Goal: Task Accomplishment & Management: Complete application form

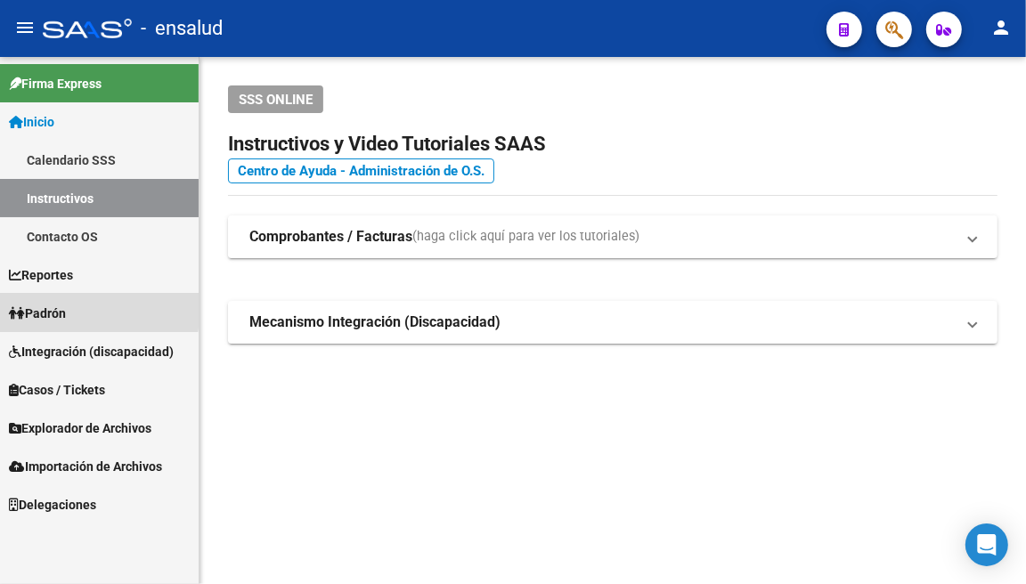
click at [60, 307] on span "Padrón" at bounding box center [37, 314] width 57 height 20
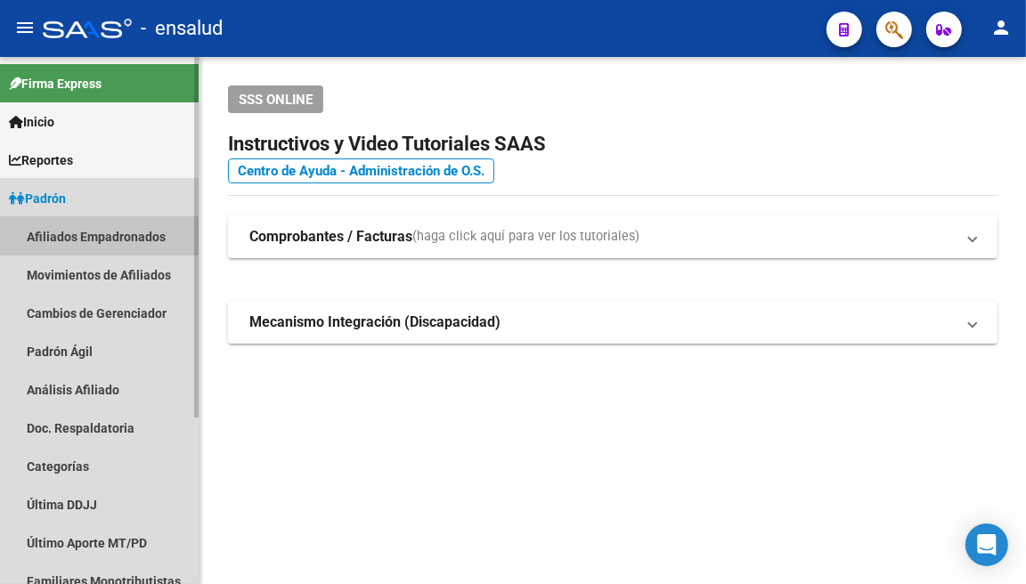
click at [90, 234] on link "Afiliados Empadronados" at bounding box center [99, 236] width 199 height 38
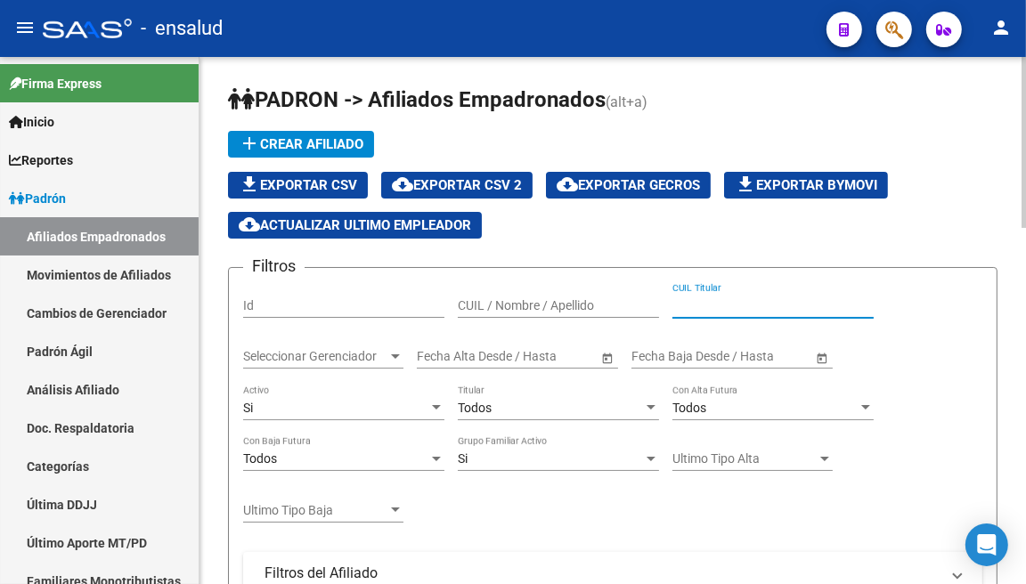
click at [684, 306] on input "CUIL Titular" at bounding box center [772, 305] width 201 height 15
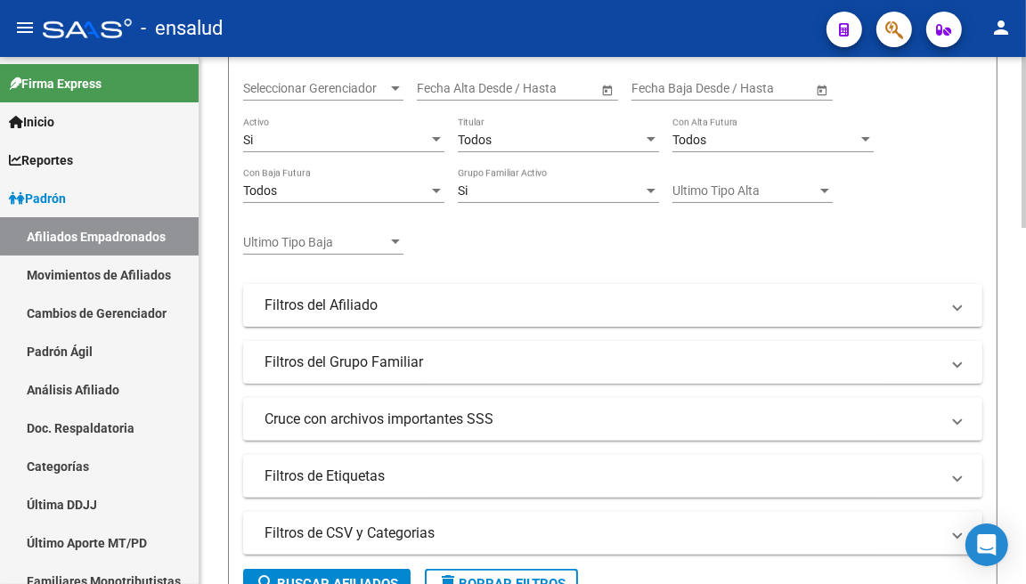
scroll to position [395, 0]
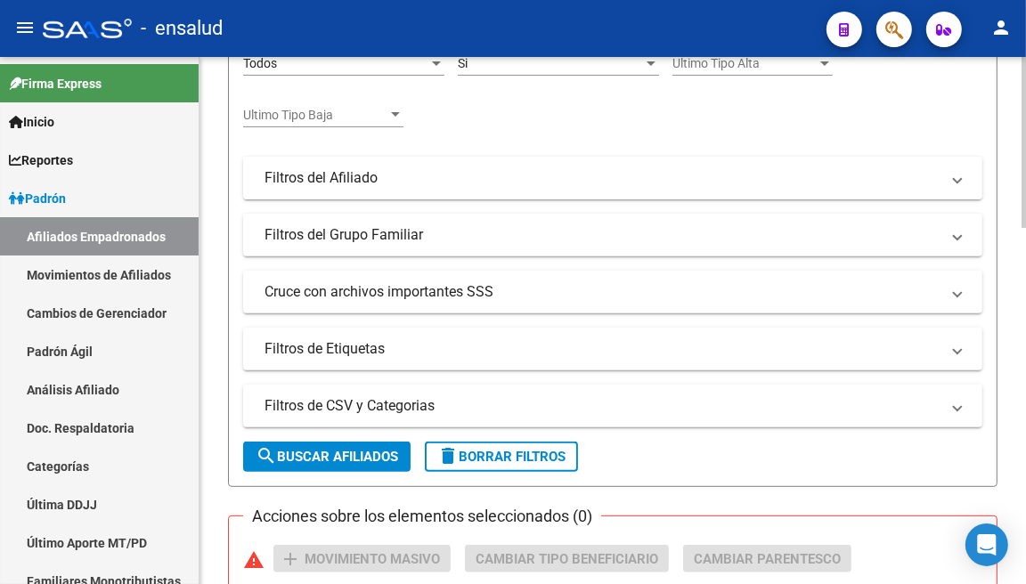
type input "23236625869"
click at [354, 465] on button "search Buscar Afiliados" at bounding box center [326, 457] width 167 height 30
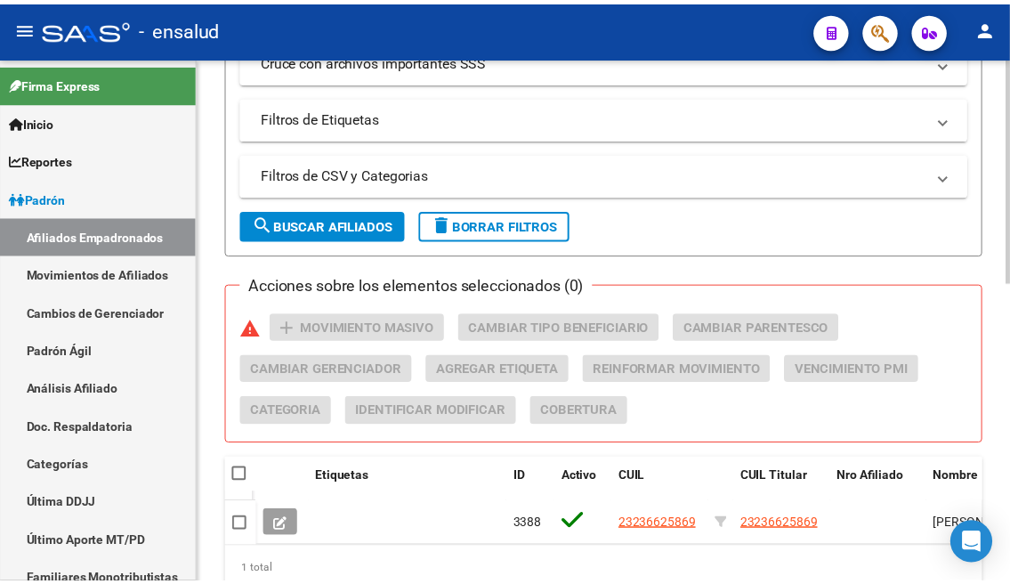
scroll to position [692, 0]
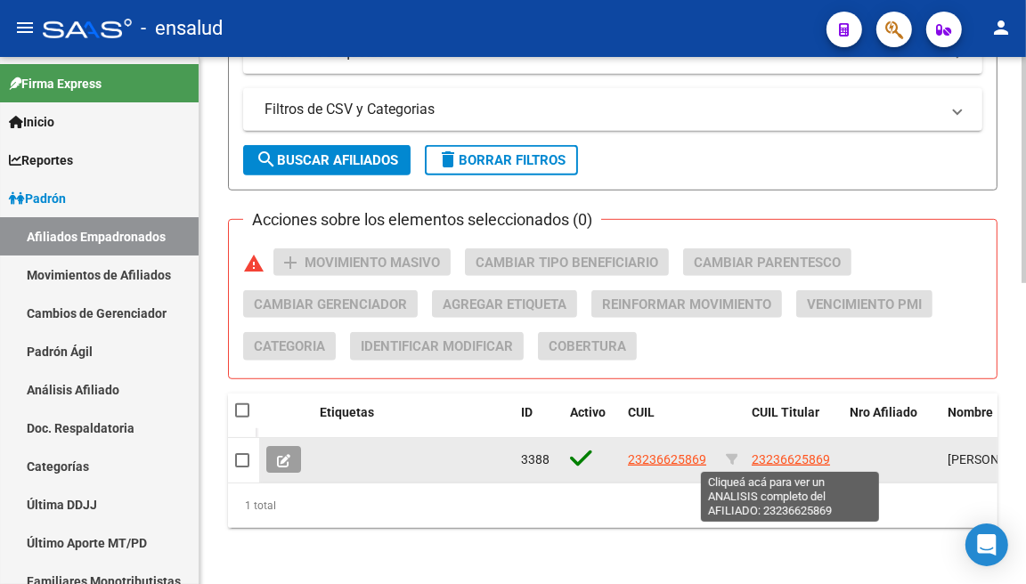
click at [787, 456] on span "23236625869" at bounding box center [790, 459] width 78 height 14
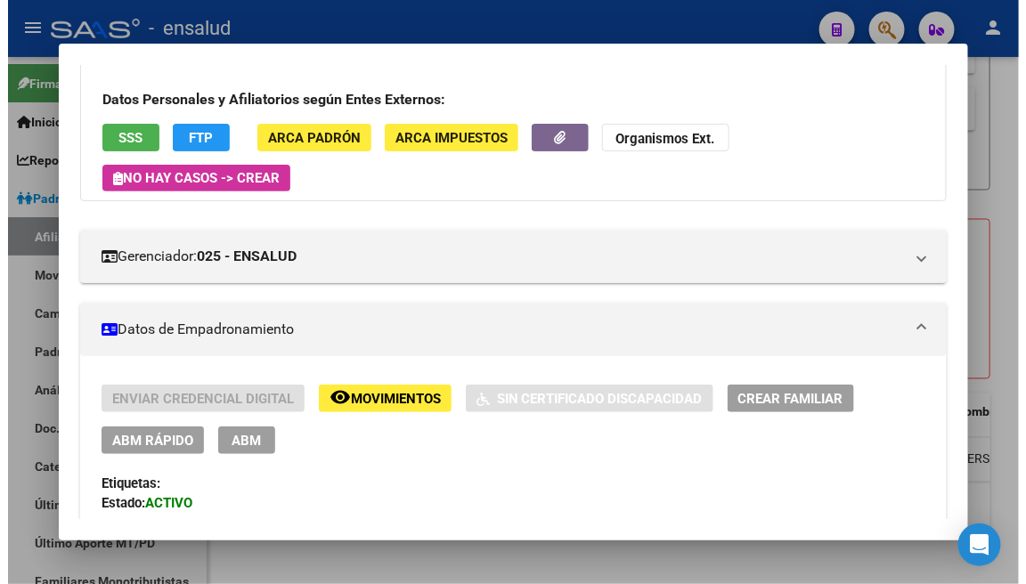
scroll to position [296, 0]
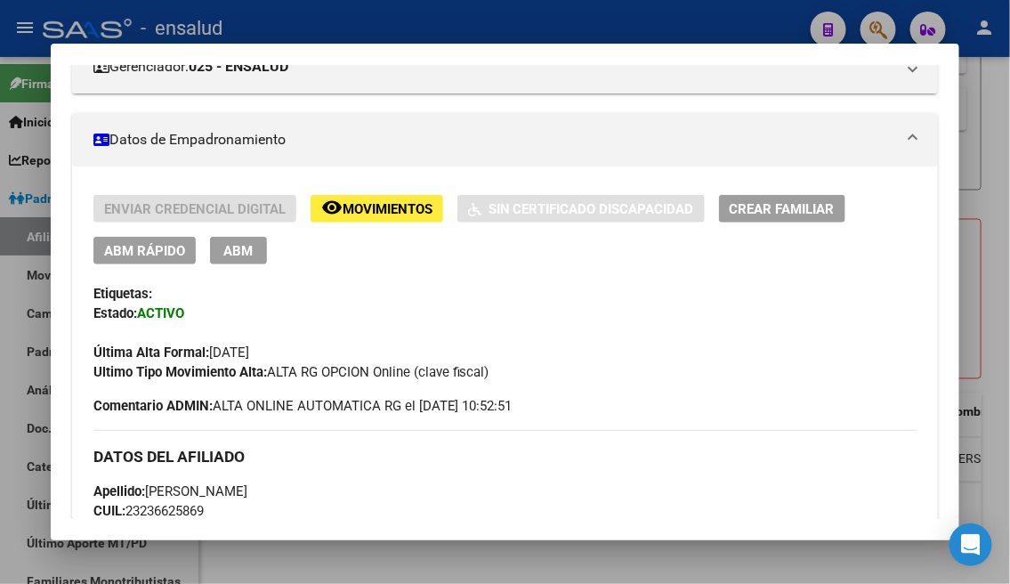
click at [223, 249] on span "ABM" at bounding box center [237, 251] width 29 height 16
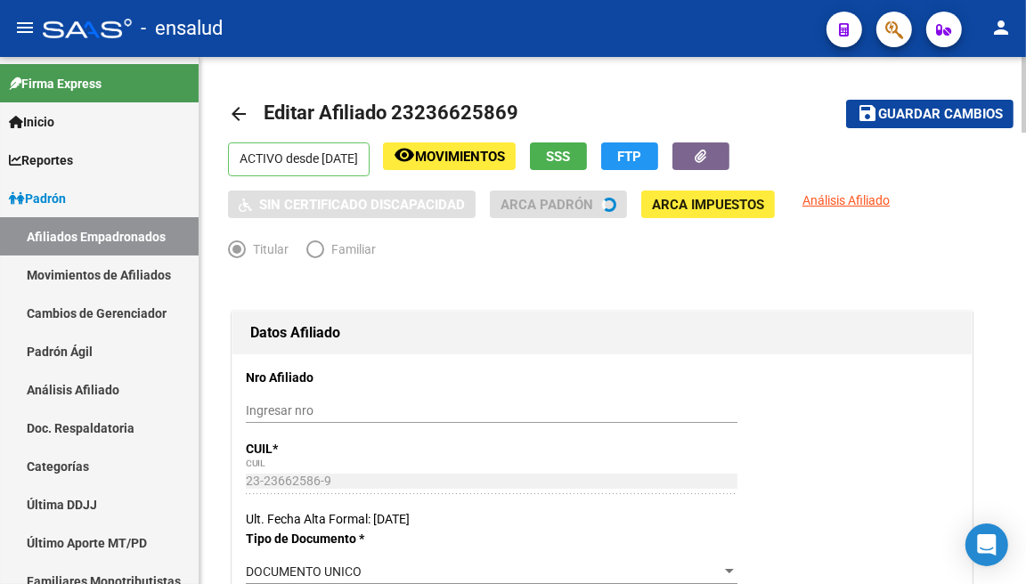
radio input "true"
type input "30-70711845-4"
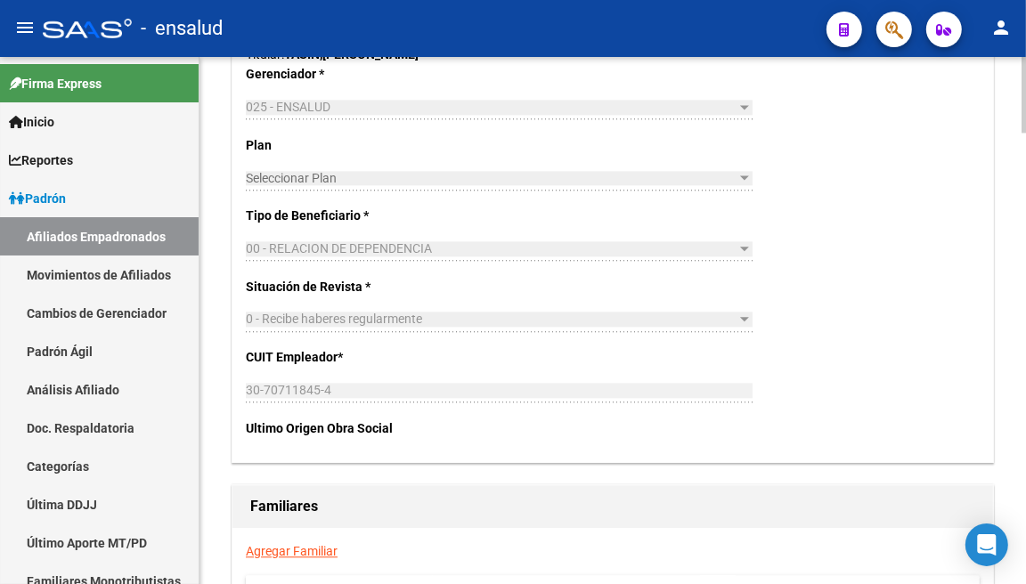
scroll to position [2868, 0]
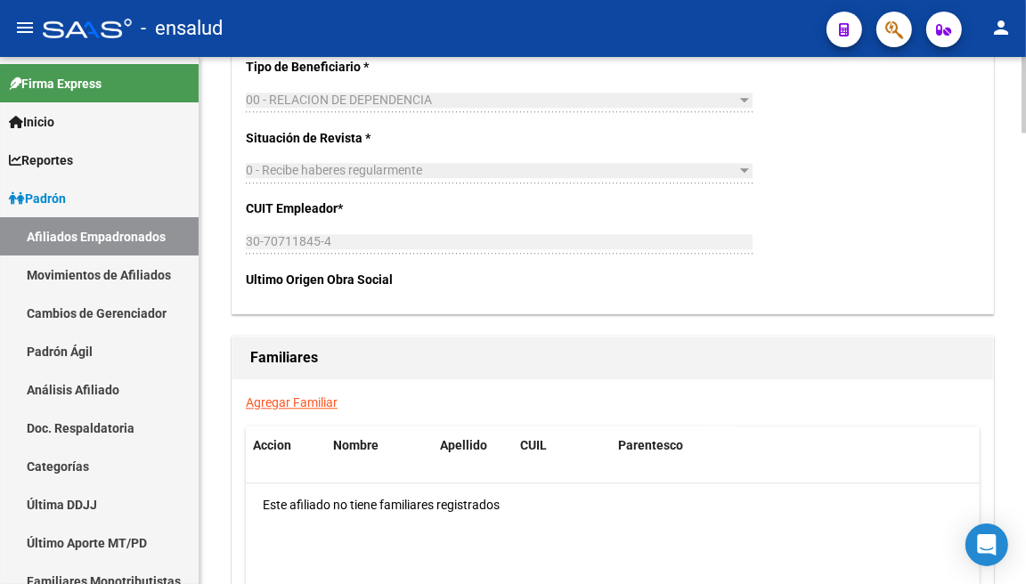
click at [318, 402] on link "Agregar Familiar" at bounding box center [292, 402] width 92 height 14
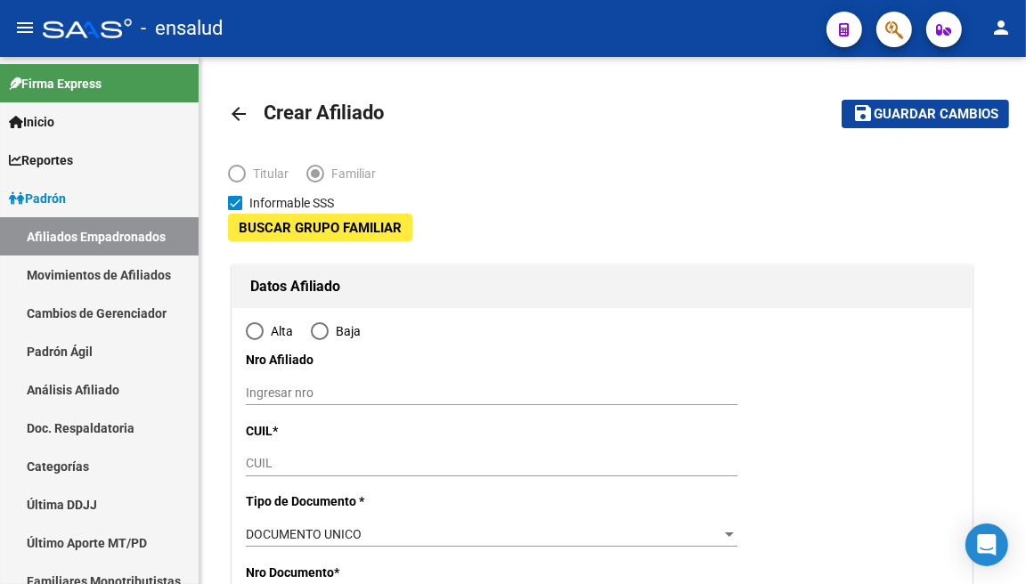
type input "30-70711845-4"
type input "SAN JUSTO"
type input "1754"
type input "LYNCH"
type input "4165"
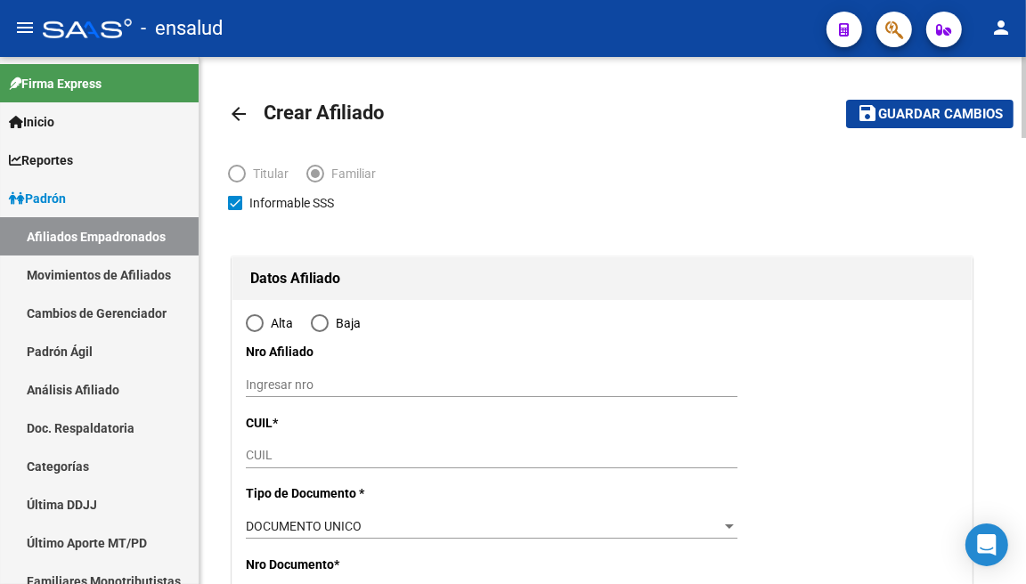
radio input "true"
type input "30-70711845-4"
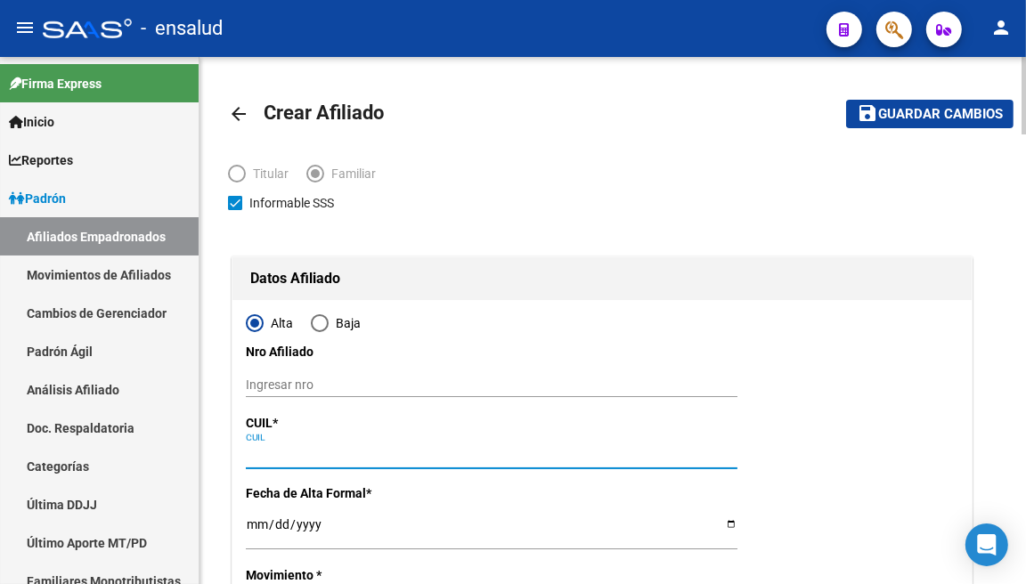
click at [356, 455] on input "CUIL" at bounding box center [491, 455] width 491 height 15
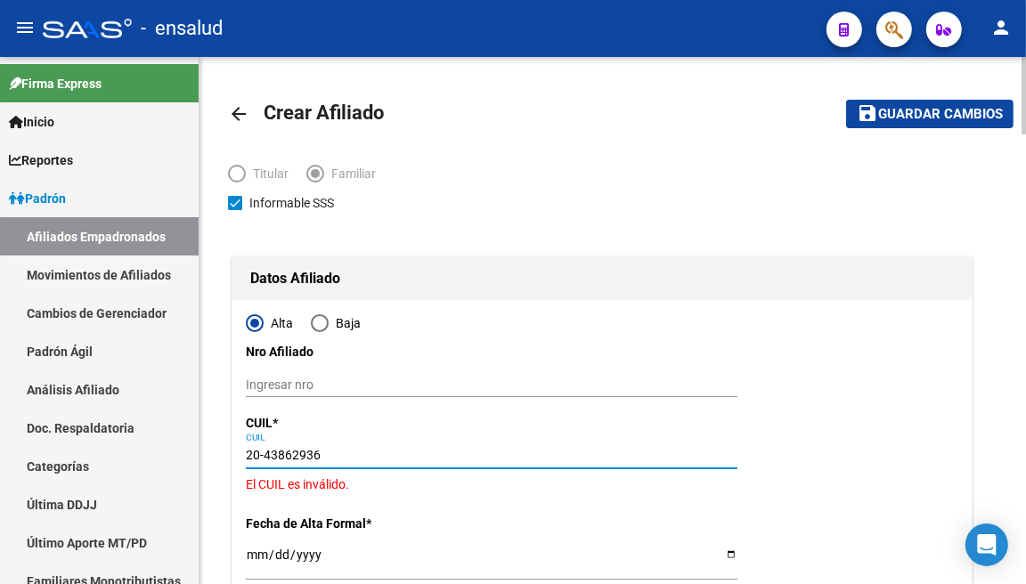
type input "20-43862936-0"
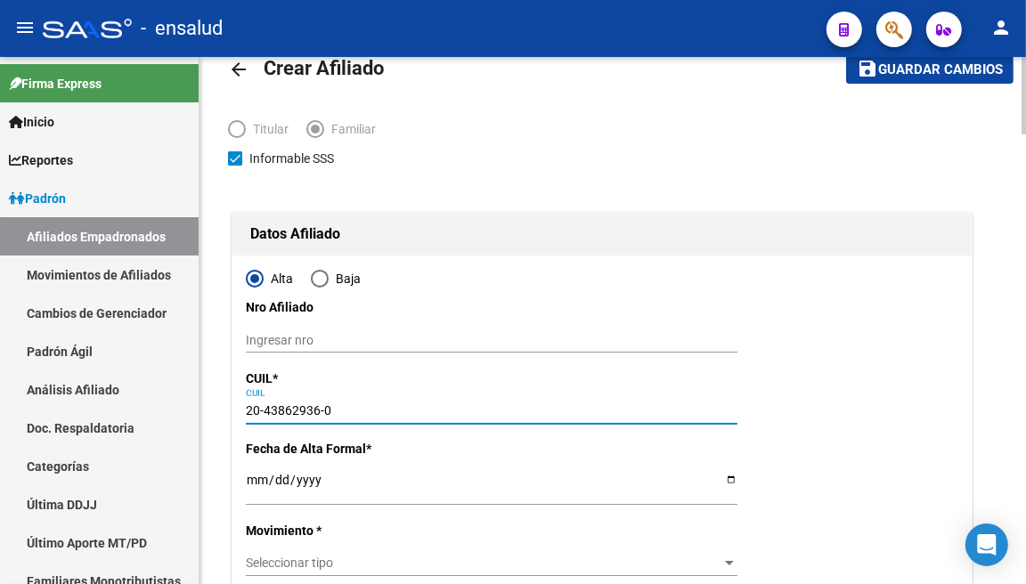
type input "43862936"
type input "TASIN"
type input "[PERSON_NAME]"
type input "[DATE]"
type input "SAN JUSTO"
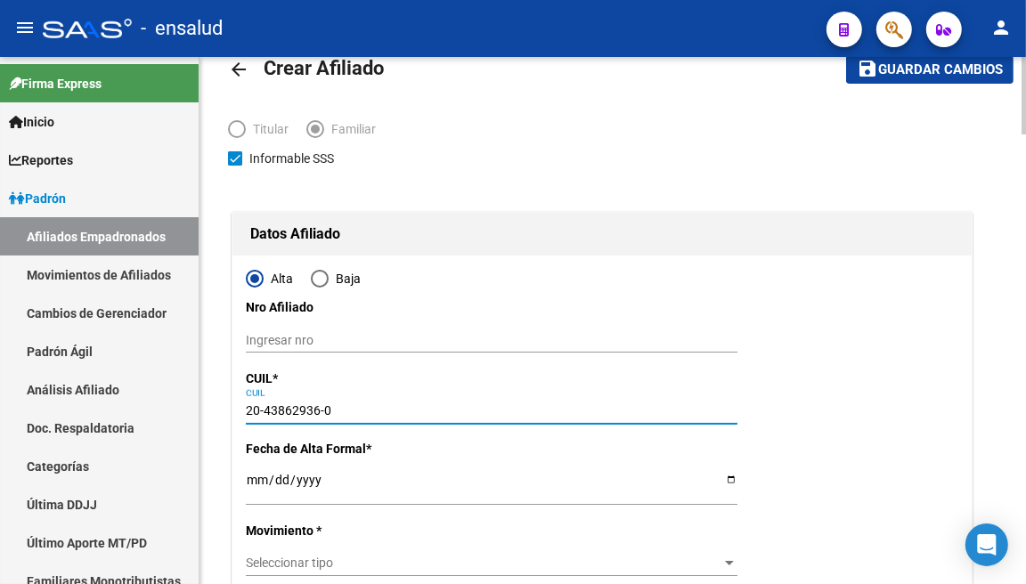
type input "CNEL LYNCH"
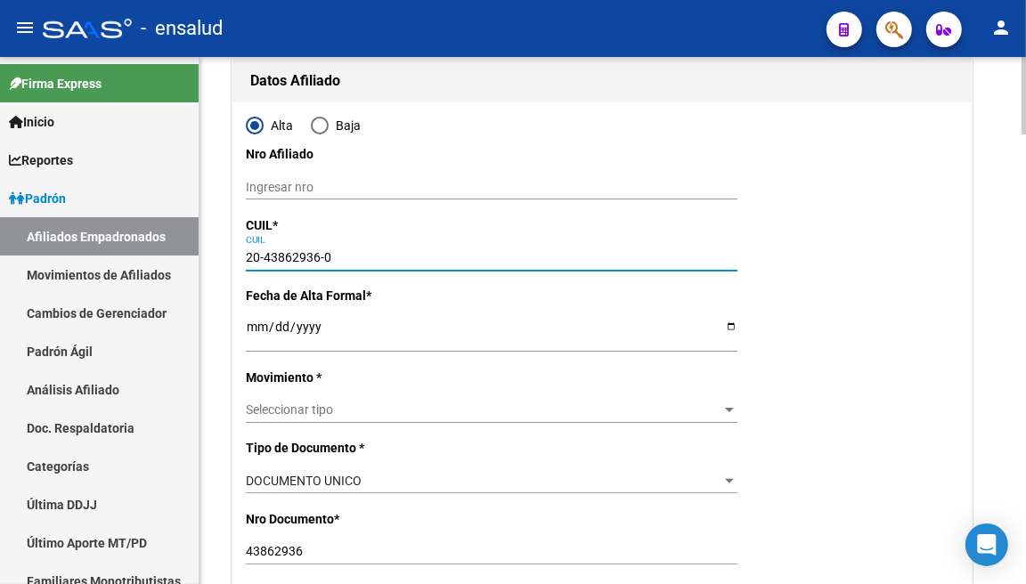
type input "20-43862936-0"
click at [362, 332] on input "Ingresar fecha" at bounding box center [491, 333] width 491 height 27
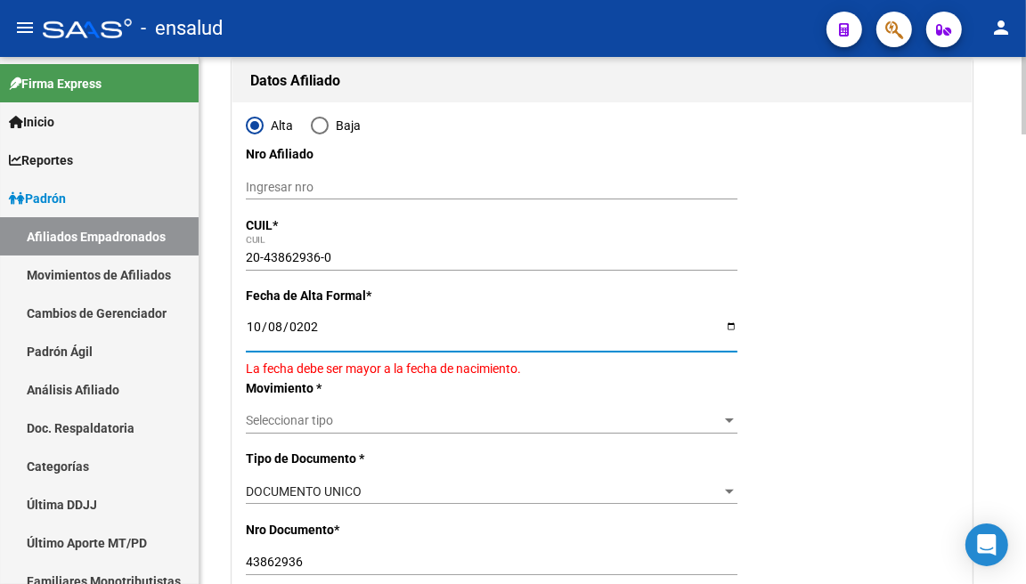
type input "[DATE]"
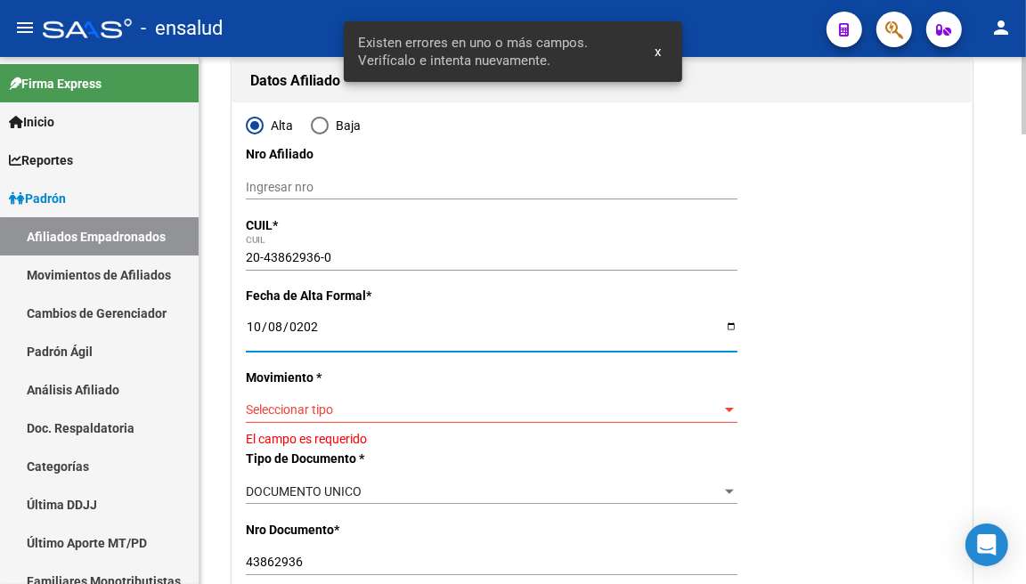
click at [712, 413] on span "Seleccionar tipo" at bounding box center [483, 409] width 475 height 15
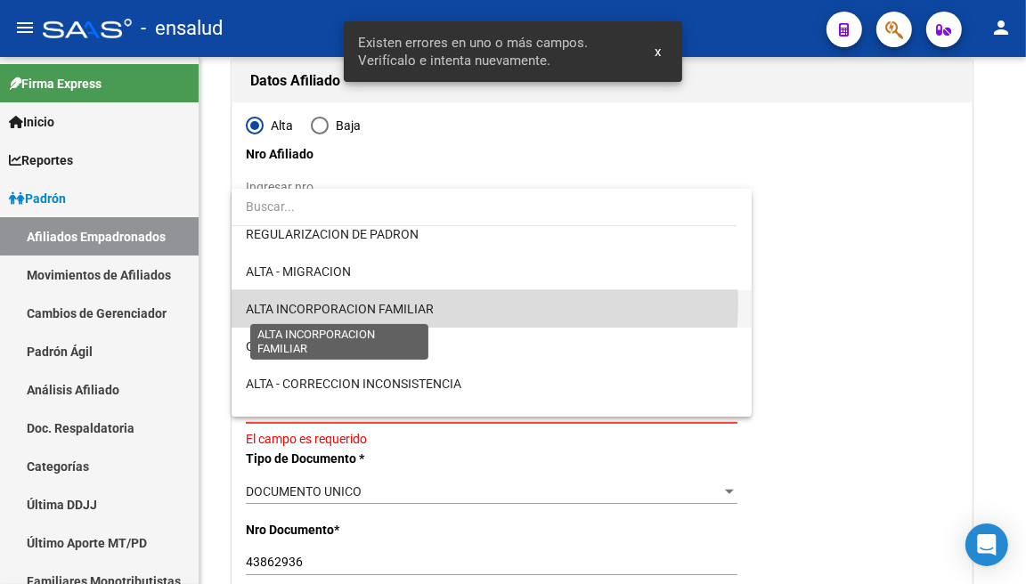
click at [419, 303] on span "ALTA INCORPORACION FAMILIAR" at bounding box center [340, 309] width 188 height 14
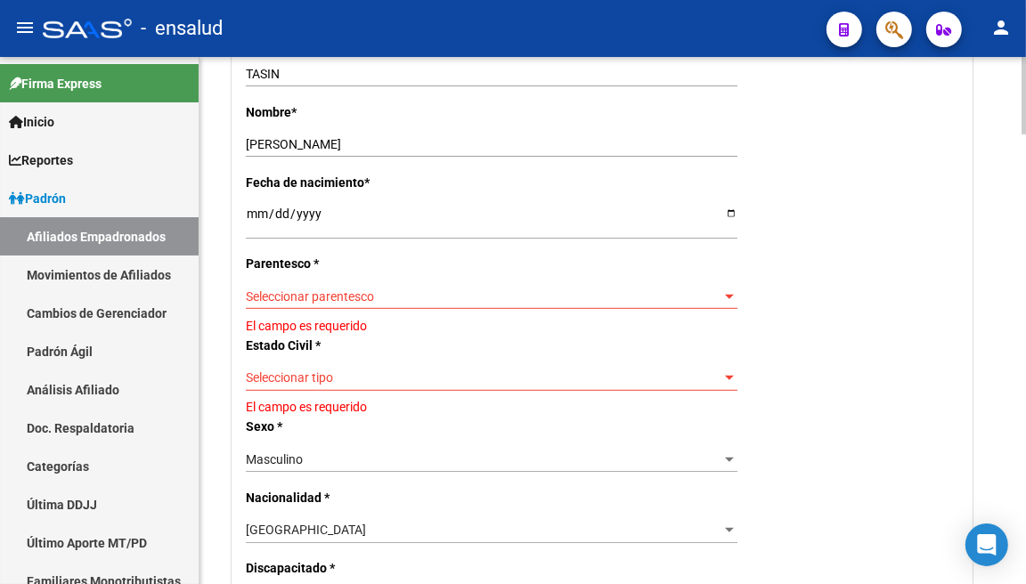
scroll to position [791, 0]
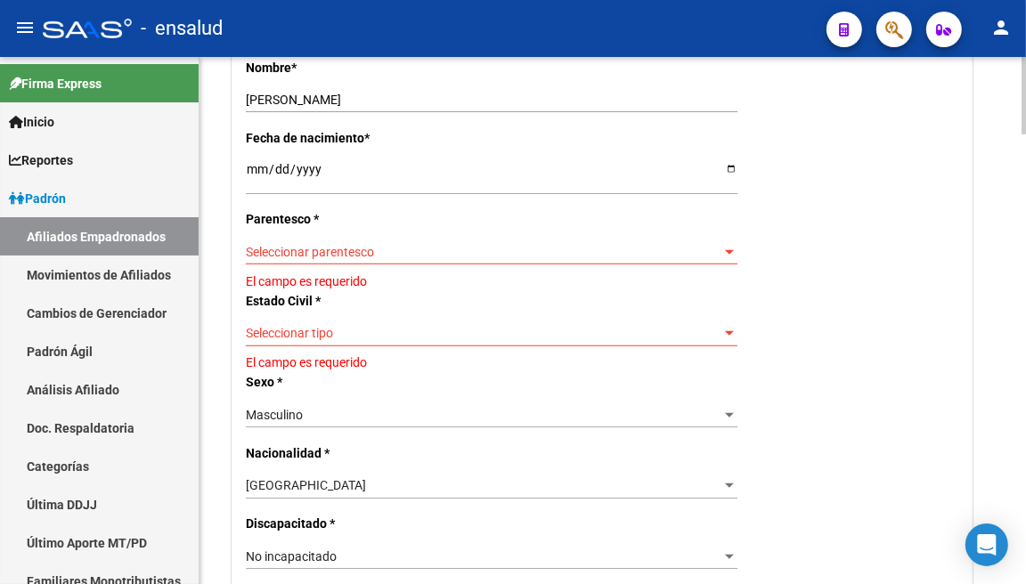
click at [732, 250] on div at bounding box center [729, 252] width 9 height 4
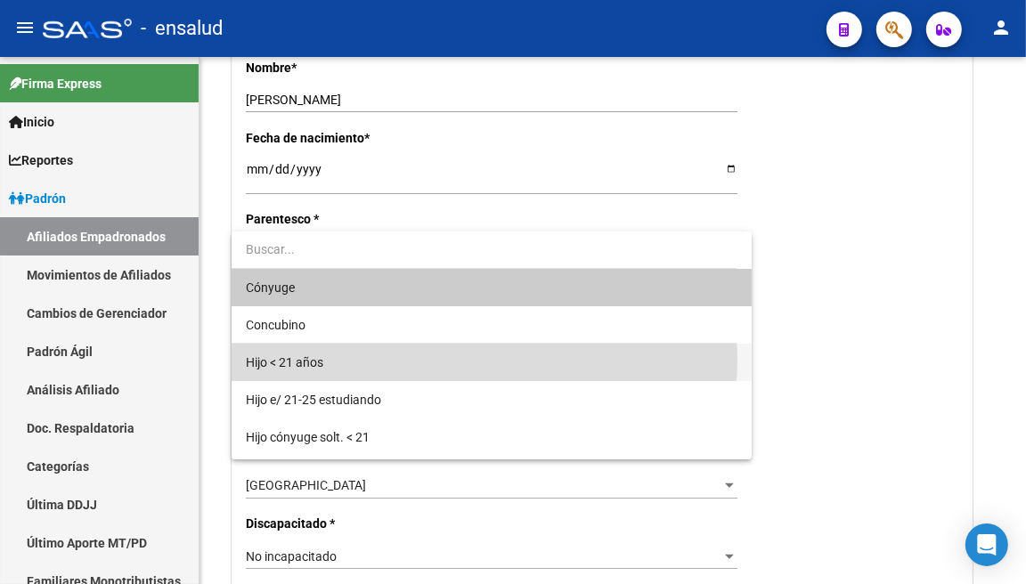
click at [463, 361] on span "Hijo < 21 años" at bounding box center [491, 362] width 491 height 37
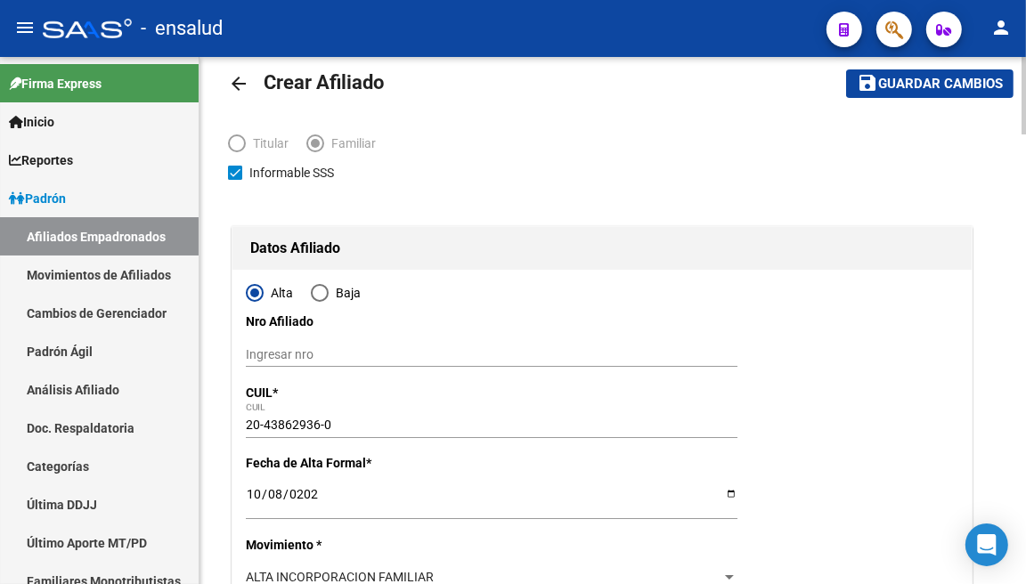
scroll to position [0, 0]
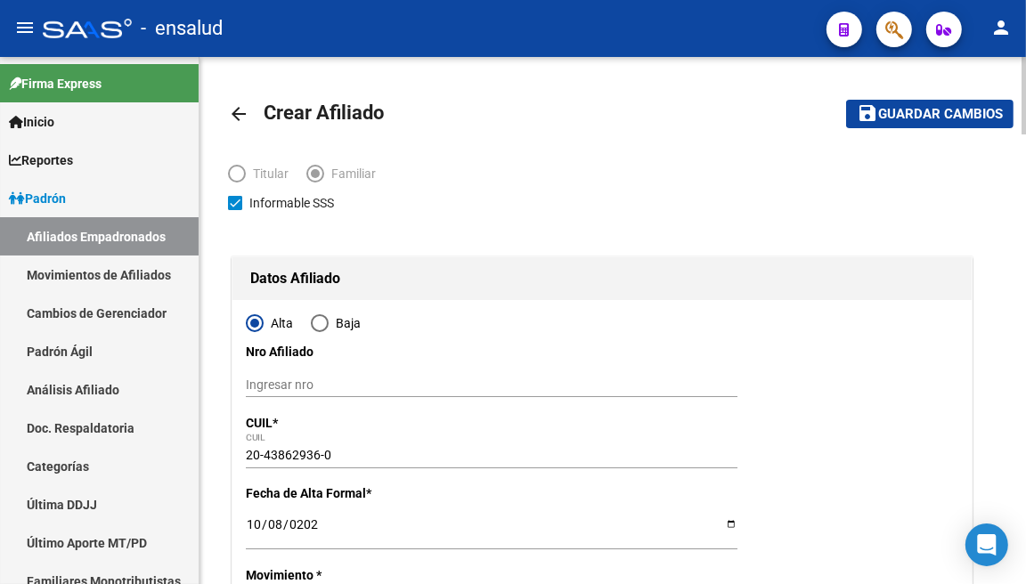
click at [947, 109] on span "Guardar cambios" at bounding box center [940, 115] width 125 height 16
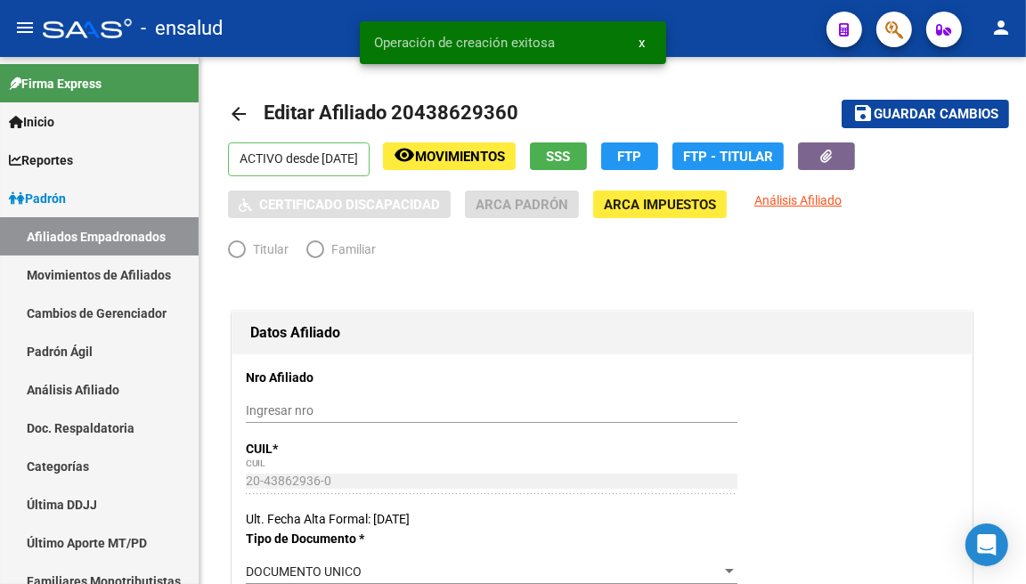
radio input "true"
type input "30-70711845-4"
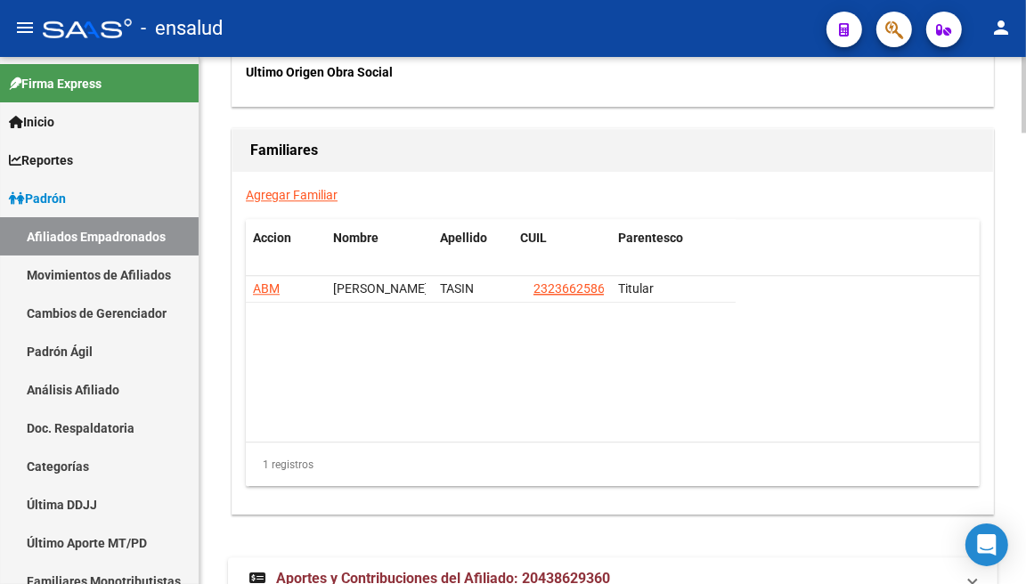
scroll to position [3154, 0]
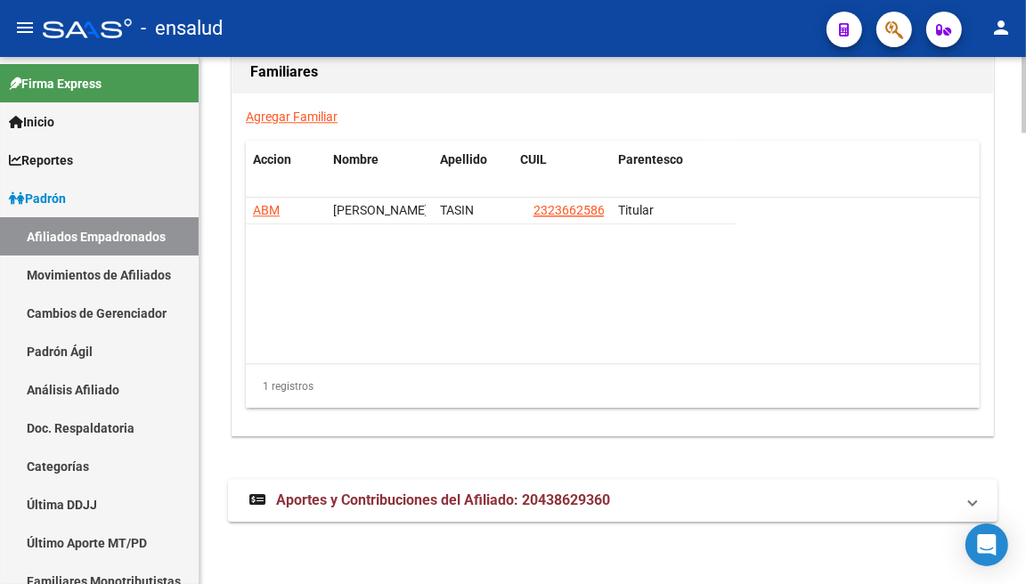
click at [307, 118] on link "Agregar Familiar" at bounding box center [292, 116] width 92 height 14
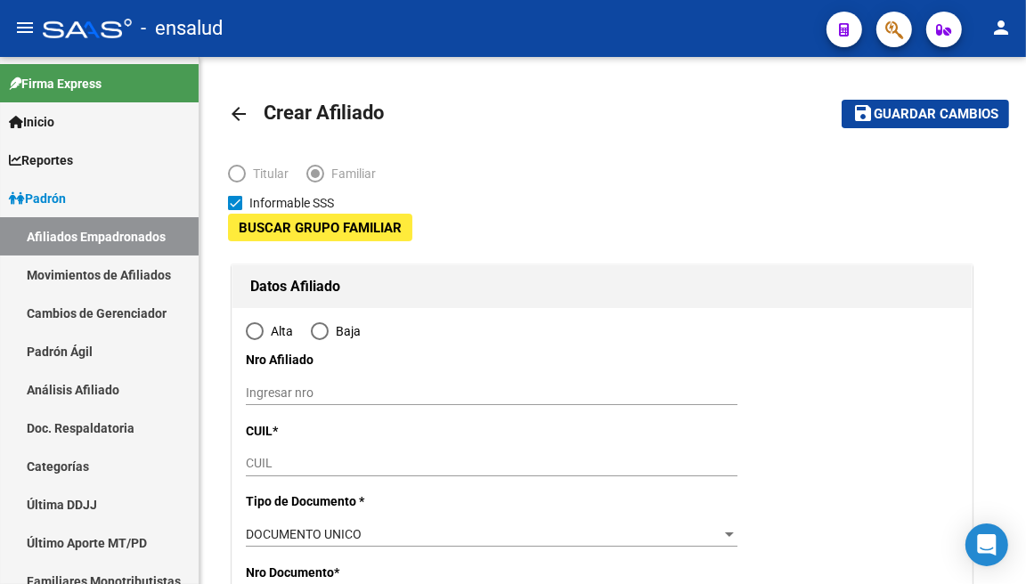
type input "30-70711845-4"
type input "SAN JUSTO"
type input "1754"
type input "LYNCH"
type input "4165"
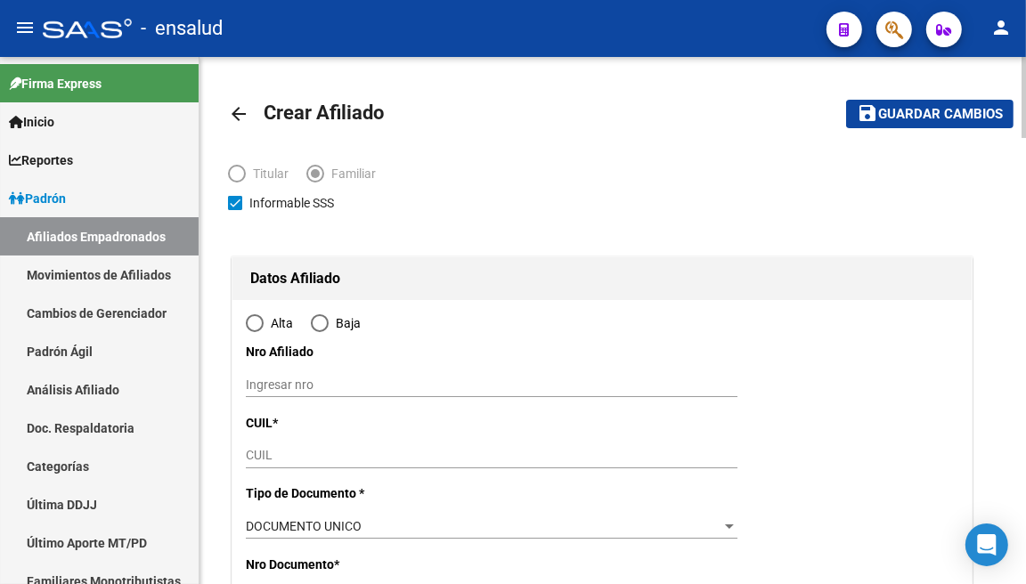
radio input "true"
type input "30-70711845-4"
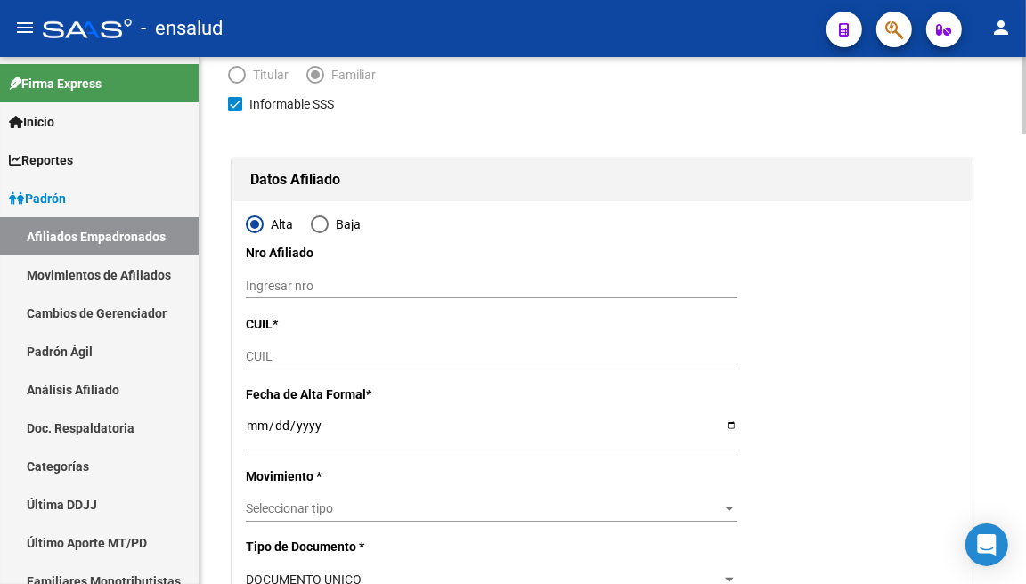
click at [312, 352] on input "CUIL" at bounding box center [491, 356] width 491 height 15
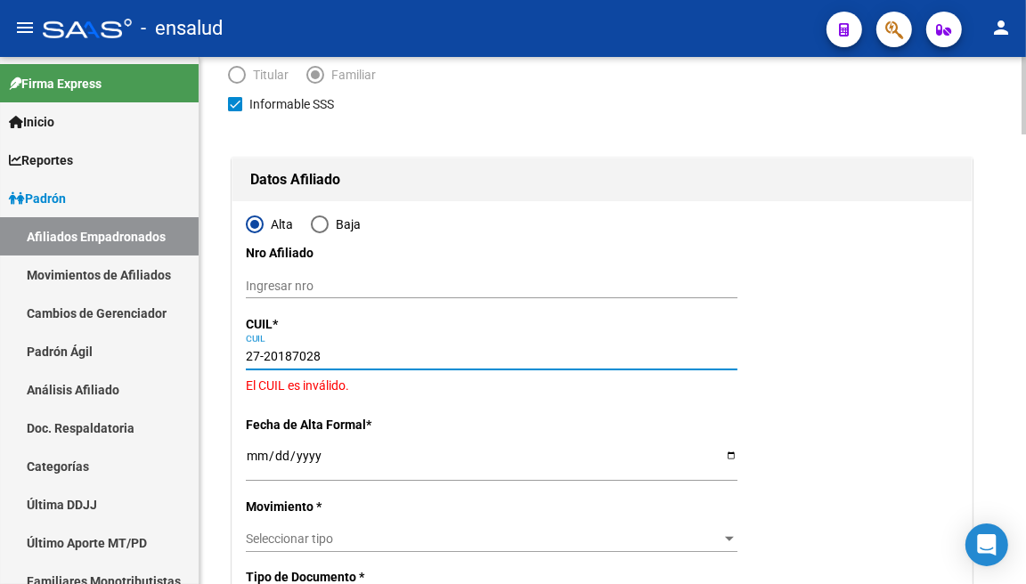
type input "27-20187028-9"
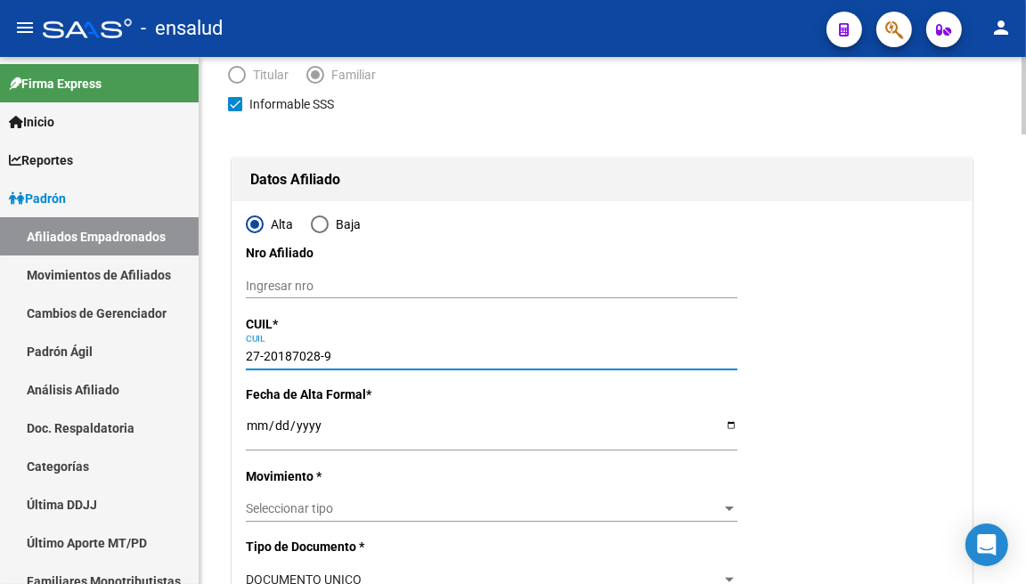
type input "20187028"
type input "[PERSON_NAME]"
type input "[DATE]"
type input "SAN JUSTO"
type input "00"
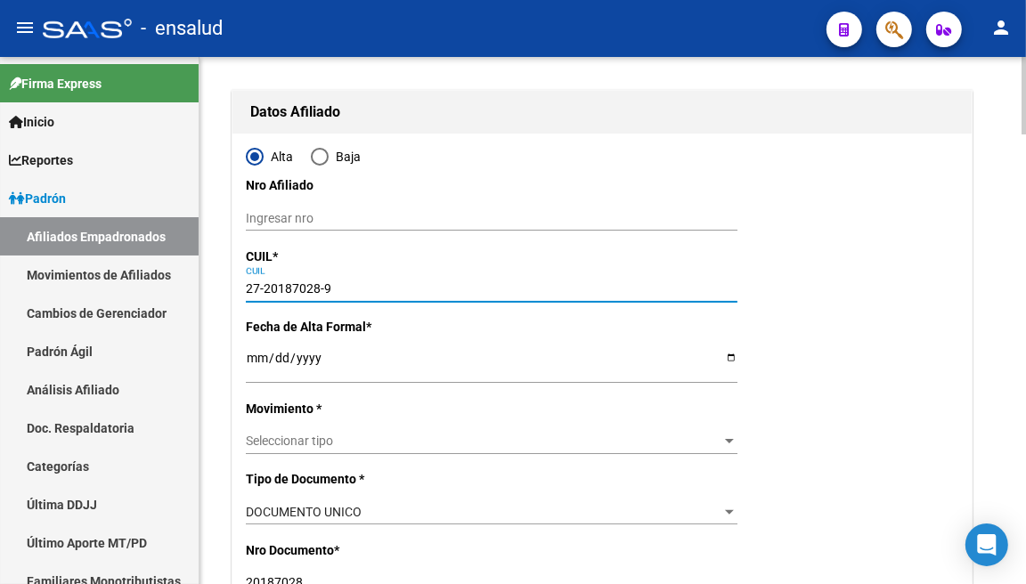
scroll to position [198, 0]
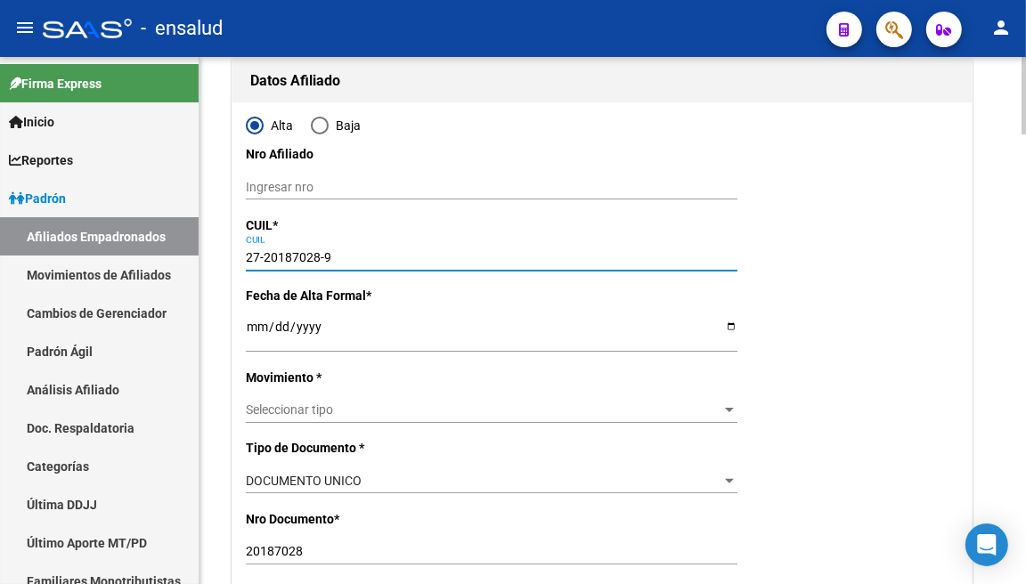
type input "27-20187028-9"
click at [261, 332] on input "Ingresar fecha" at bounding box center [491, 333] width 491 height 27
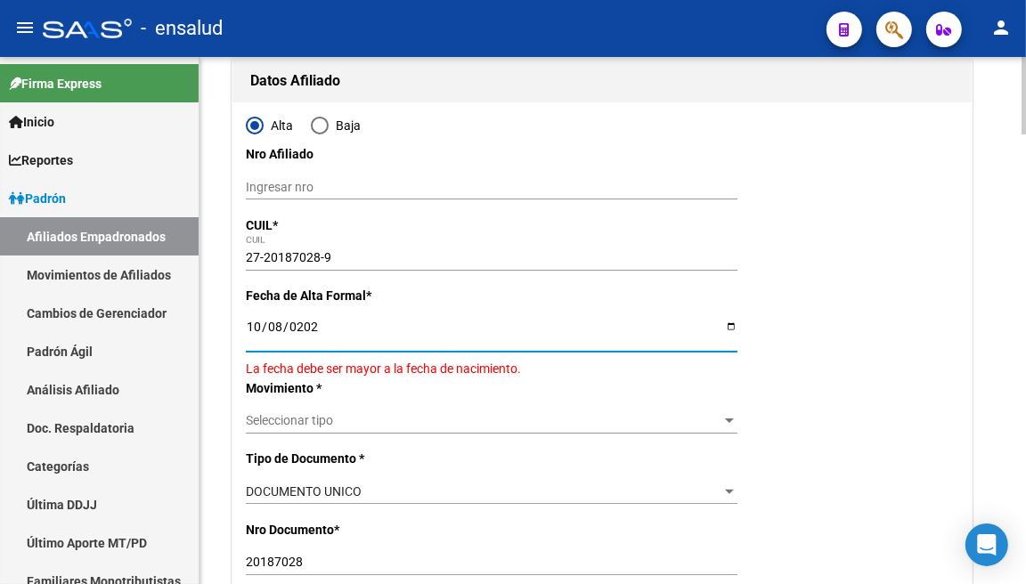
type input "[DATE]"
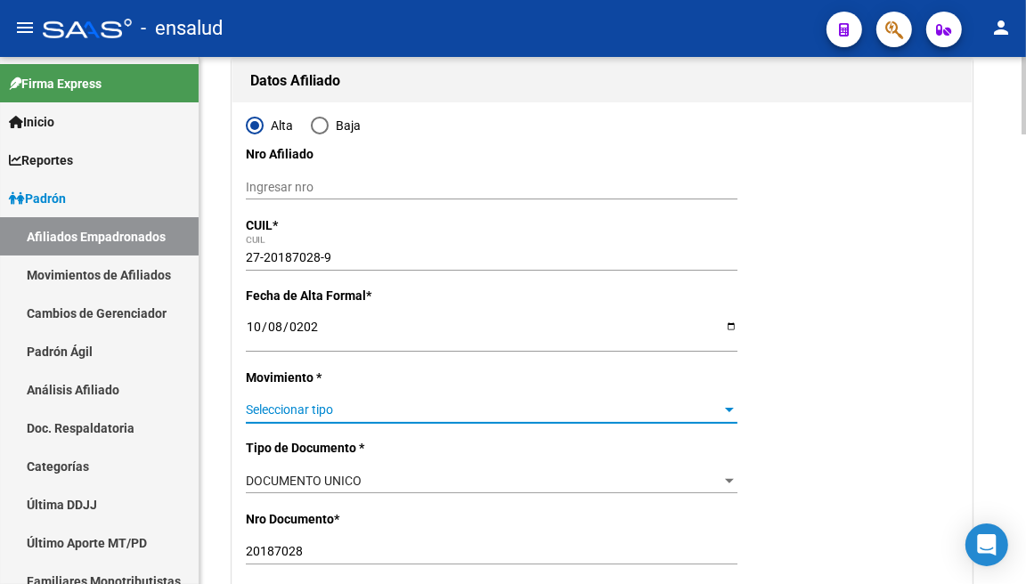
click at [485, 404] on span "Seleccionar tipo" at bounding box center [483, 409] width 475 height 15
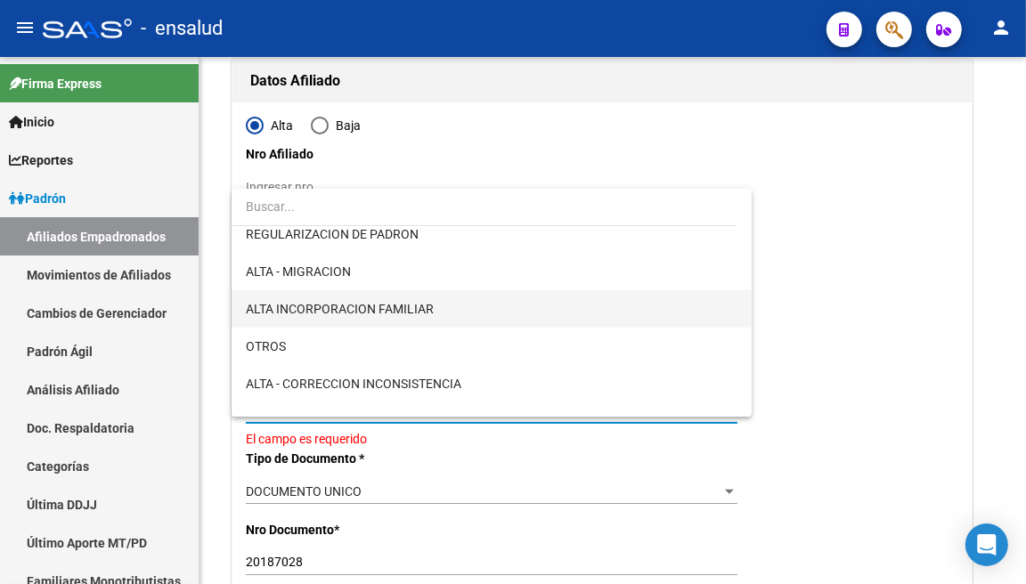
click at [454, 304] on span "ALTA INCORPORACION FAMILIAR" at bounding box center [491, 308] width 491 height 37
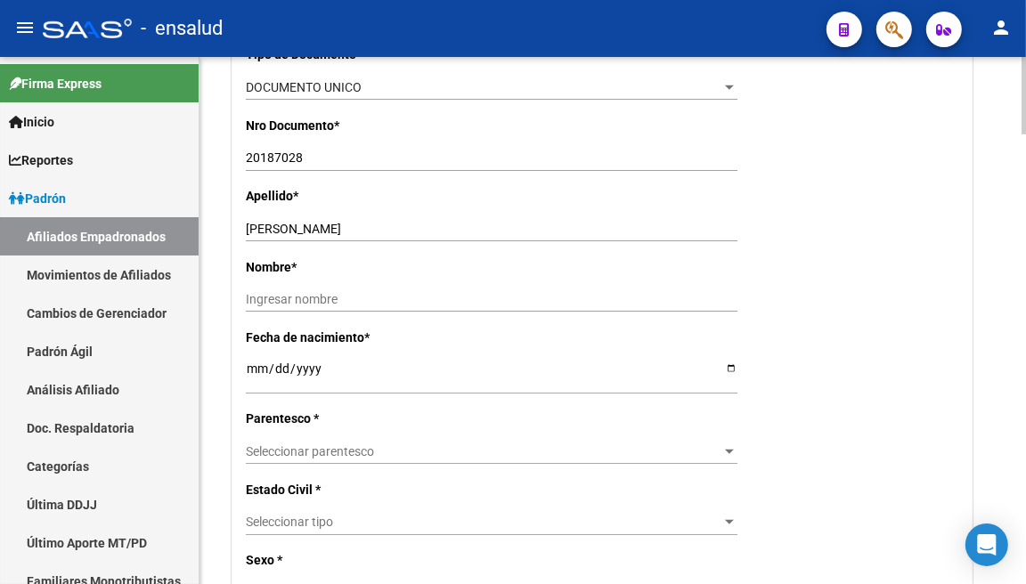
scroll to position [593, 0]
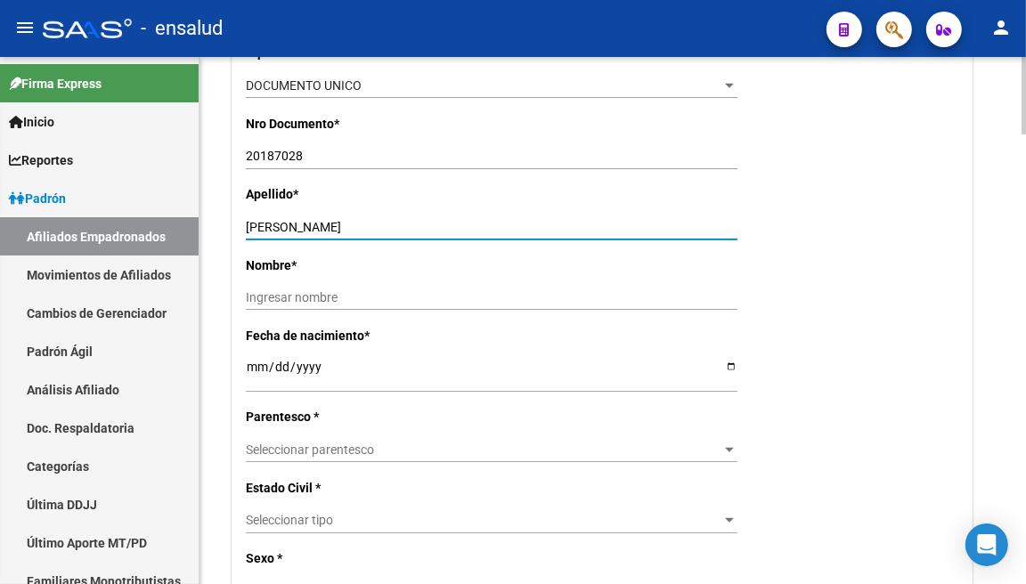
drag, startPoint x: 305, startPoint y: 223, endPoint x: 345, endPoint y: 223, distance: 39.2
click at [345, 223] on input "[PERSON_NAME]" at bounding box center [491, 227] width 491 height 15
type input "CHRETIEN"
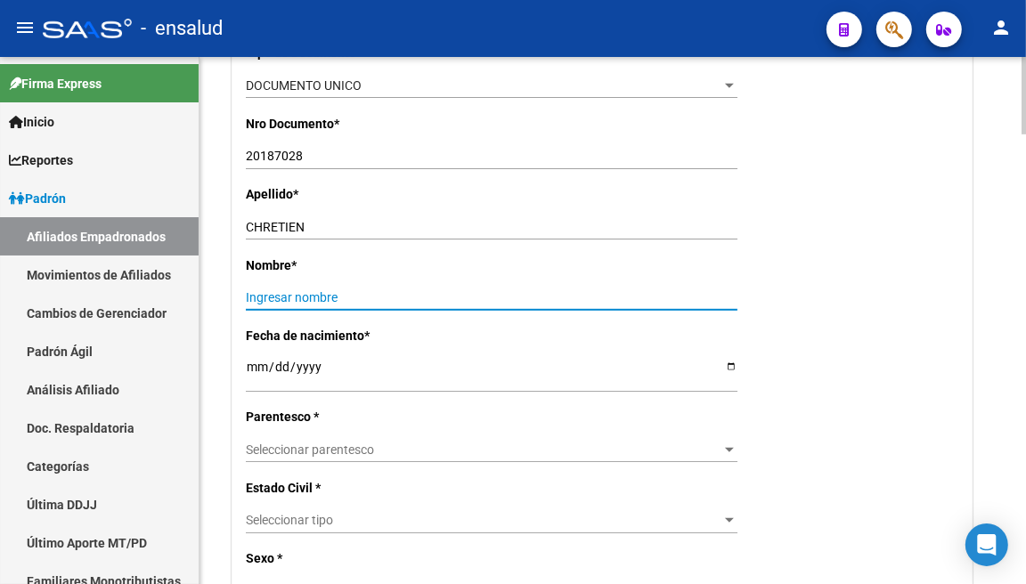
click at [280, 290] on input "Ingresar nombre" at bounding box center [491, 297] width 491 height 15
paste input "EGLE"
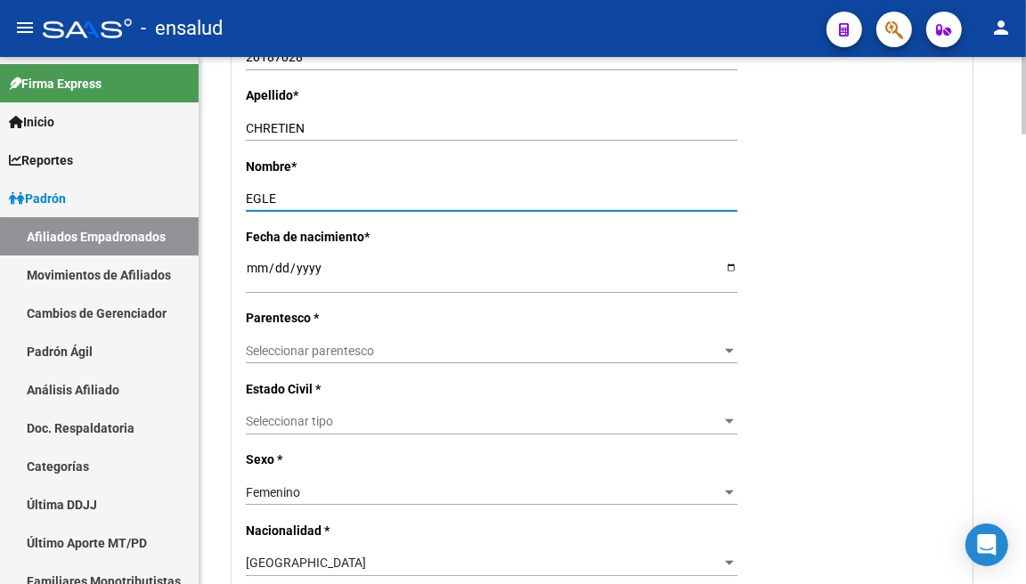
type input "EGLE"
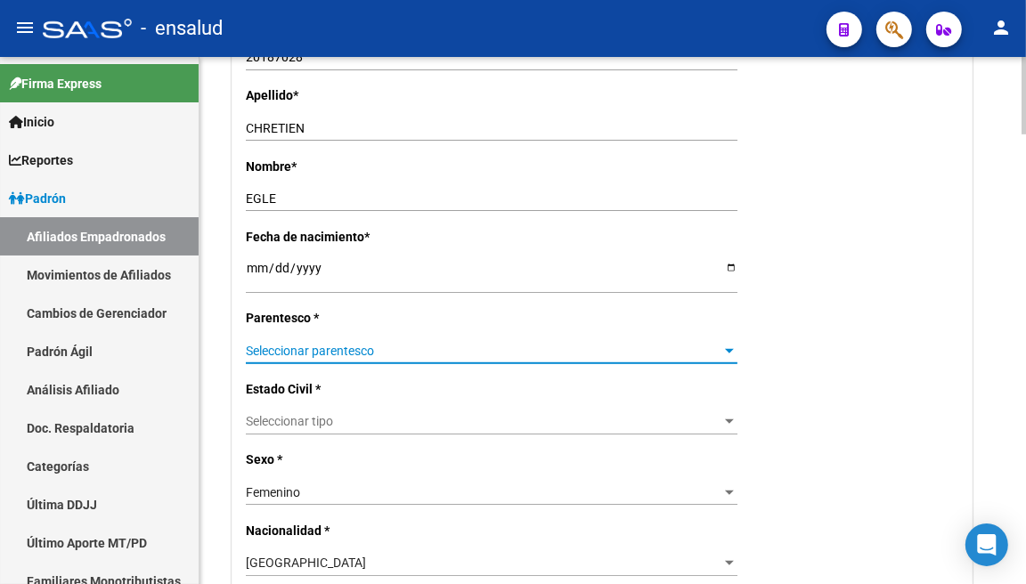
click at [726, 349] on div at bounding box center [729, 351] width 9 height 4
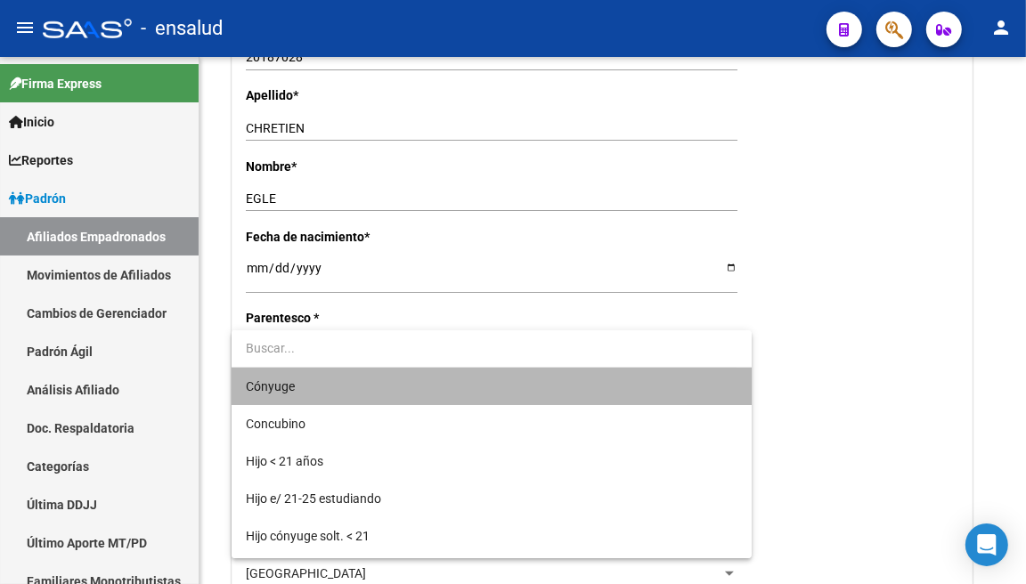
click at [603, 389] on span "Cónyuge" at bounding box center [491, 386] width 491 height 37
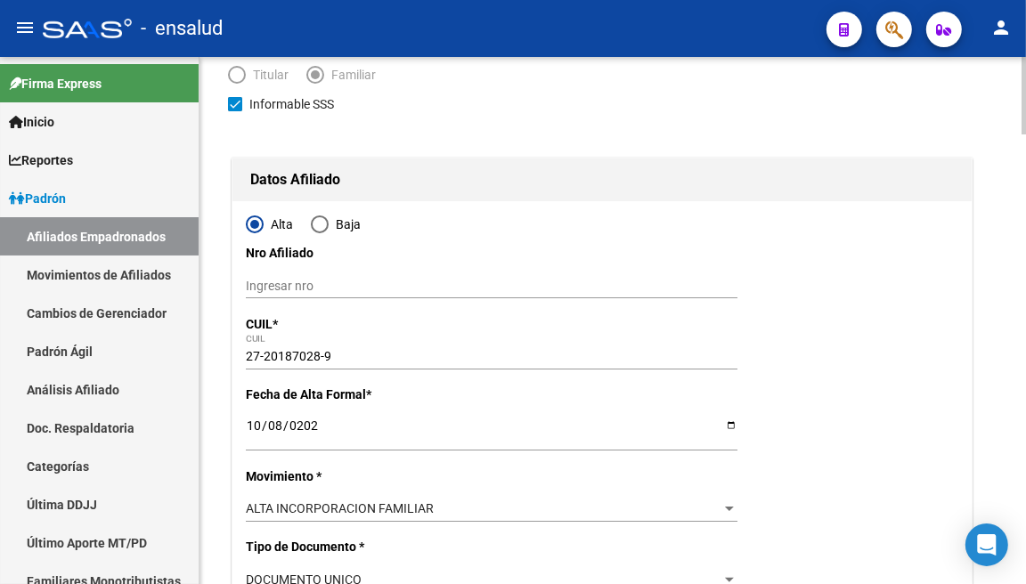
scroll to position [0, 0]
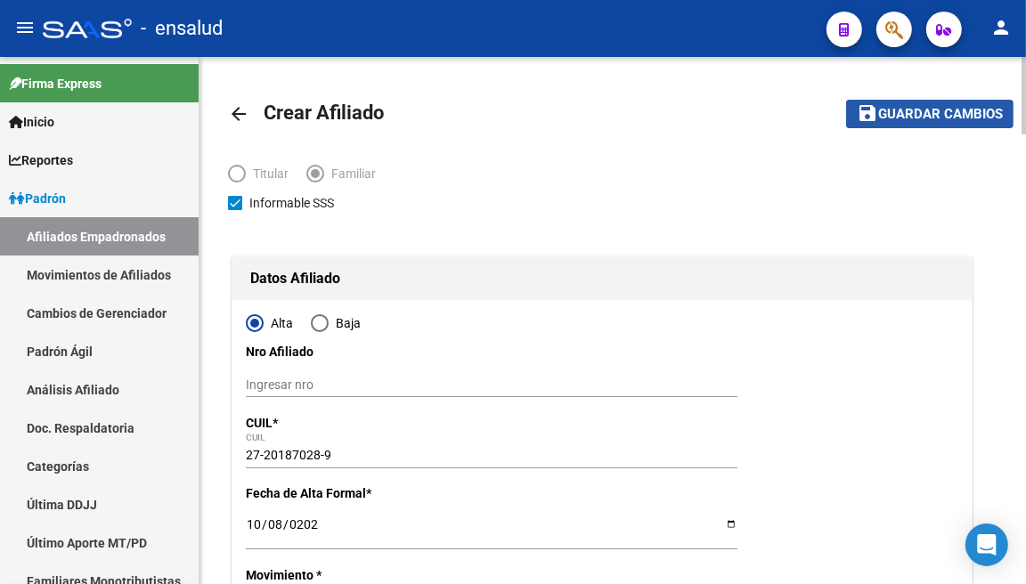
click at [933, 102] on button "save Guardar cambios" at bounding box center [929, 114] width 167 height 28
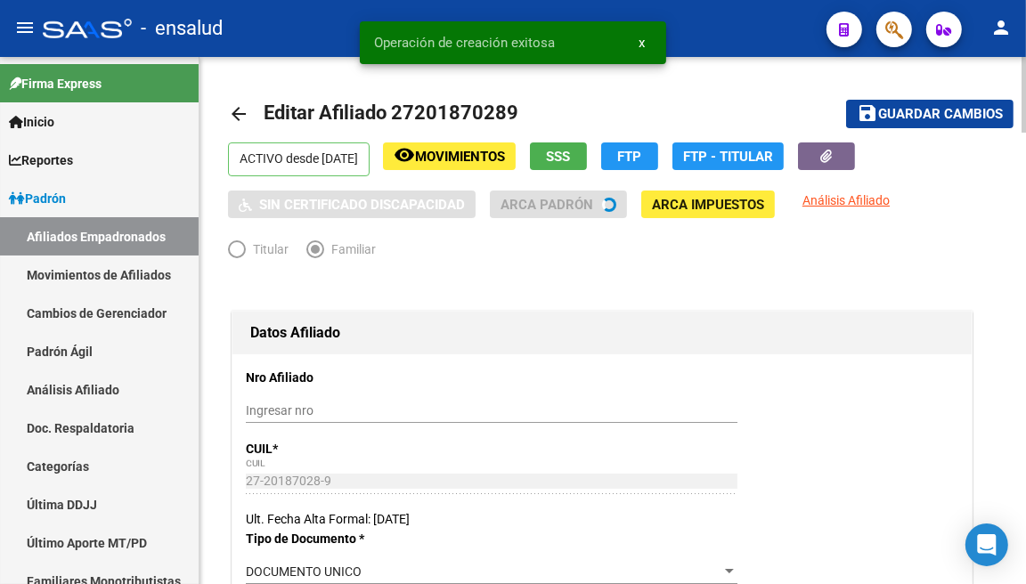
radio input "true"
type input "30-70711845-4"
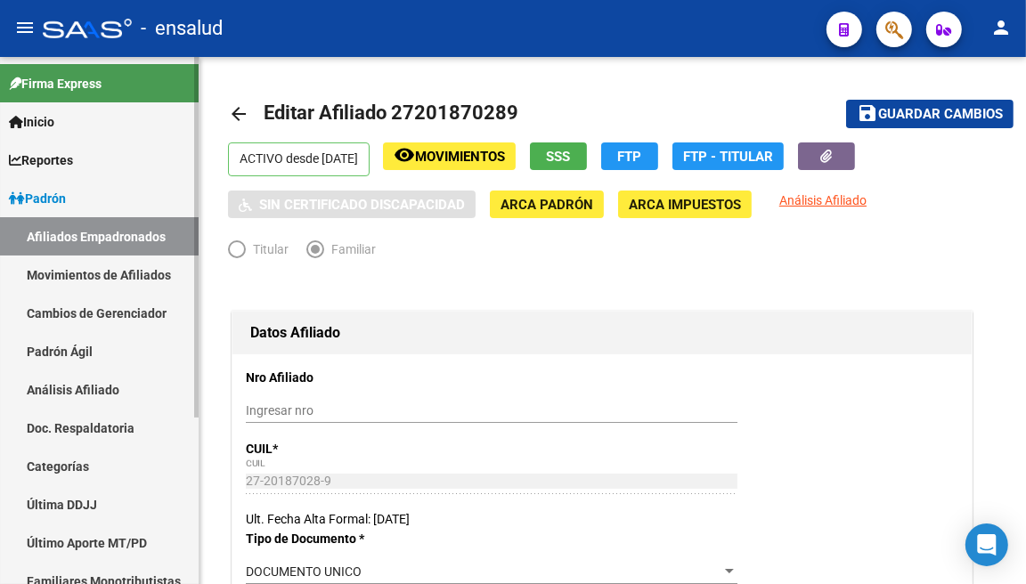
click at [108, 225] on link "Afiliados Empadronados" at bounding box center [99, 236] width 199 height 38
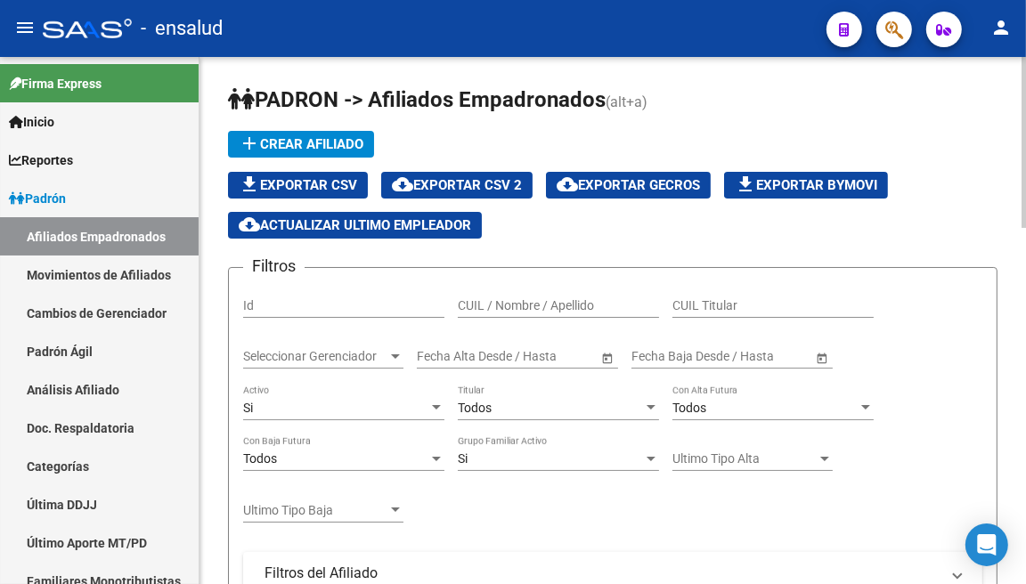
click at [723, 294] on div "CUIL Titular" at bounding box center [772, 300] width 201 height 36
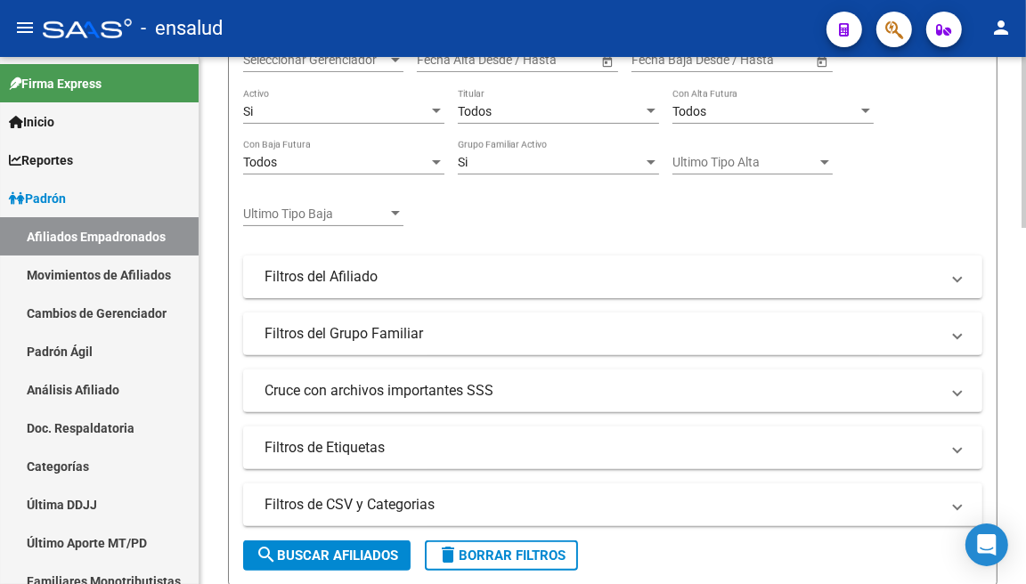
type input "27286937662"
click at [321, 555] on span "search Buscar Afiliados" at bounding box center [326, 555] width 142 height 16
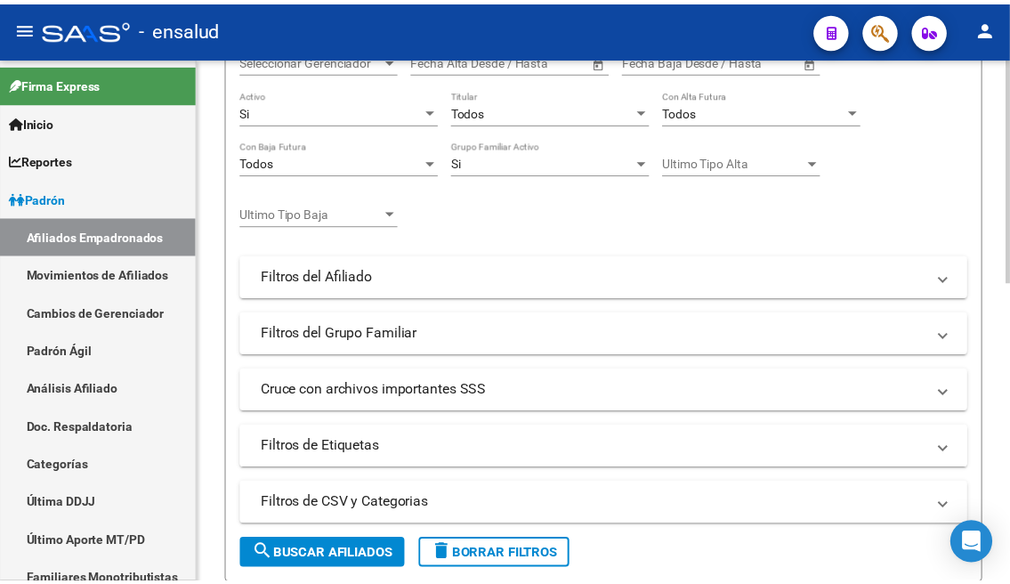
scroll to position [593, 0]
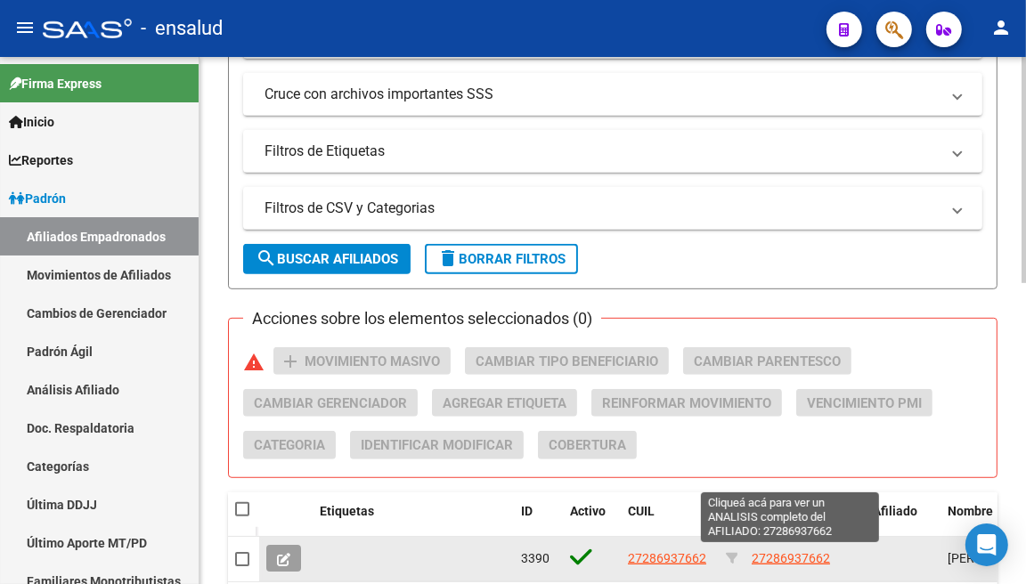
click at [776, 559] on span "27286937662" at bounding box center [790, 558] width 78 height 14
type textarea "27286937662"
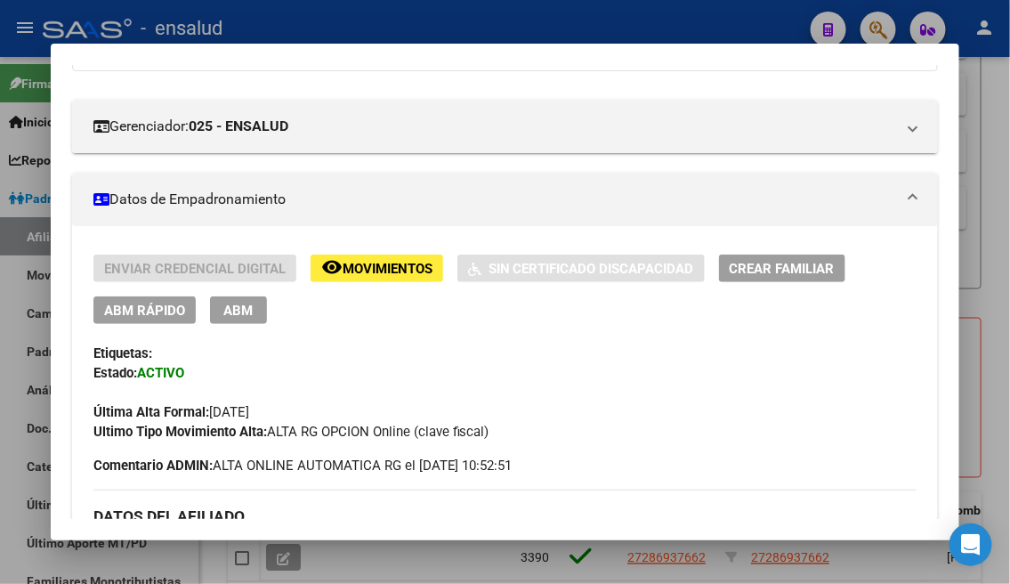
scroll to position [296, 0]
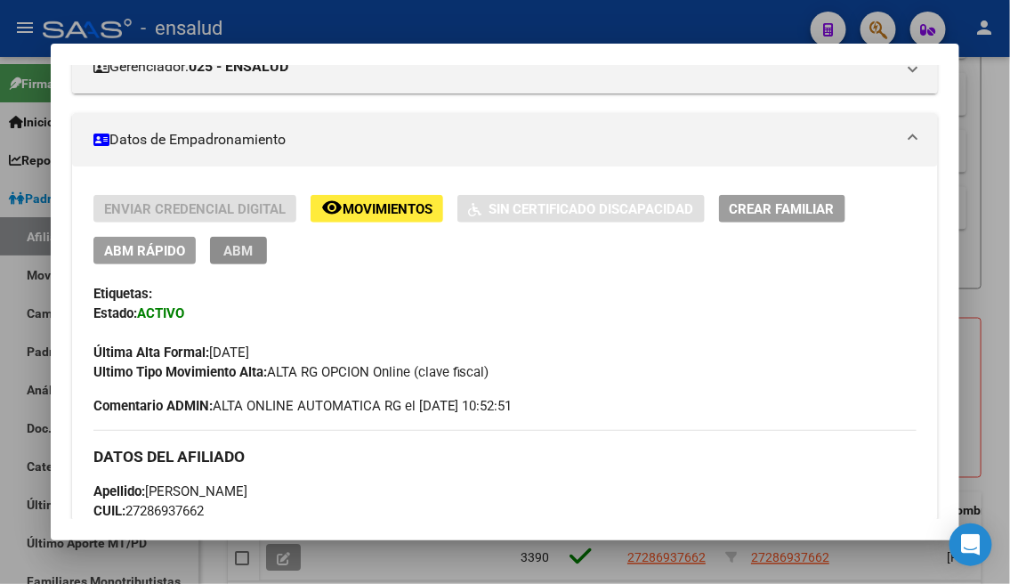
click at [229, 253] on span "ABM" at bounding box center [237, 251] width 29 height 16
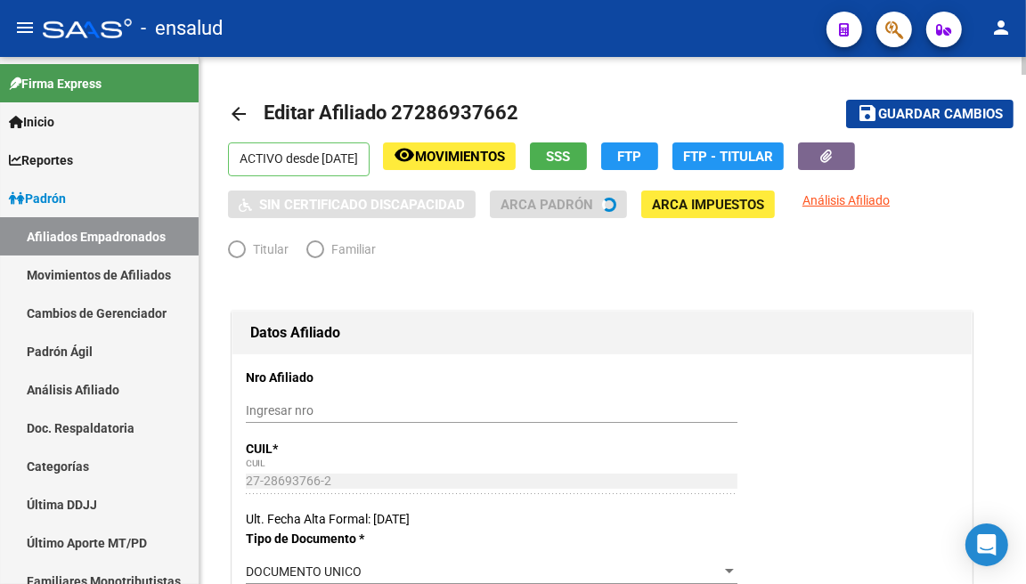
radio input "true"
type input "30-70711845-4"
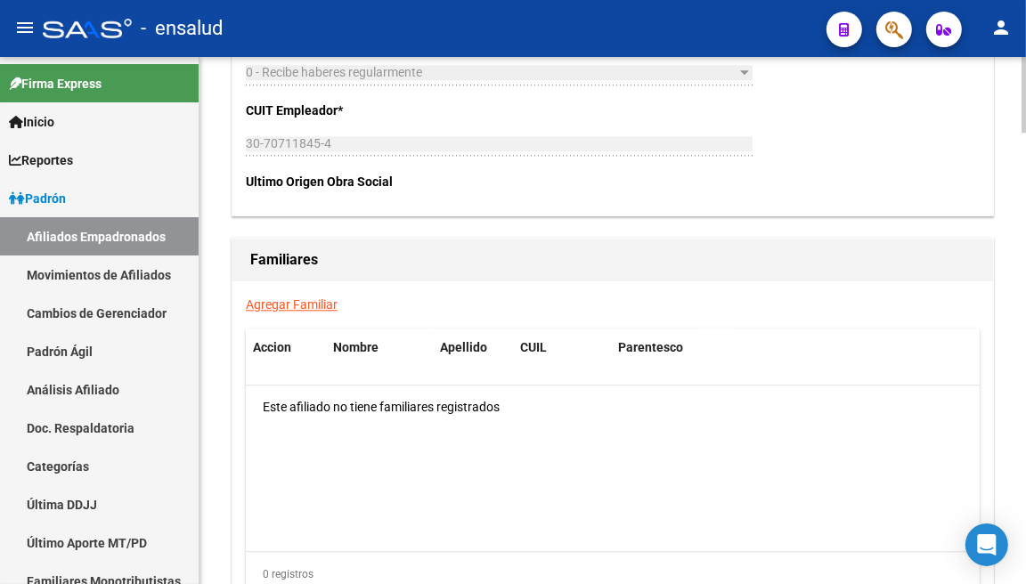
scroll to position [2967, 0]
click at [285, 296] on link "Agregar Familiar" at bounding box center [292, 303] width 92 height 14
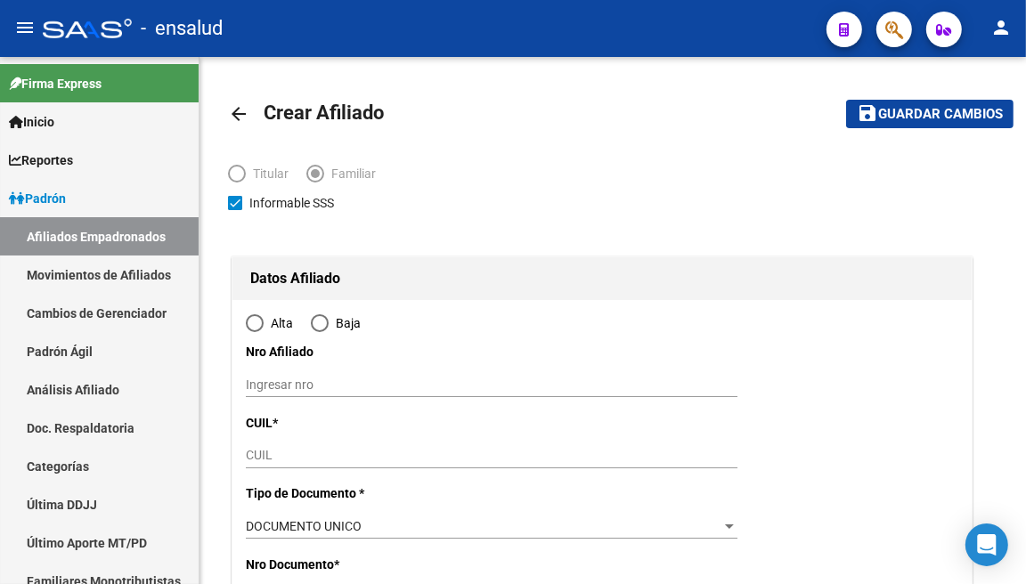
type input "CABA"
type input "1437"
type input "GUARANI"
type input "66"
type input "1"
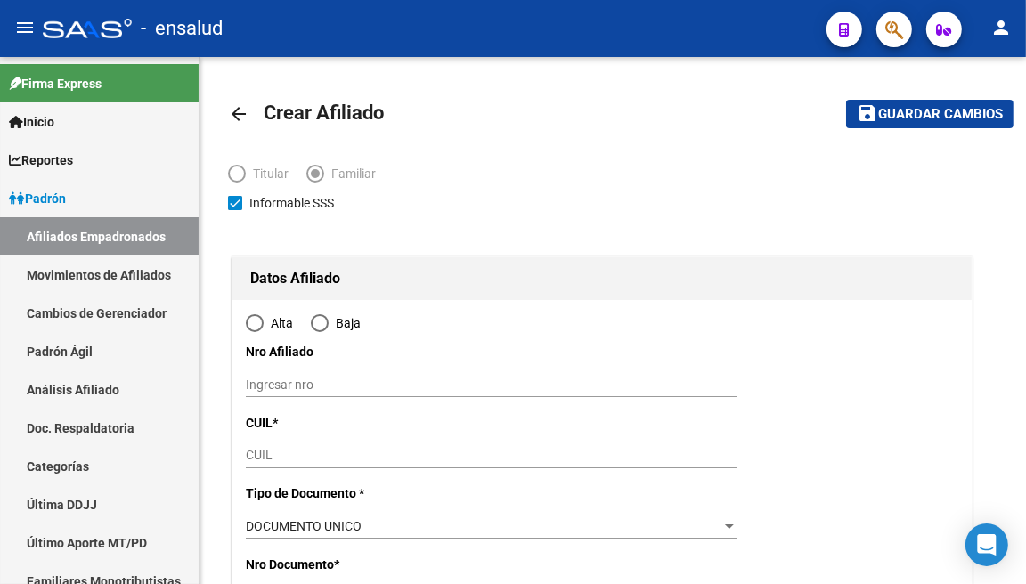
radio input "true"
type input "30-70711845-4"
click at [376, 458] on input "CUIL" at bounding box center [491, 455] width 491 height 15
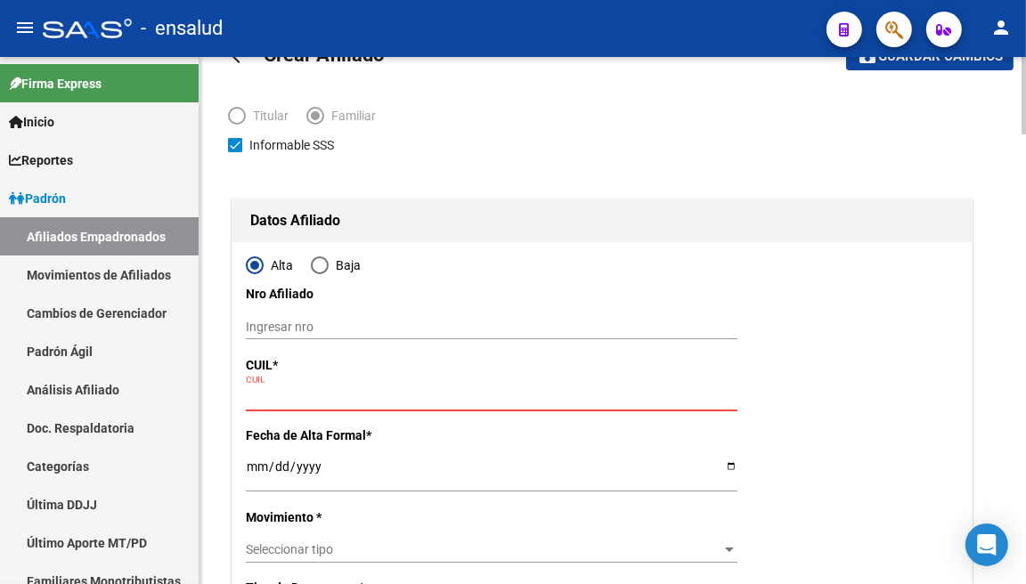
scroll to position [99, 0]
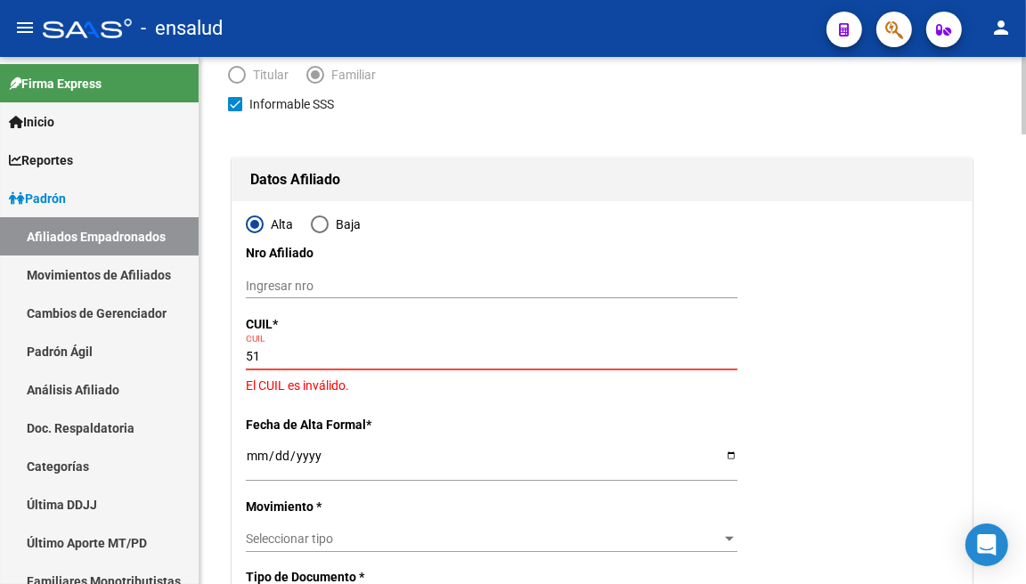
type input "5"
type input "20-51391118-2"
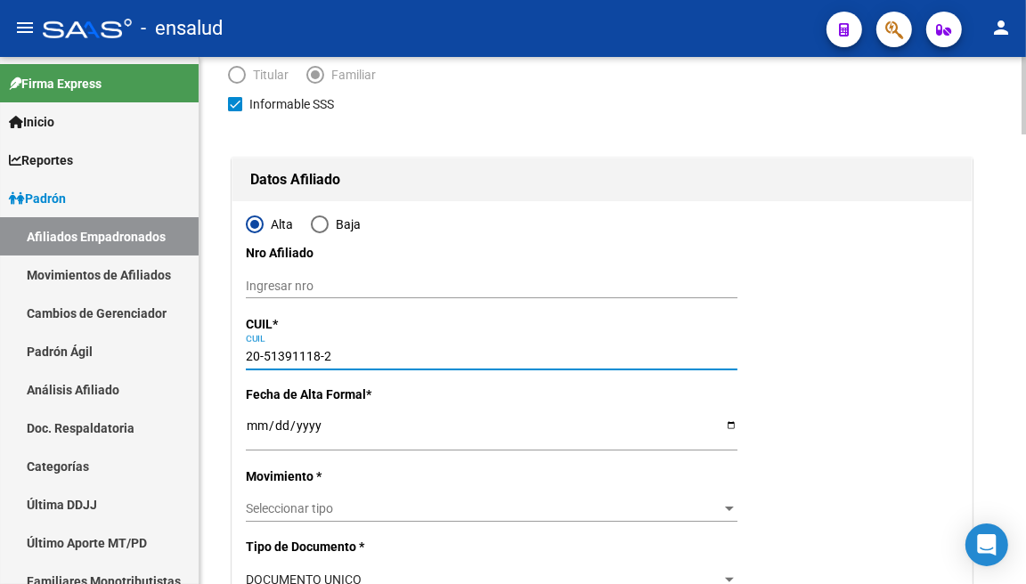
type input "51391118"
type input "[PERSON_NAME]"
type input "[DATE]"
type input "CABA"
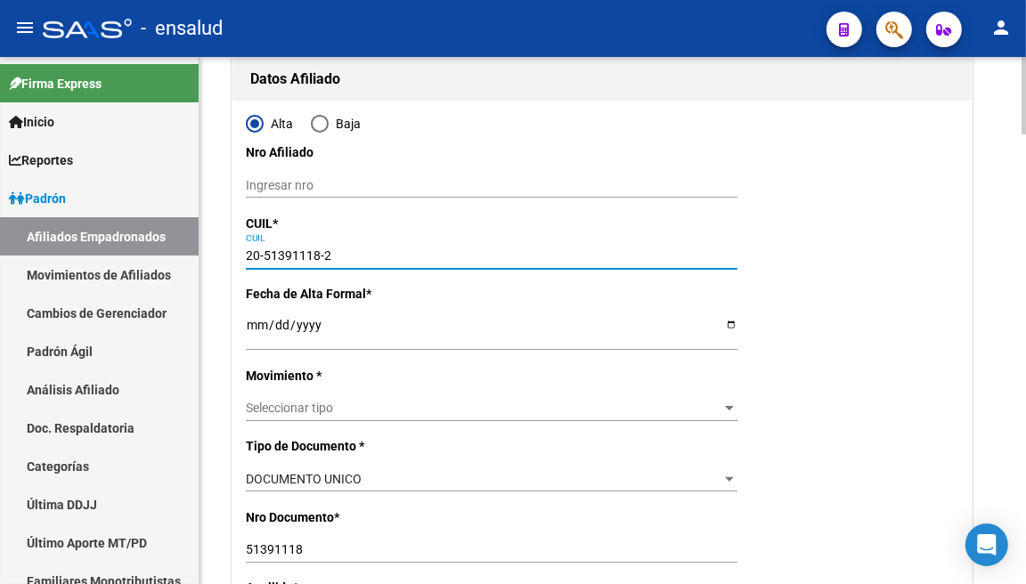
scroll to position [198, 0]
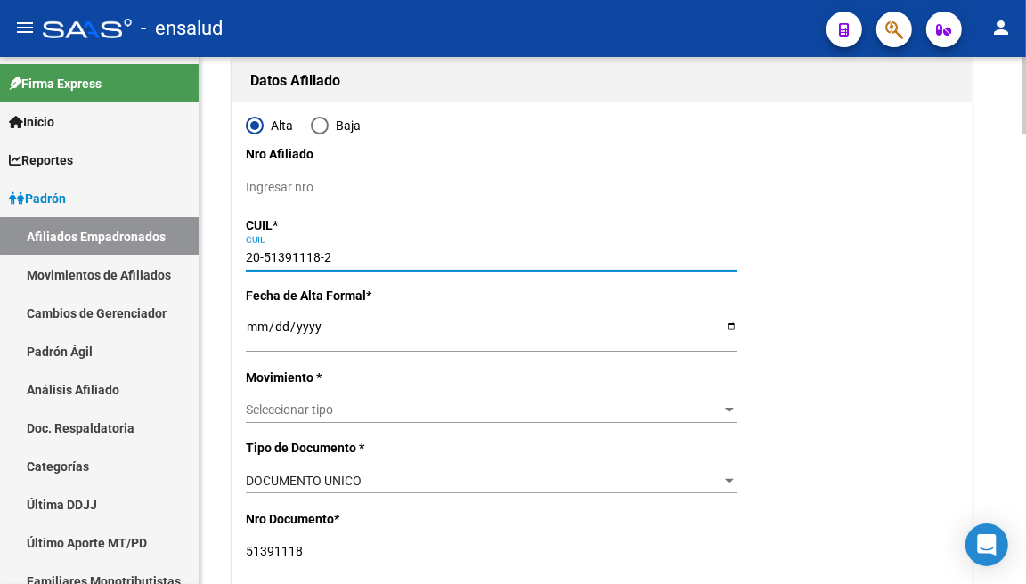
type input "20-51391118-2"
click at [260, 332] on input "Ingresar fecha" at bounding box center [491, 333] width 491 height 27
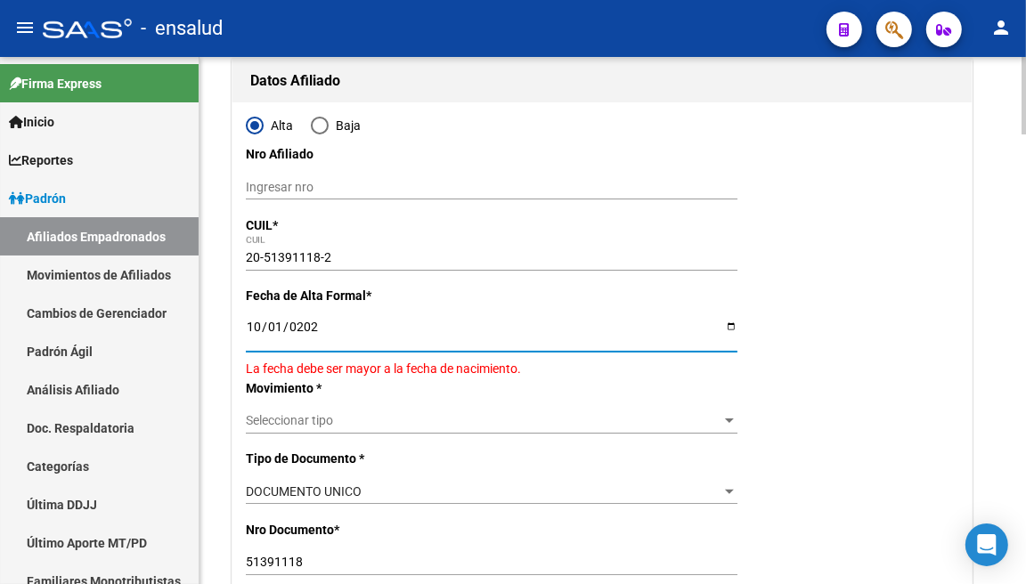
type input "[DATE]"
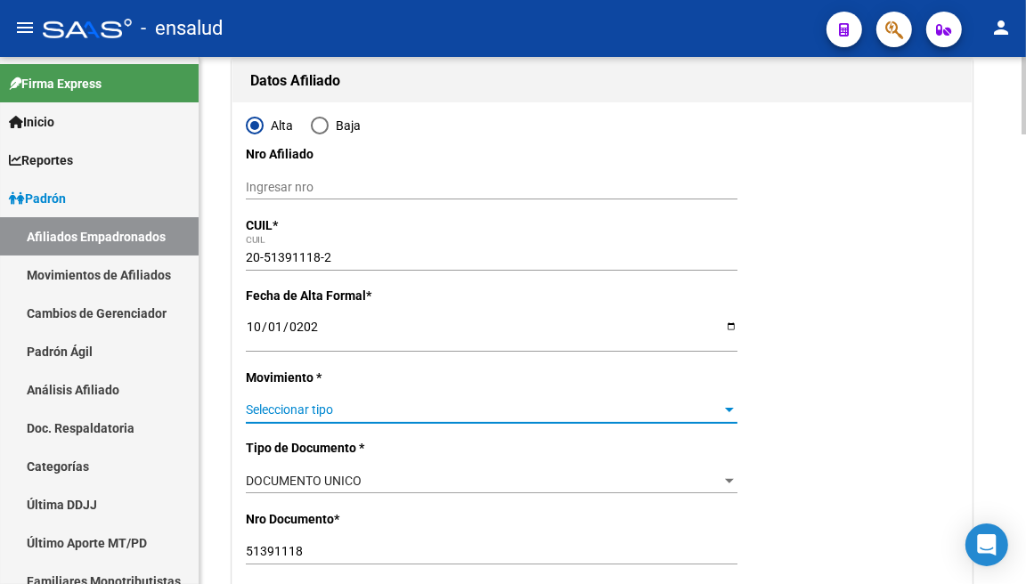
click at [712, 408] on span "Seleccionar tipo" at bounding box center [483, 409] width 475 height 15
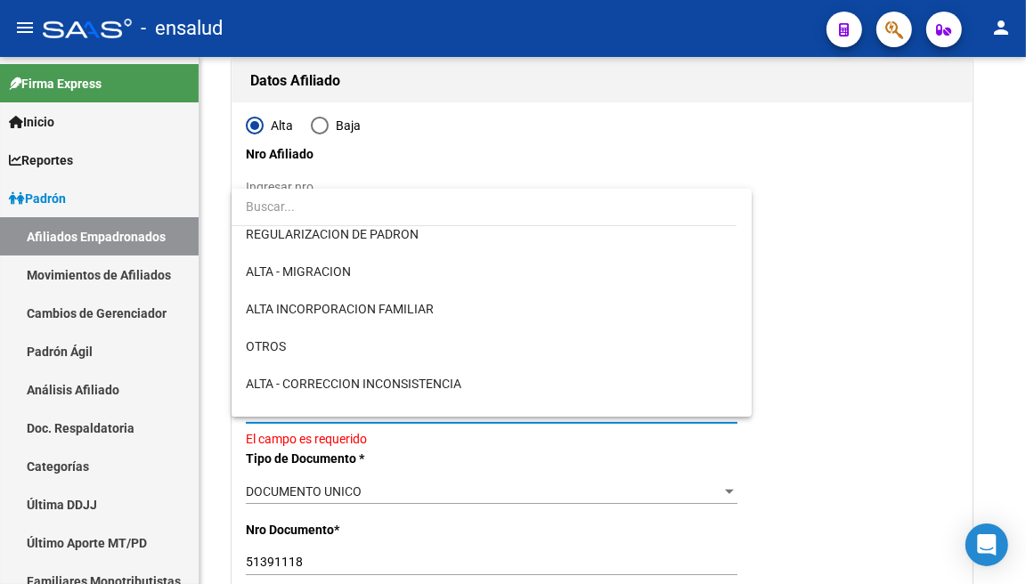
scroll to position [99, 0]
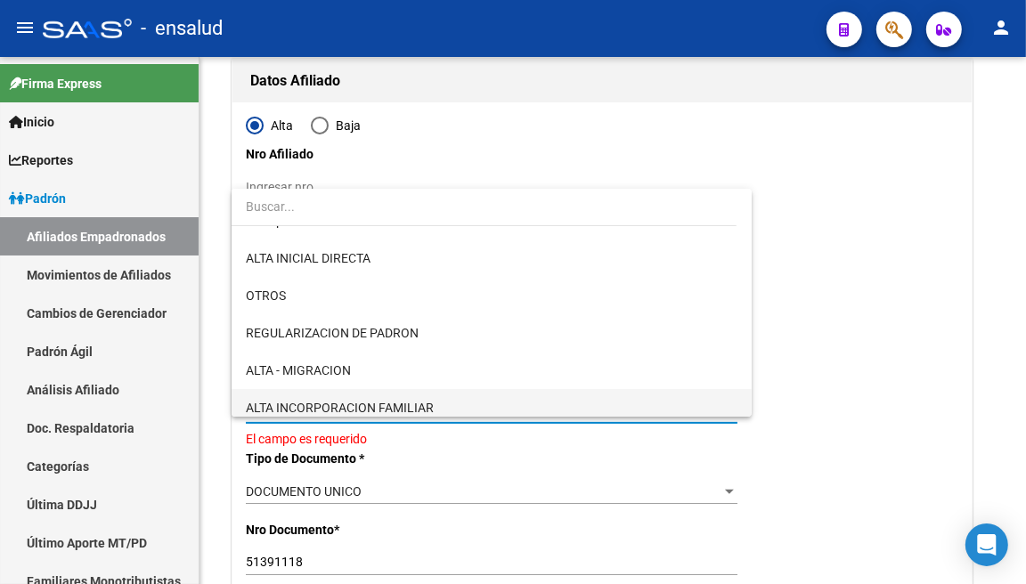
click at [523, 390] on span "ALTA INCORPORACION FAMILIAR" at bounding box center [491, 407] width 491 height 37
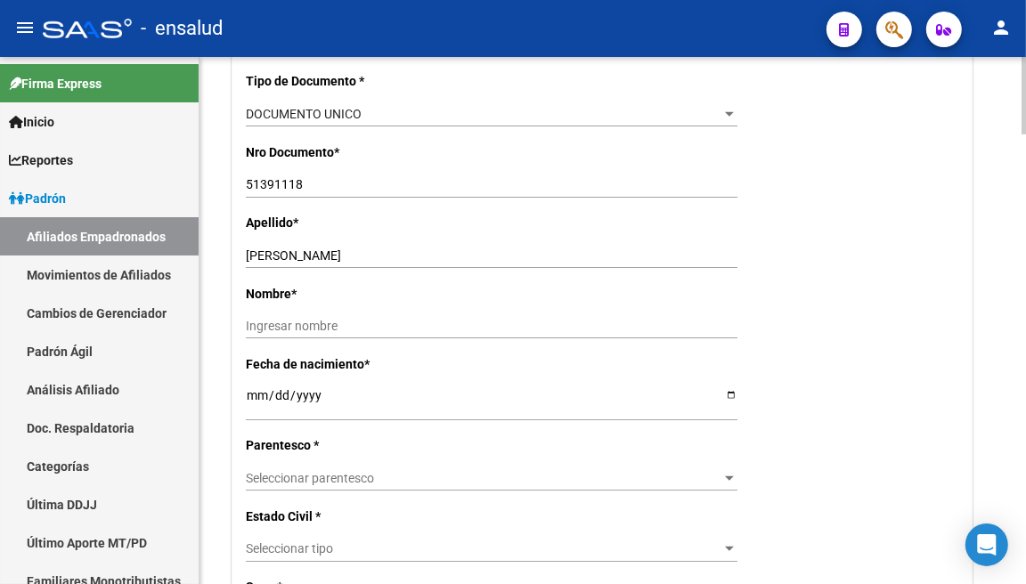
scroll to position [593, 0]
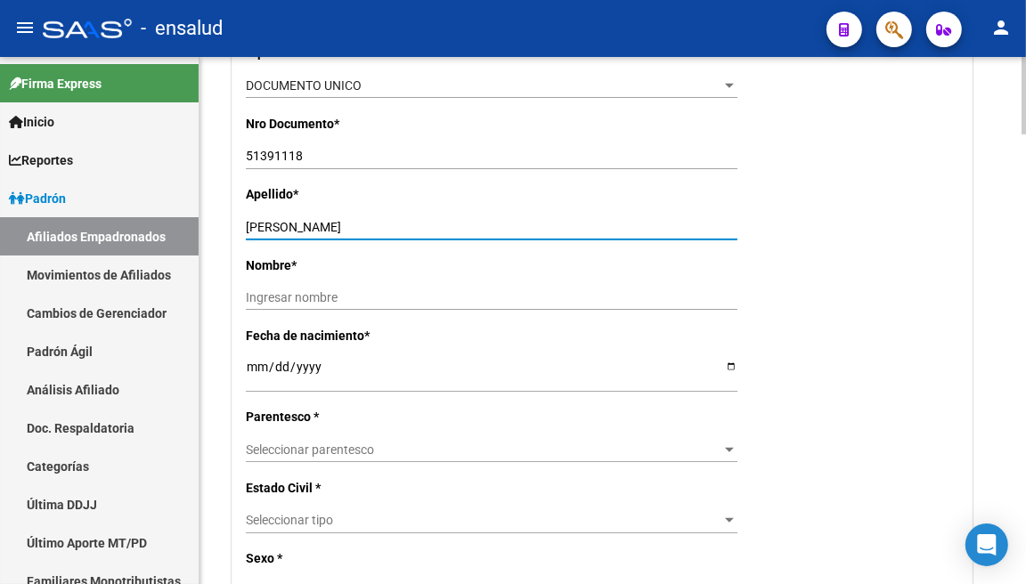
drag, startPoint x: 324, startPoint y: 224, endPoint x: 420, endPoint y: 224, distance: 96.1
click at [420, 224] on input "[PERSON_NAME]" at bounding box center [491, 227] width 491 height 15
type input "[PERSON_NAME]"
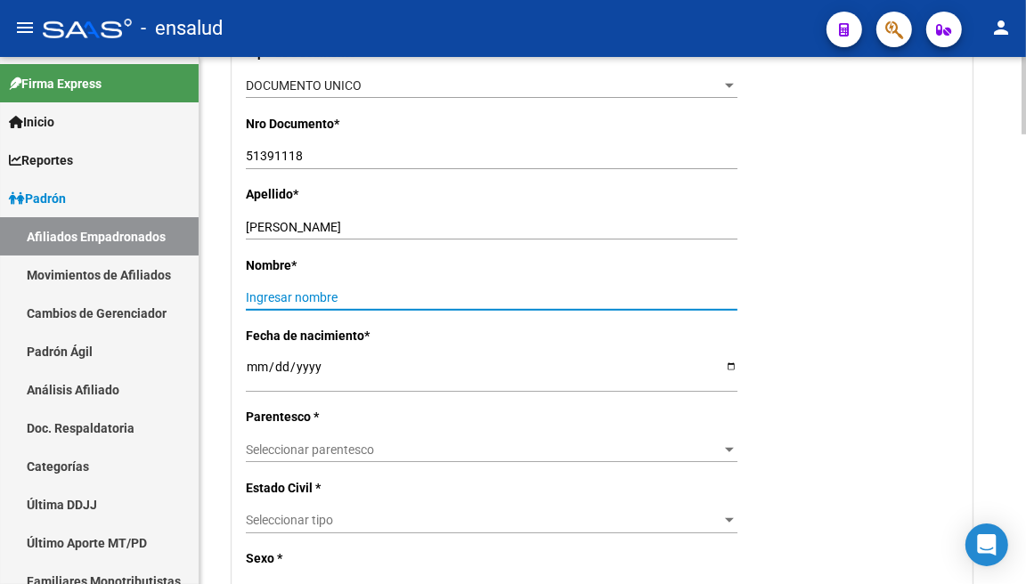
paste input "[PERSON_NAME]"
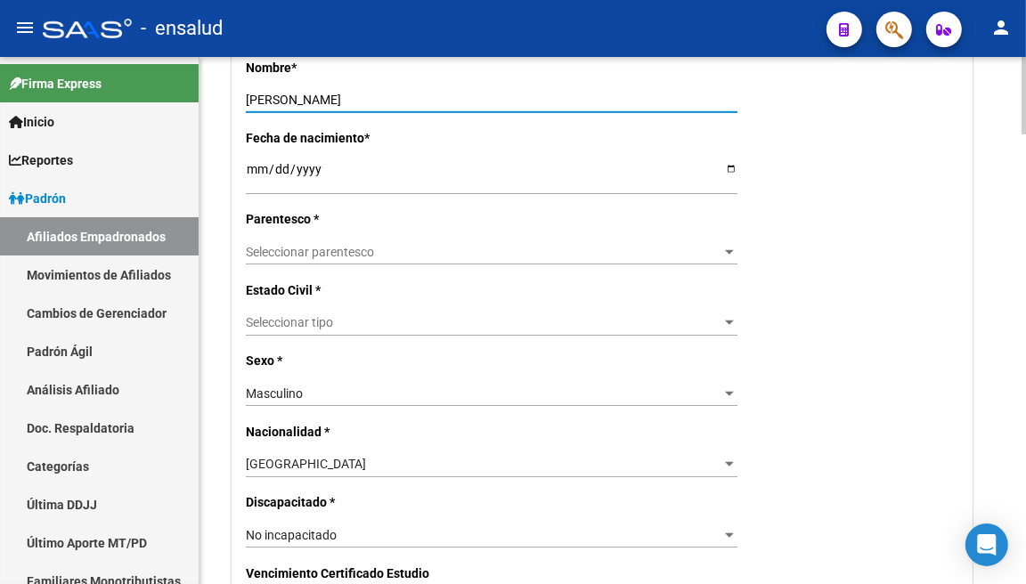
type input "[PERSON_NAME]"
click at [636, 247] on span "Seleccionar parentesco" at bounding box center [483, 252] width 475 height 15
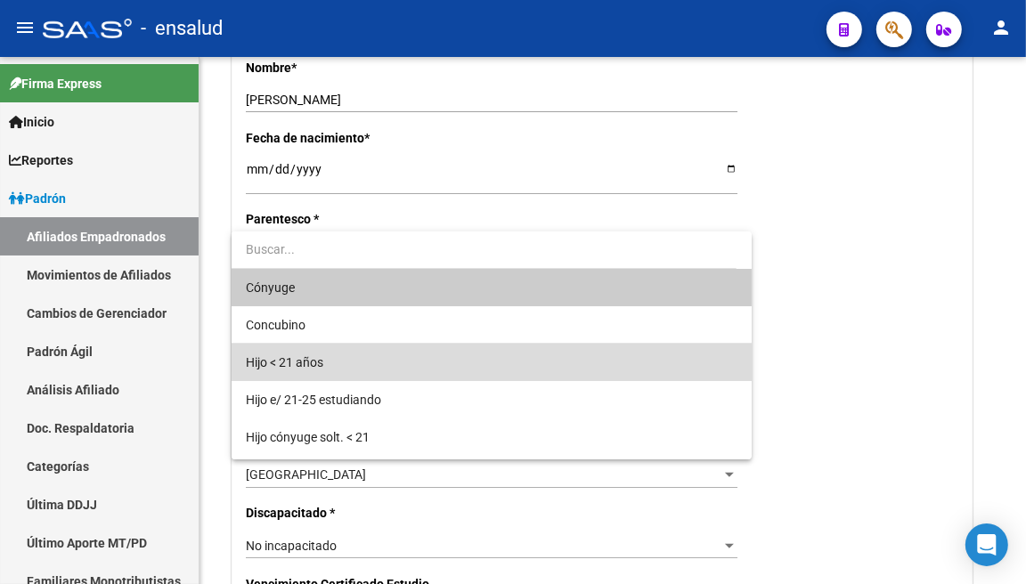
click at [519, 351] on span "Hijo < 21 años" at bounding box center [491, 362] width 491 height 37
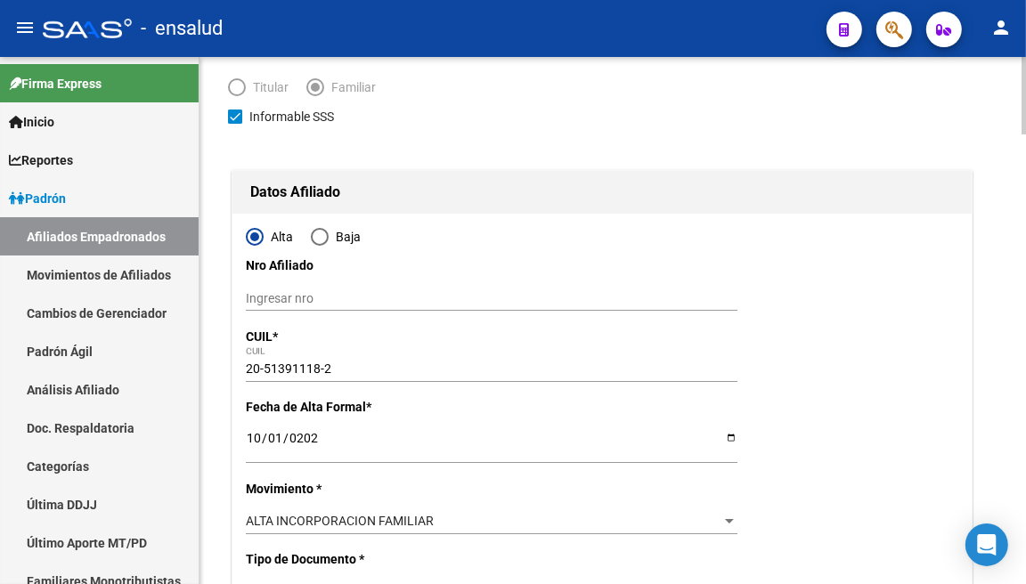
scroll to position [0, 0]
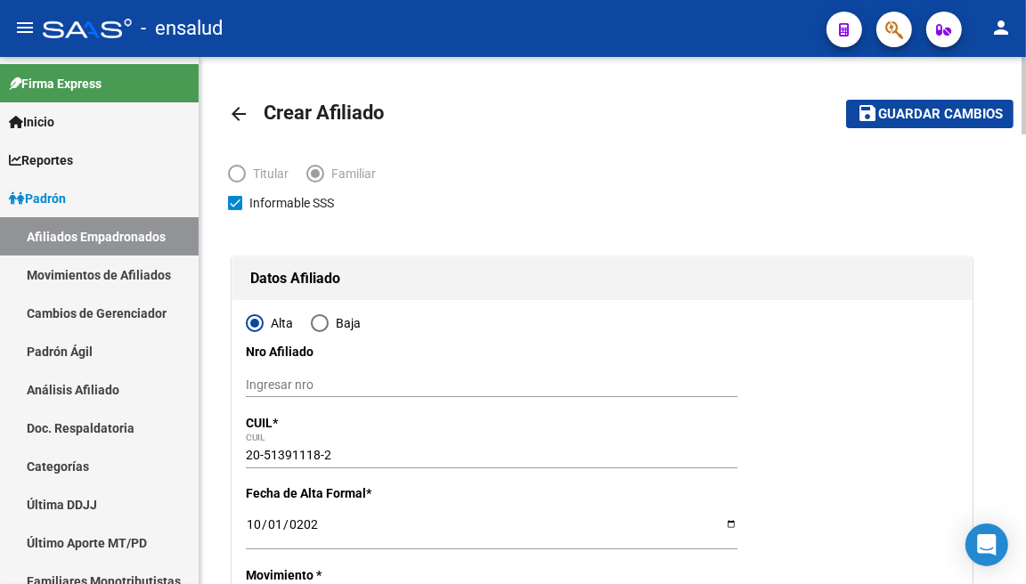
click at [919, 109] on span "Guardar cambios" at bounding box center [940, 115] width 125 height 16
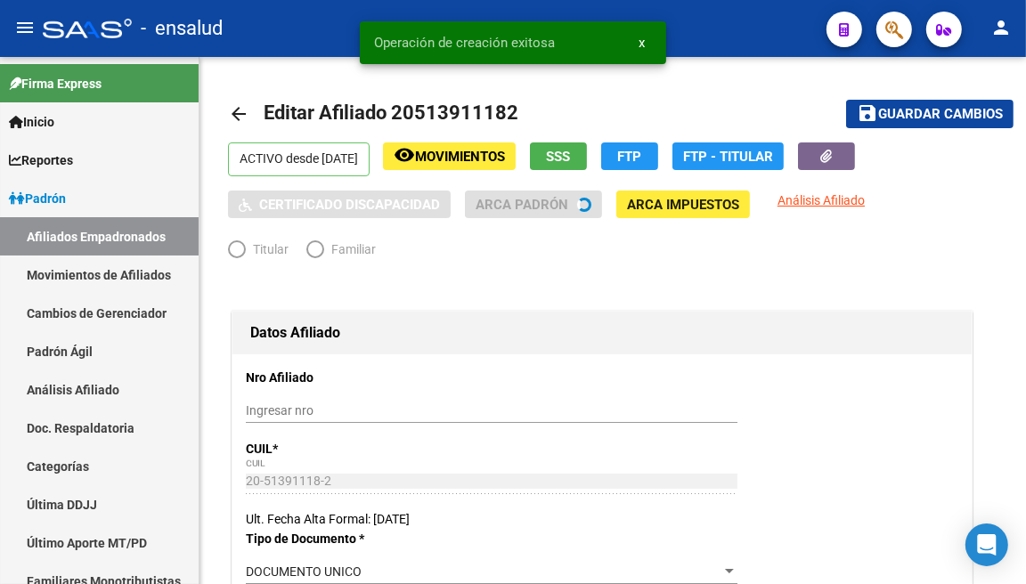
radio input "true"
type input "30-70711845-4"
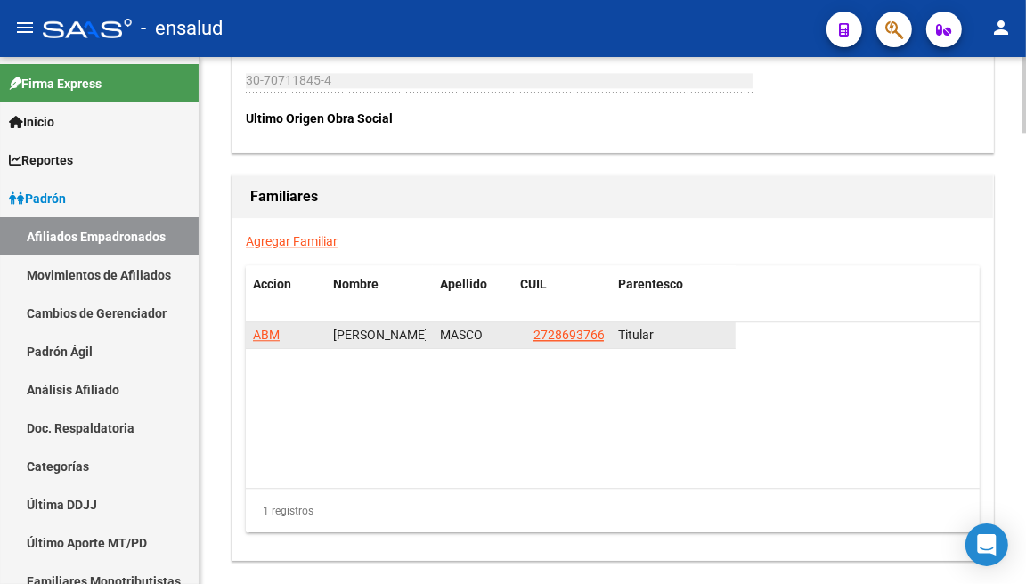
scroll to position [3066, 0]
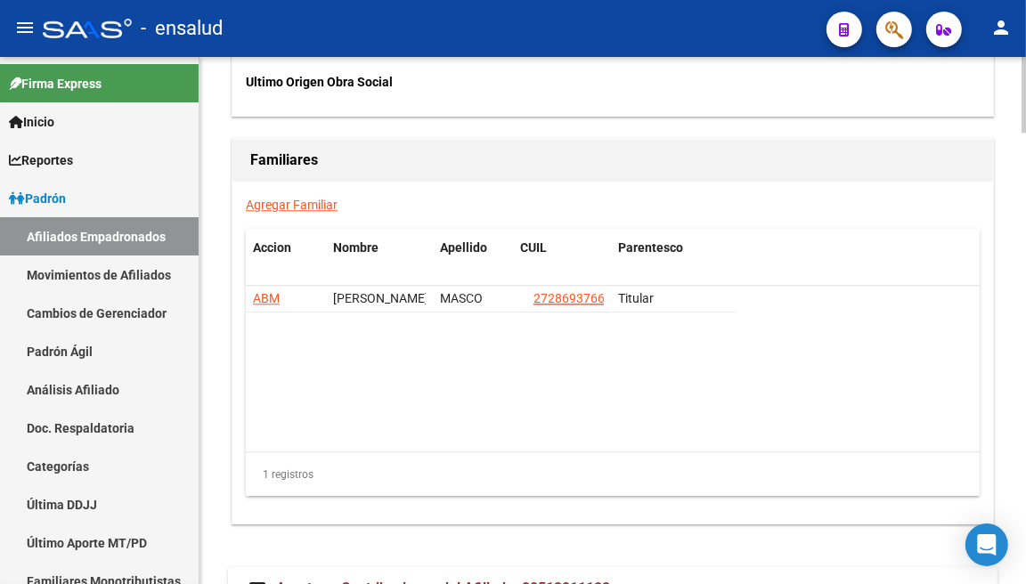
click at [288, 203] on link "Agregar Familiar" at bounding box center [292, 205] width 92 height 14
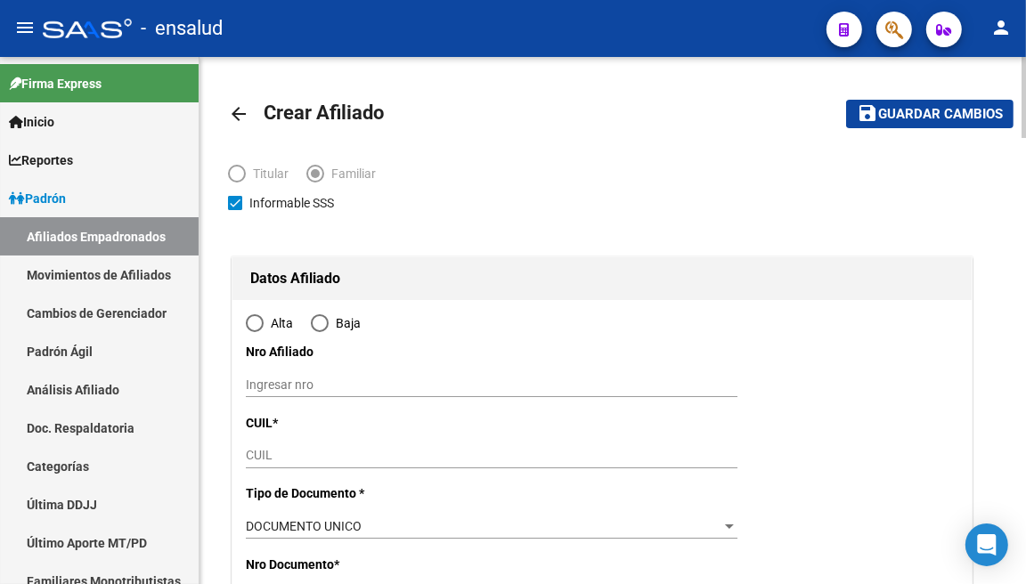
type input "30-70711845-4"
type input "CABA"
type input "1437"
type input "GUARANI"
type input "66"
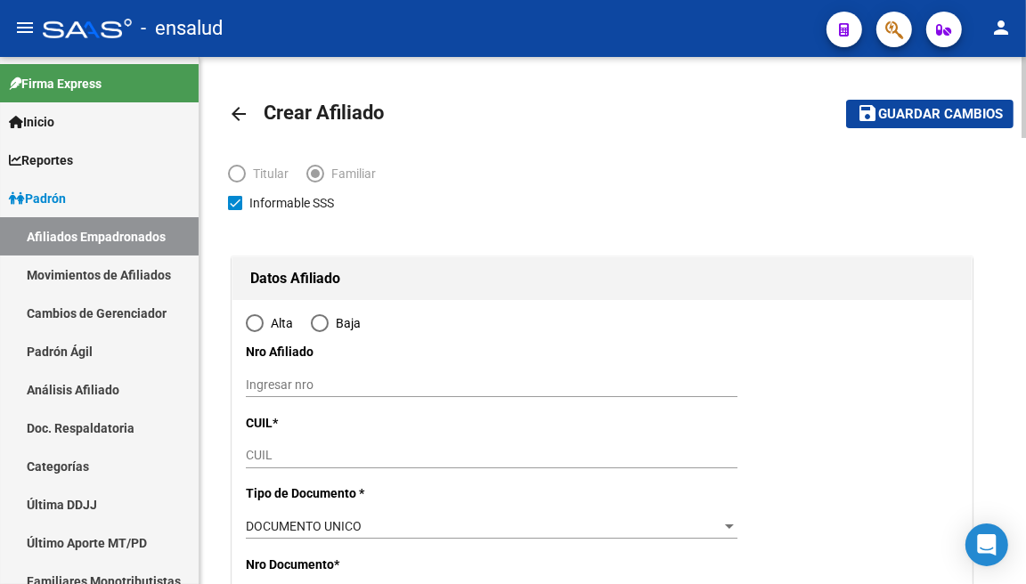
type input "1"
radio input "true"
type input "30-70711845-4"
click at [377, 455] on input "CUIL" at bounding box center [491, 455] width 491 height 15
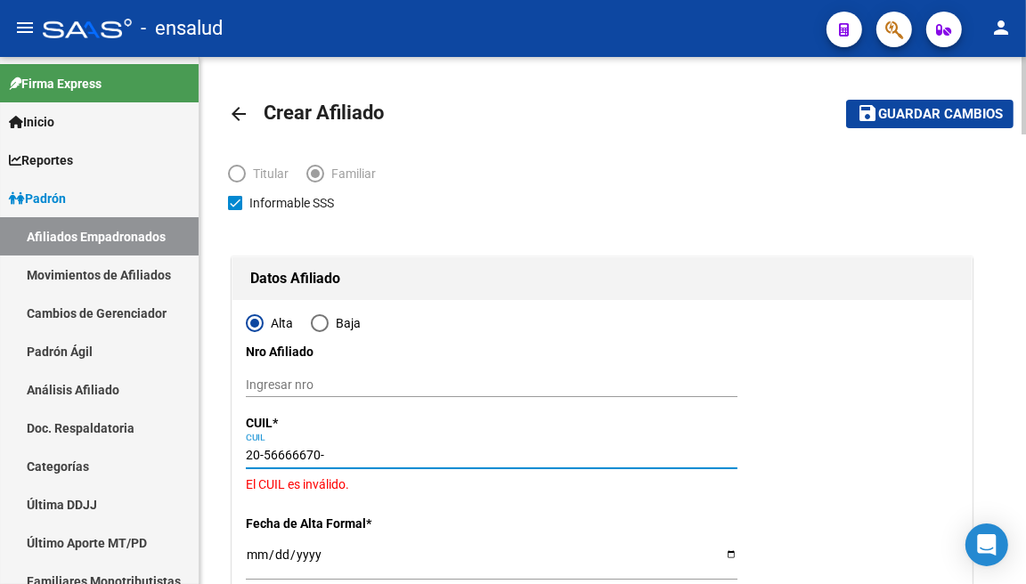
type input "20-56666670-8"
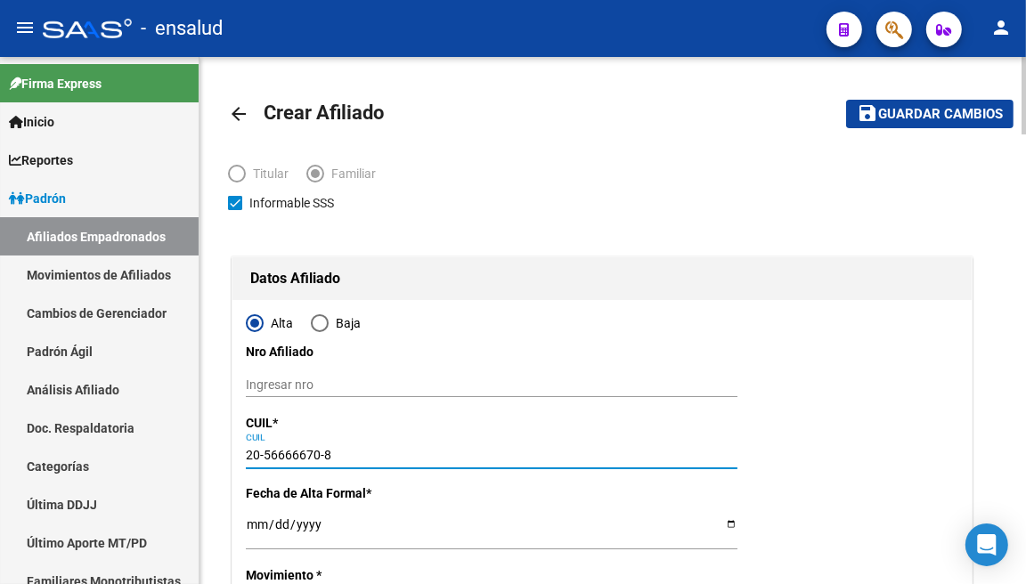
type input "56666670"
type input "CABRERA MASCO"
type input "[DATE]"
type input "VALENTINO"
type input "CABA"
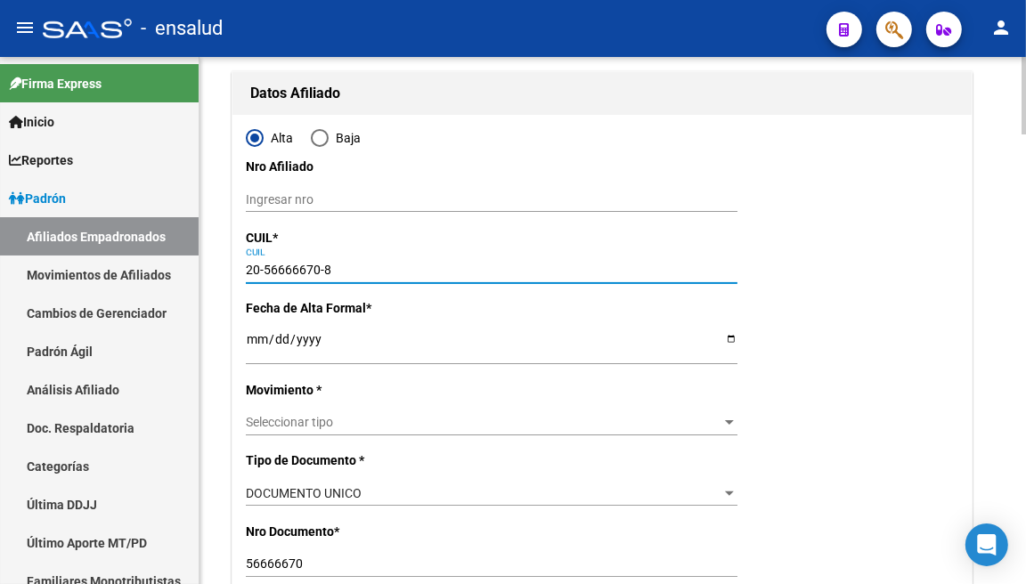
scroll to position [198, 0]
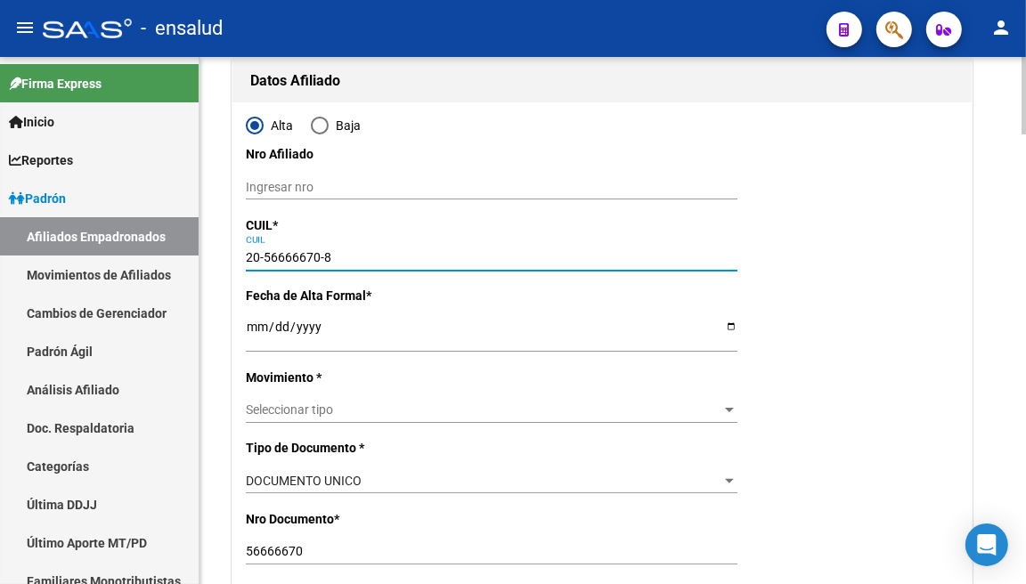
type input "20-56666670-8"
click at [256, 330] on input "Ingresar fecha" at bounding box center [491, 333] width 491 height 27
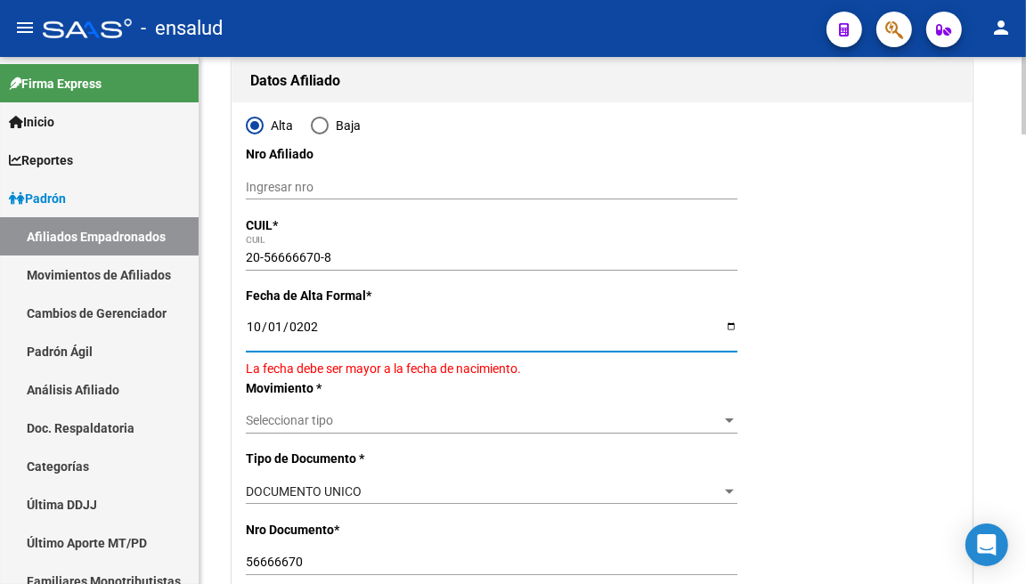
type input "[DATE]"
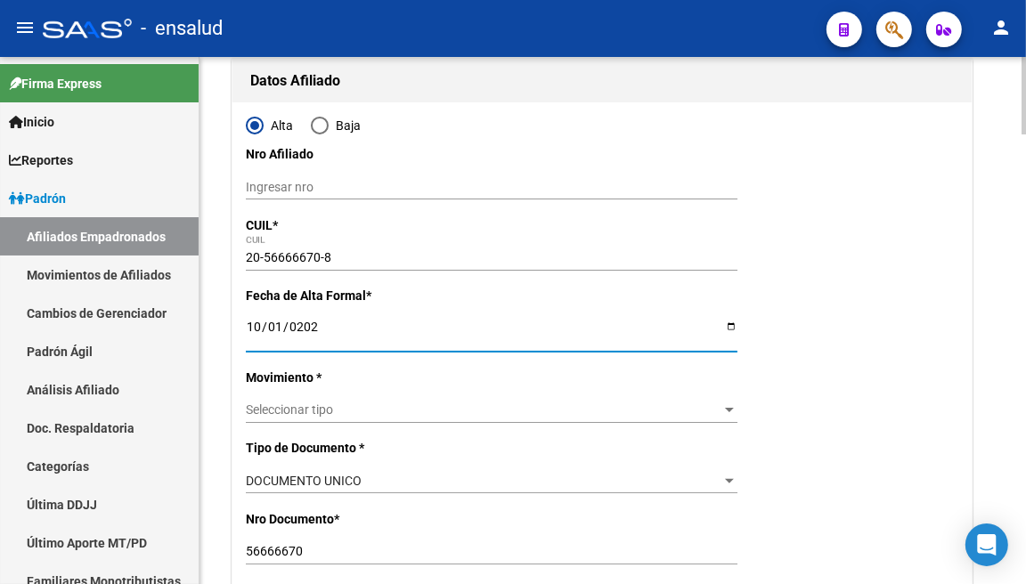
click at [723, 414] on div at bounding box center [729, 410] width 16 height 14
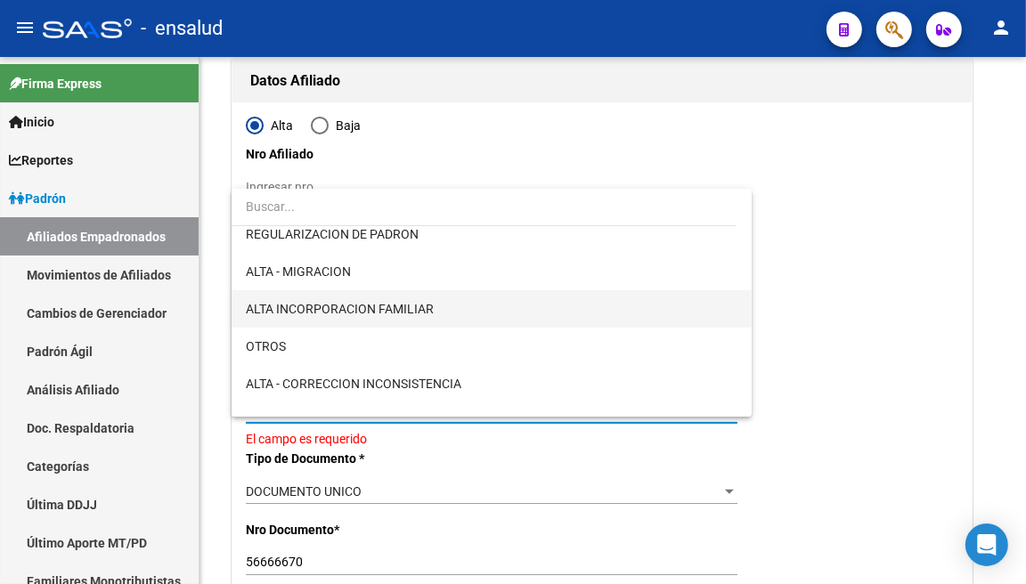
click at [583, 312] on span "ALTA INCORPORACION FAMILIAR" at bounding box center [491, 308] width 491 height 37
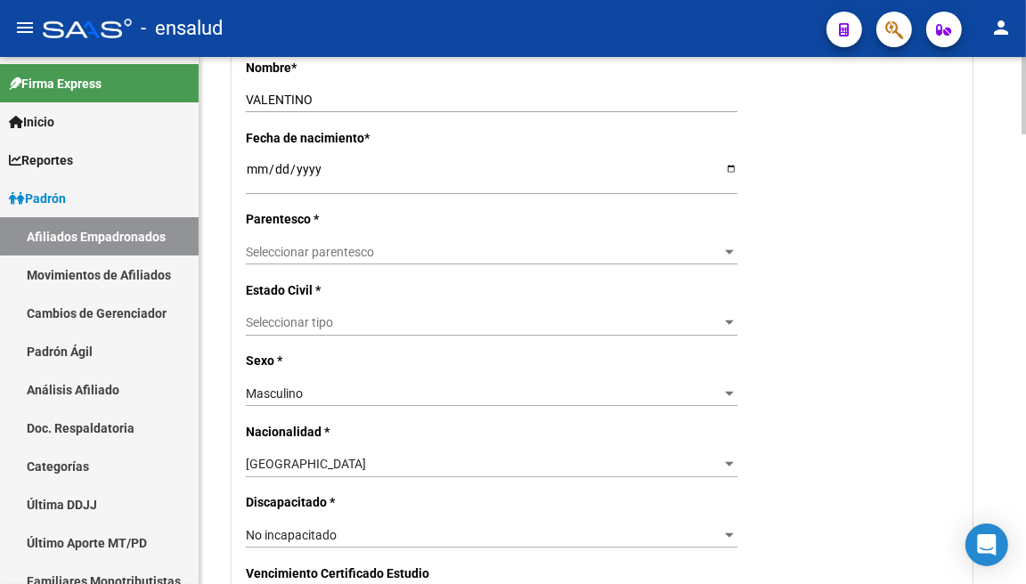
scroll to position [890, 0]
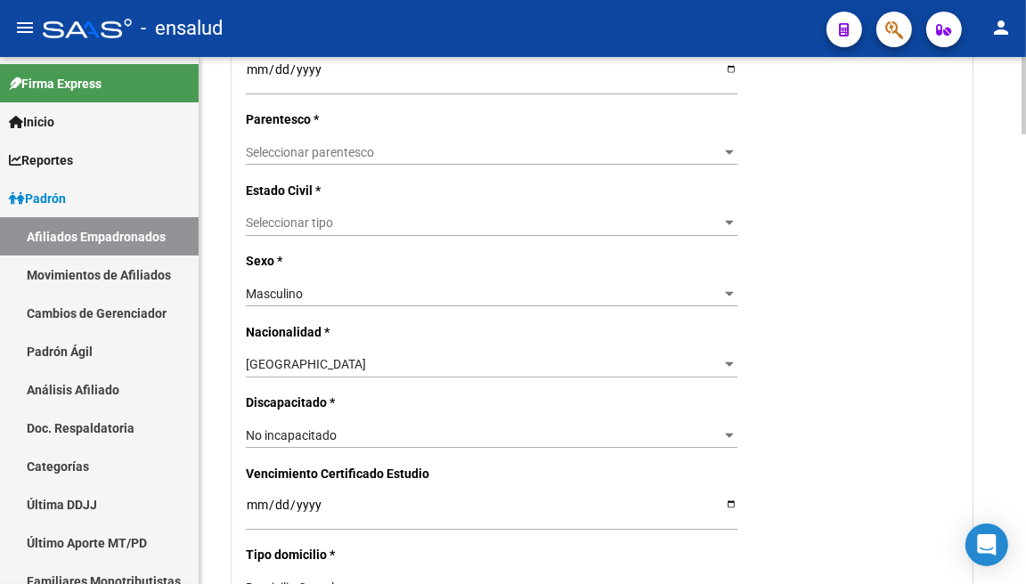
click at [499, 143] on div "Seleccionar parentesco Seleccionar parentesco" at bounding box center [491, 152] width 491 height 25
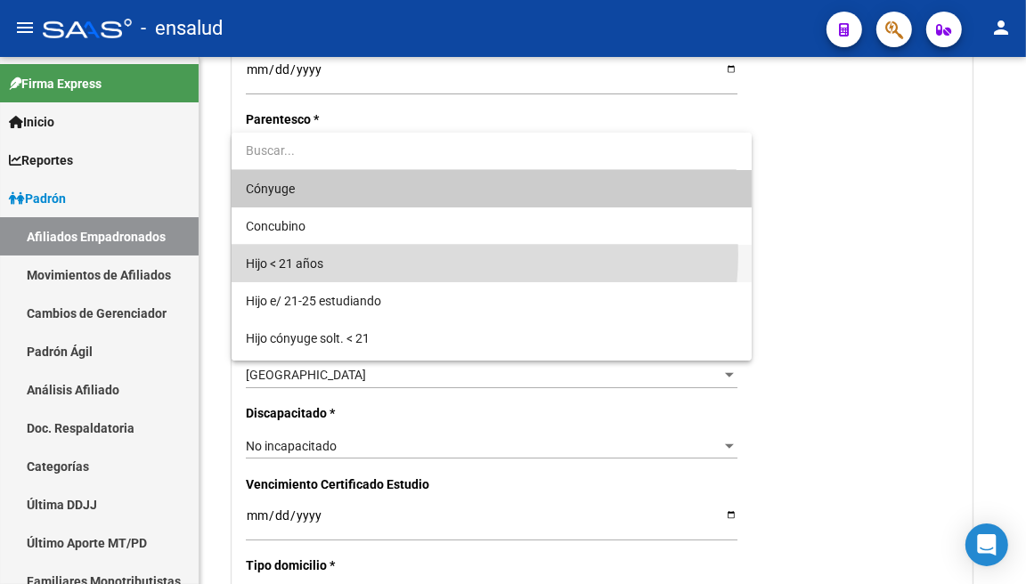
click at [458, 255] on span "Hijo < 21 años" at bounding box center [491, 263] width 491 height 37
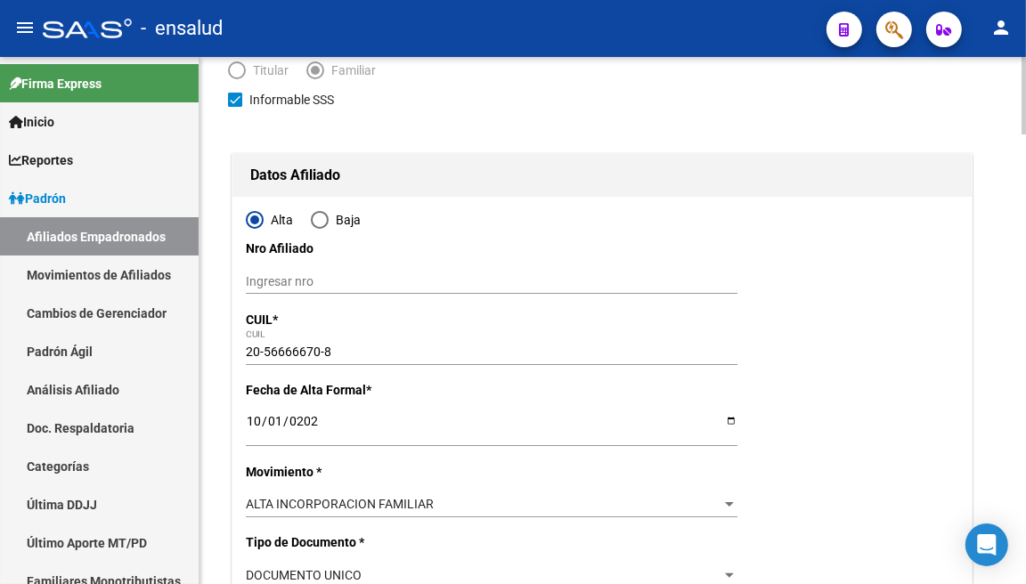
scroll to position [0, 0]
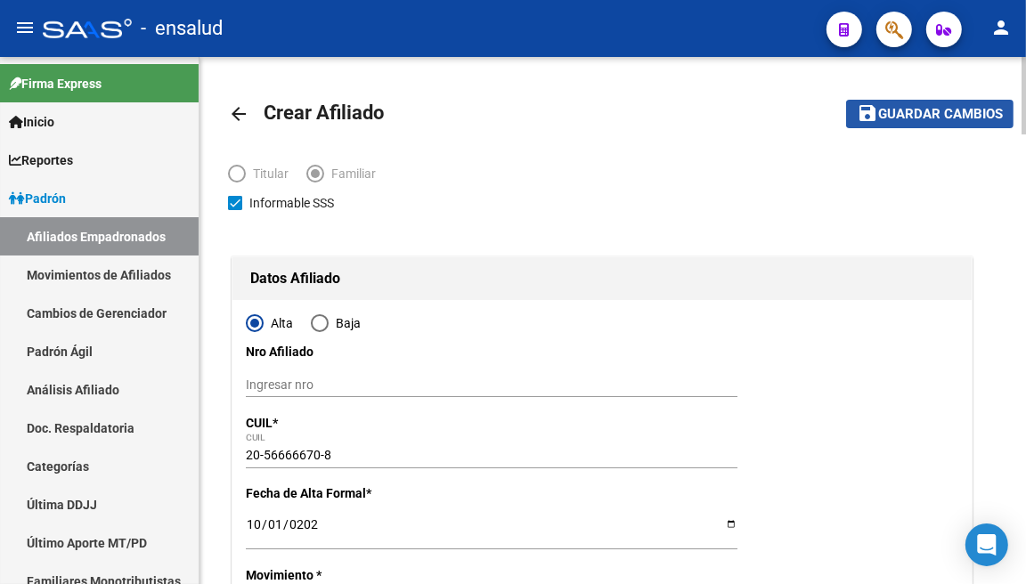
click at [928, 120] on span "Guardar cambios" at bounding box center [940, 115] width 125 height 16
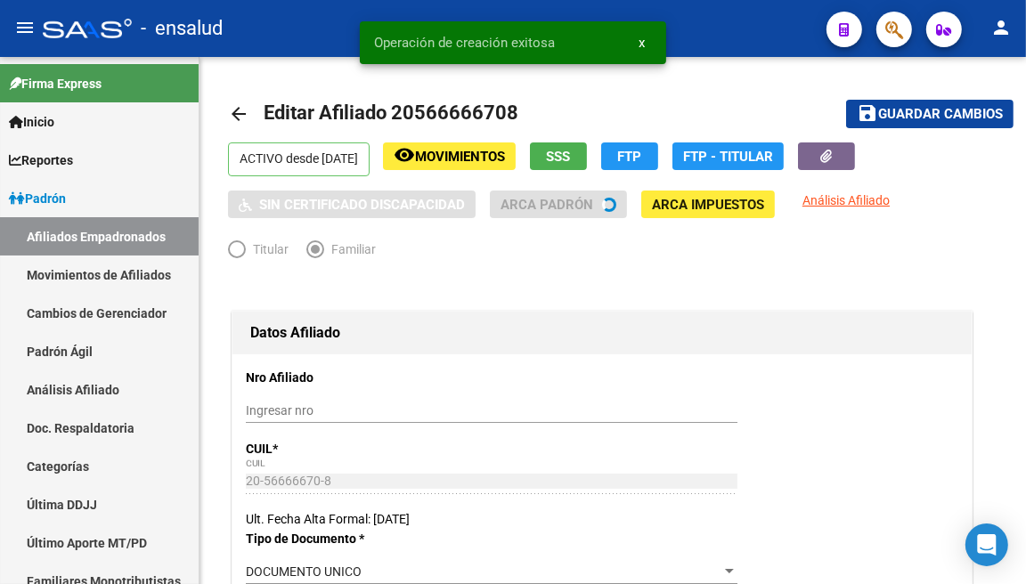
radio input "true"
type input "30-70711845-4"
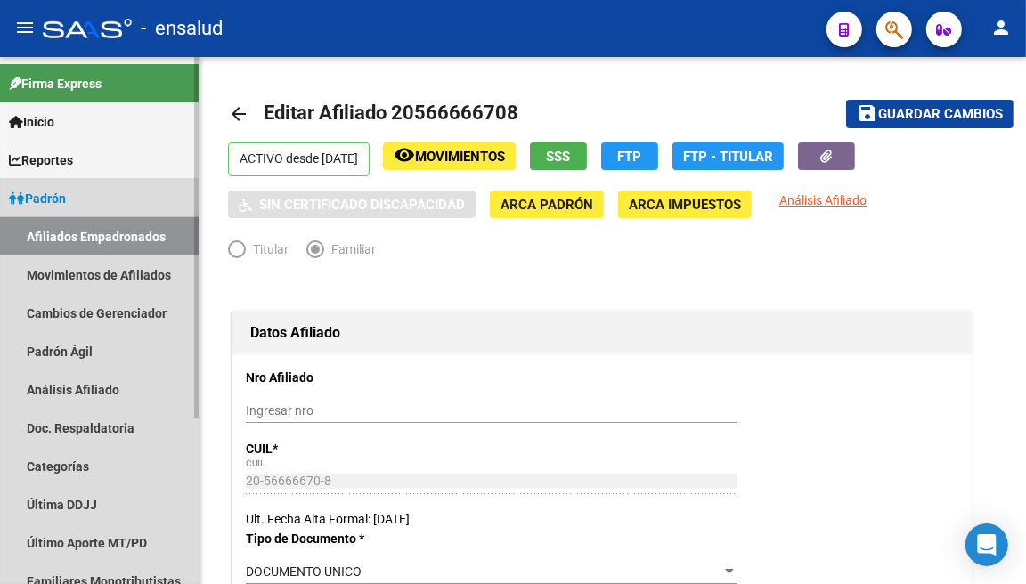
click at [80, 231] on link "Afiliados Empadronados" at bounding box center [99, 236] width 199 height 38
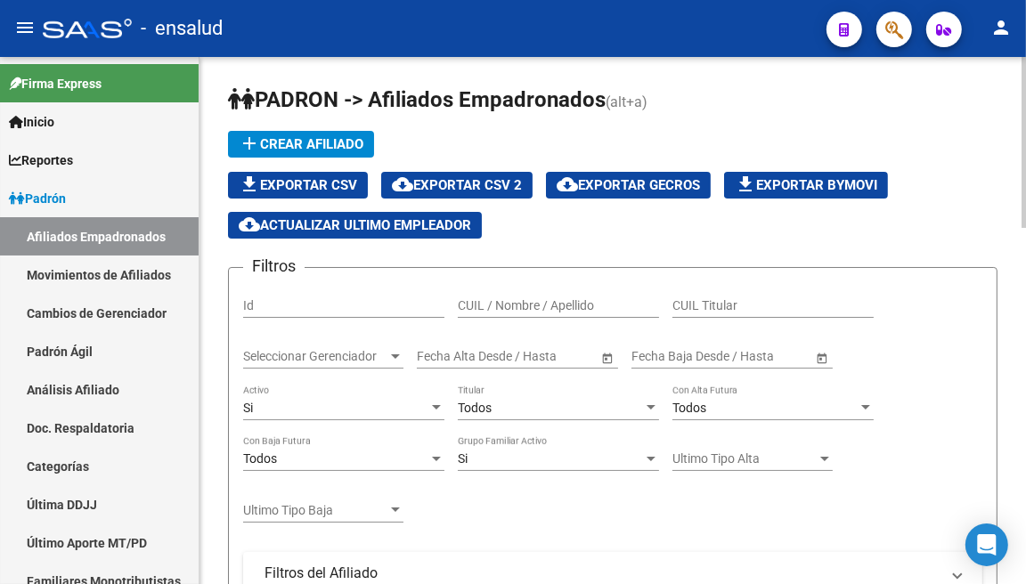
click at [704, 305] on input "CUIL Titular" at bounding box center [772, 305] width 201 height 15
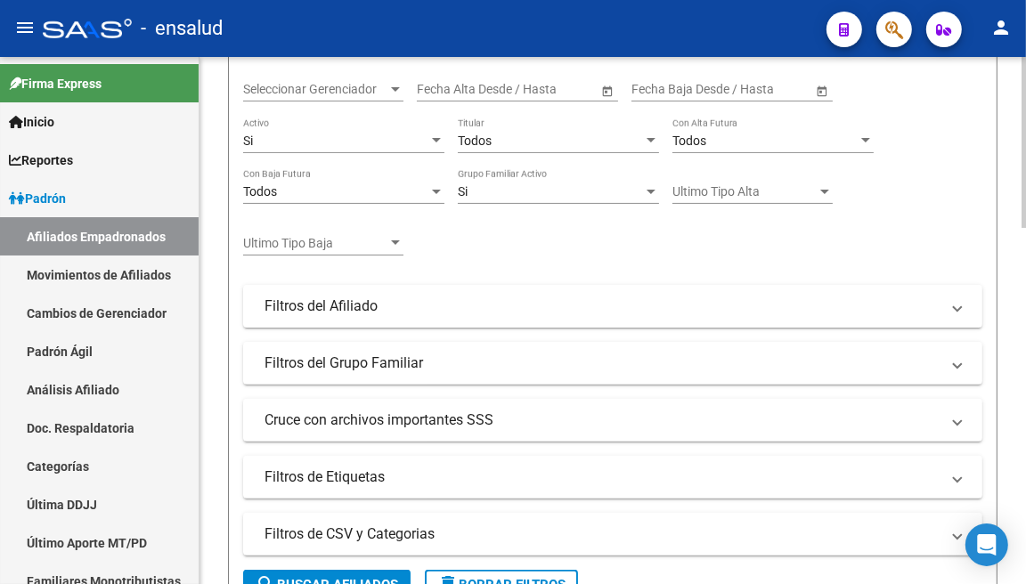
scroll to position [494, 0]
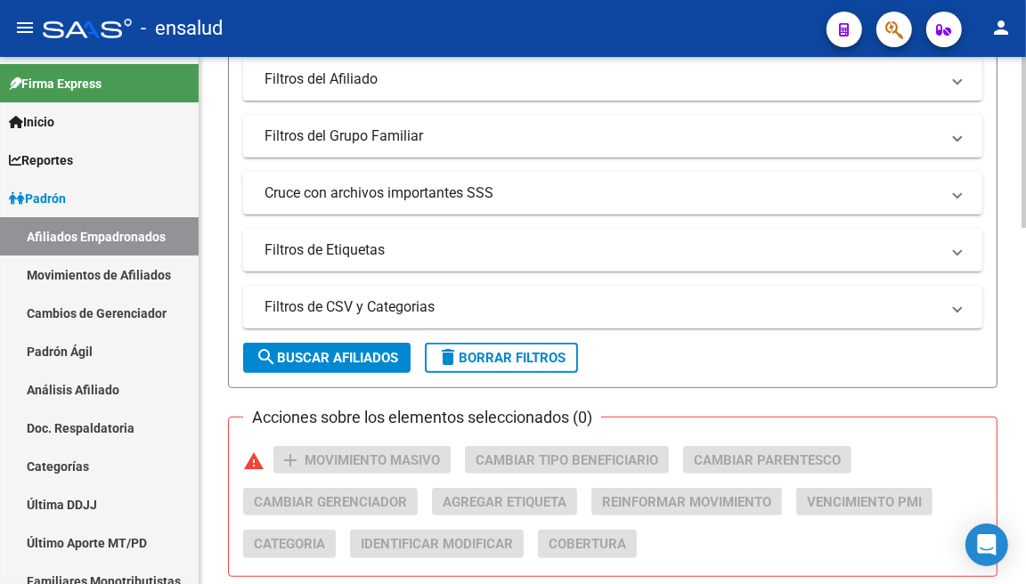
type input "20351615681"
click at [332, 360] on span "search Buscar Afiliados" at bounding box center [326, 358] width 142 height 16
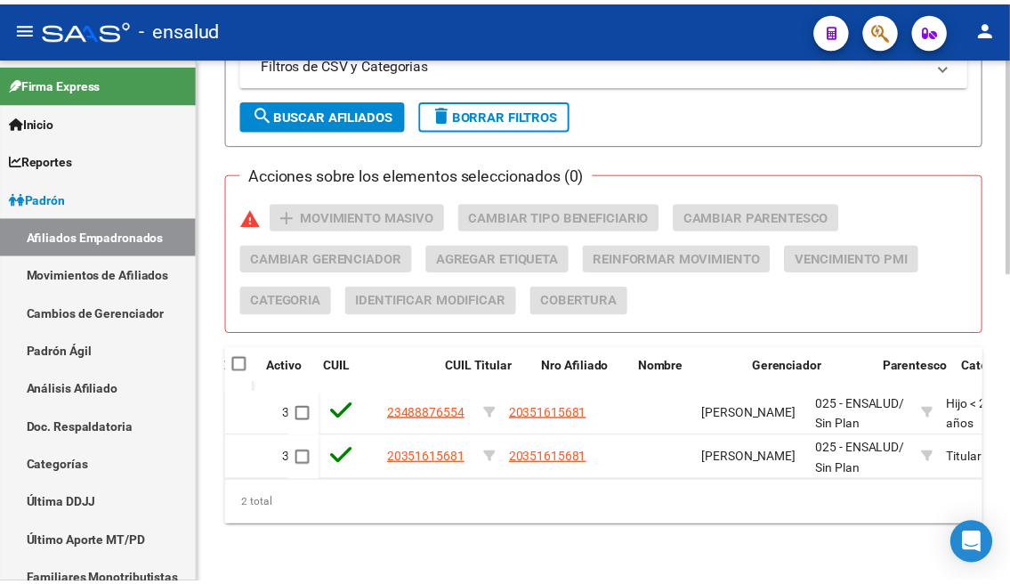
scroll to position [0, 338]
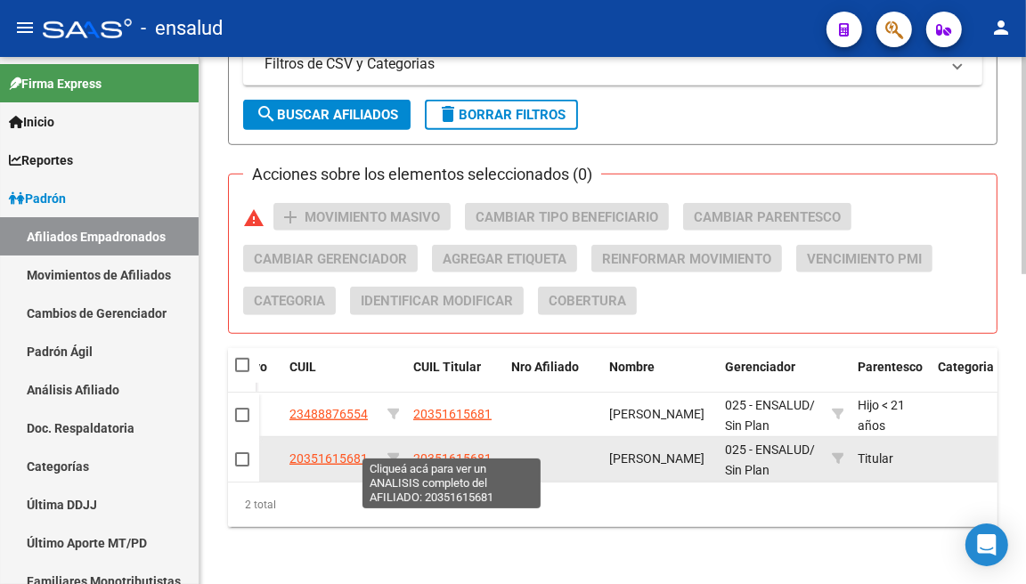
click at [465, 451] on span "20351615681" at bounding box center [452, 458] width 78 height 14
type textarea "20351615681"
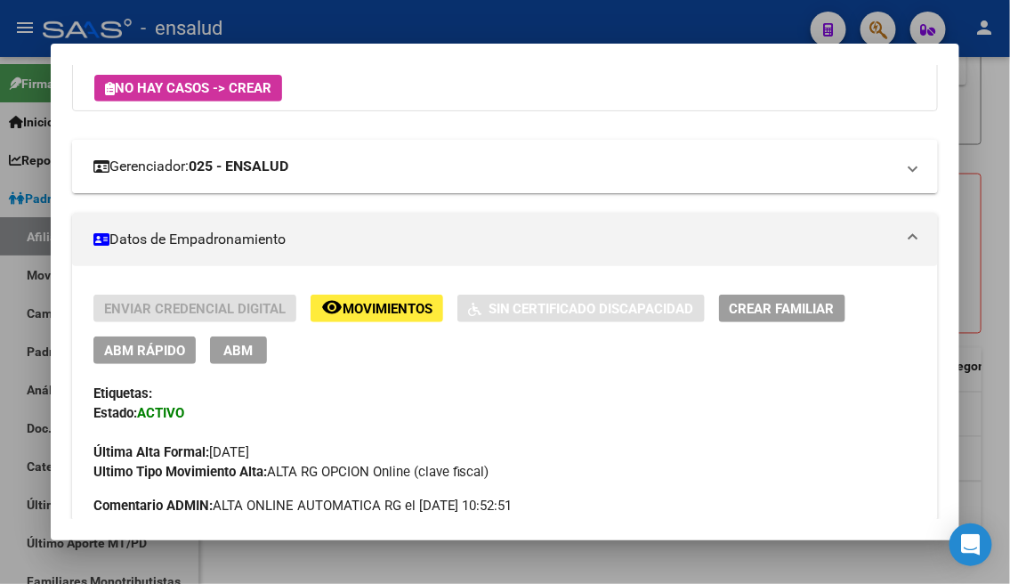
scroll to position [198, 0]
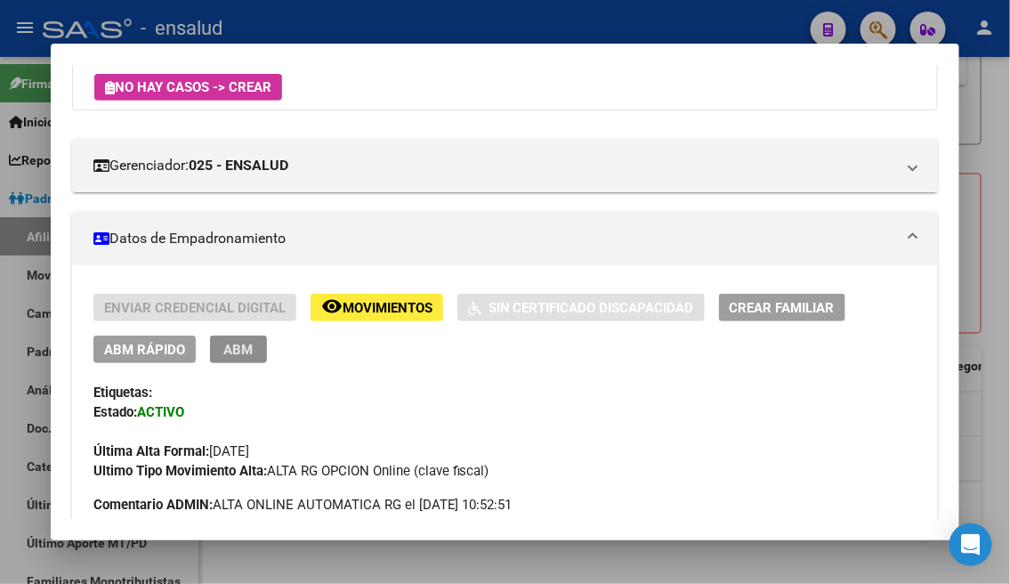
click at [223, 356] on span "ABM" at bounding box center [237, 350] width 29 height 16
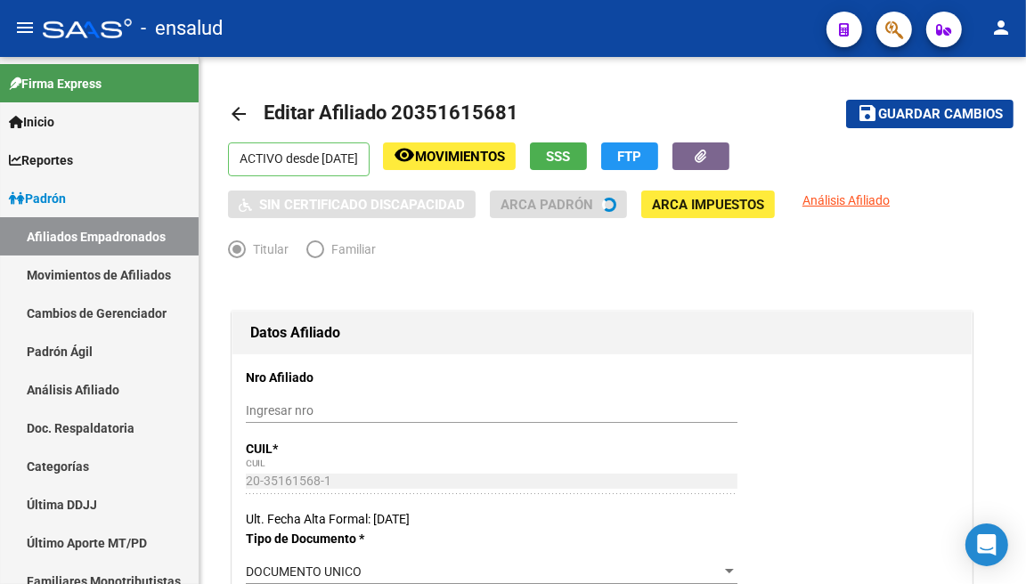
radio input "true"
type input "30-70711845-4"
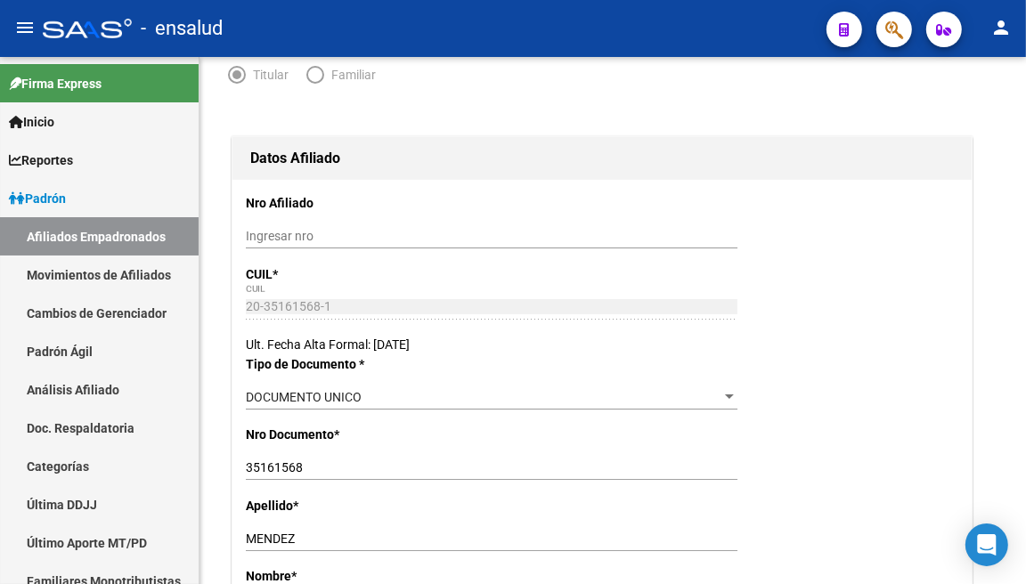
scroll to position [198, 0]
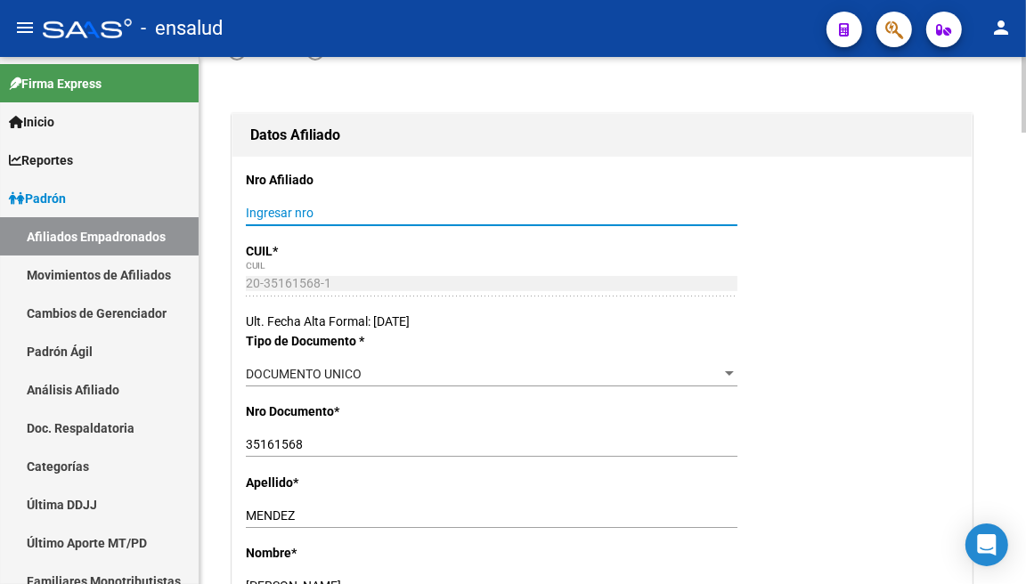
click at [351, 212] on input "Ingresar nro" at bounding box center [491, 213] width 491 height 15
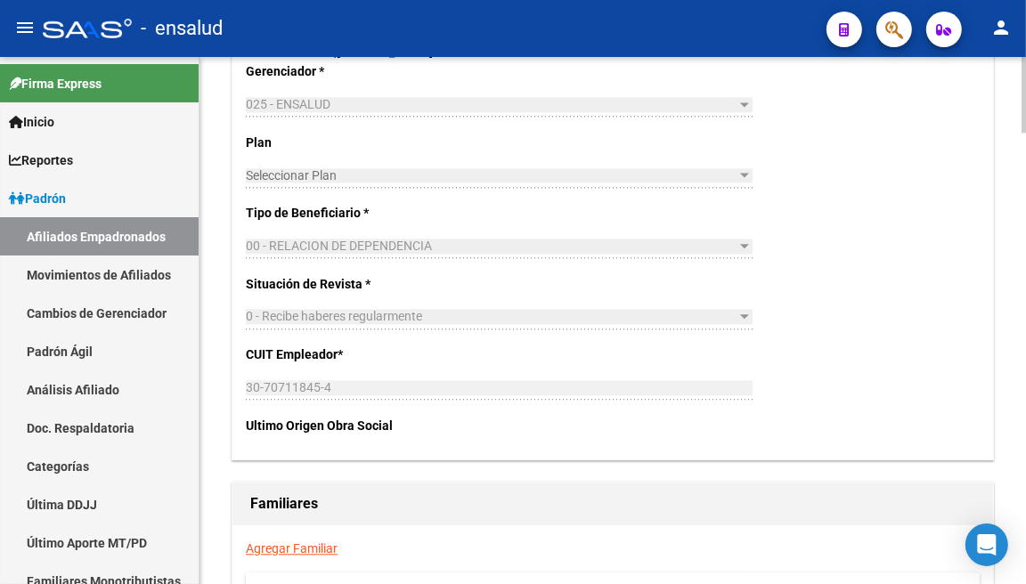
scroll to position [2770, 0]
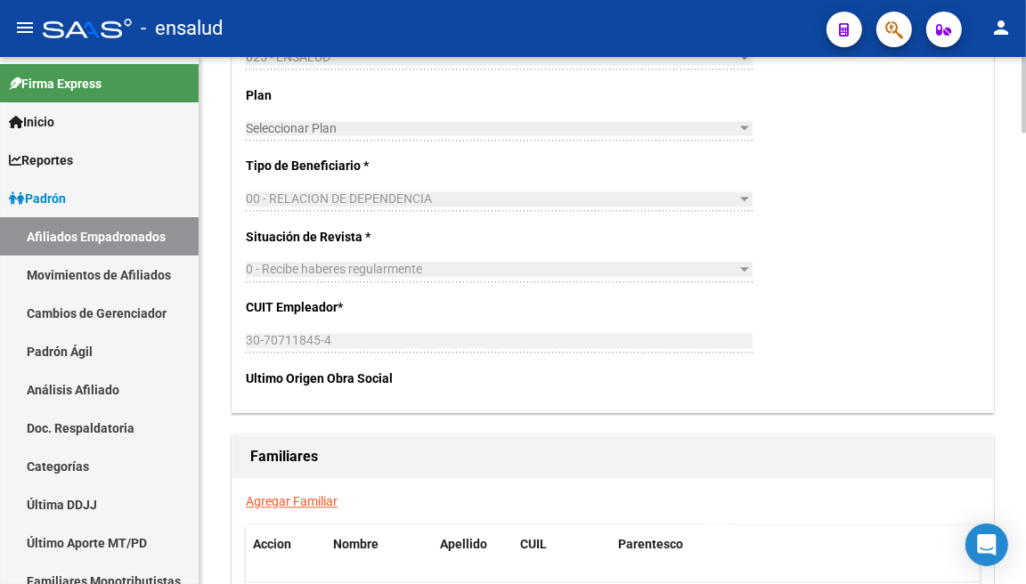
type input "27703381214"
click at [312, 495] on link "Agregar Familiar" at bounding box center [292, 501] width 92 height 14
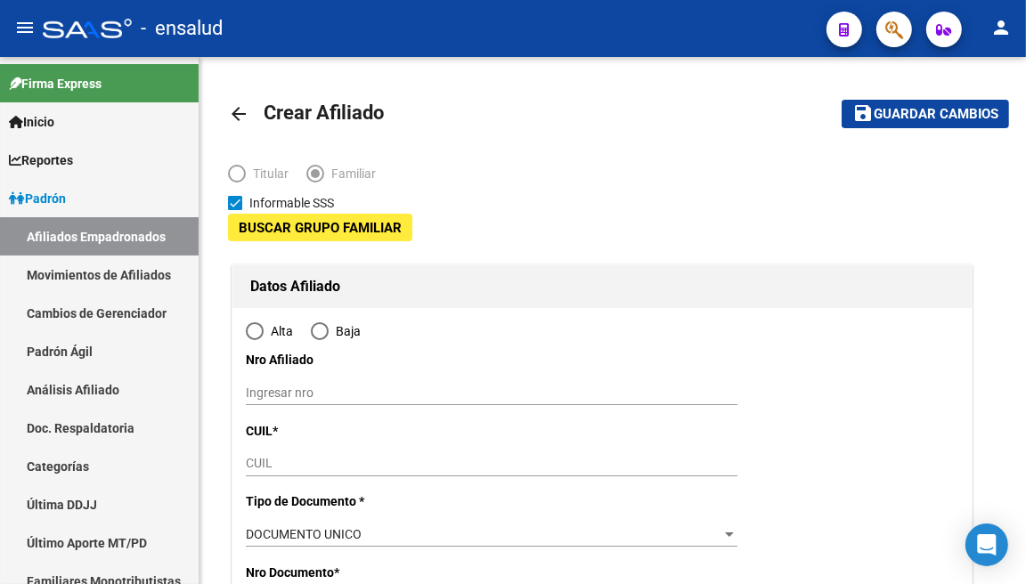
type input "30-70711845-4"
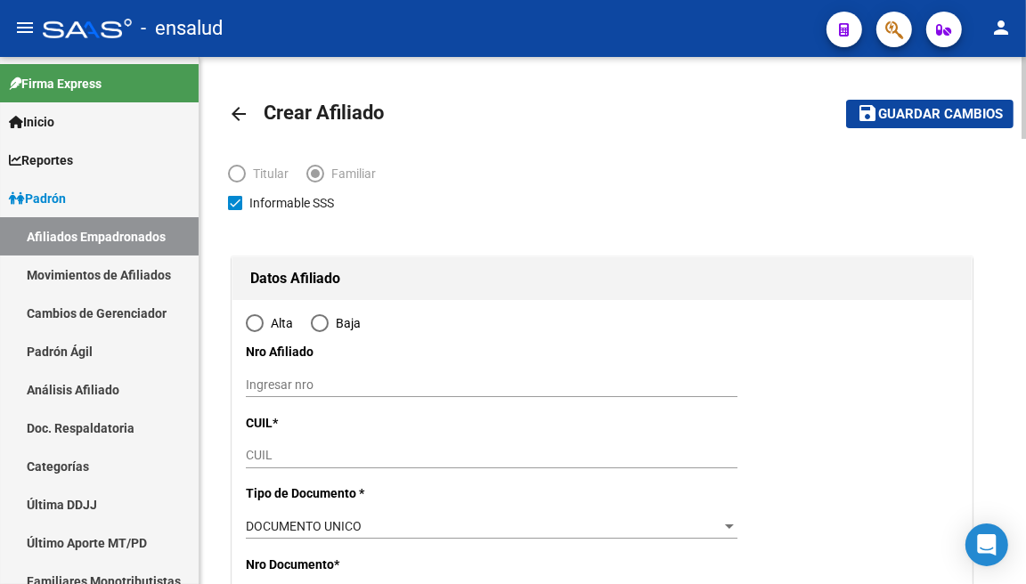
type input "CABA"
type input "1407"
type input "RAFAELA"
type input "5029"
type input "7"
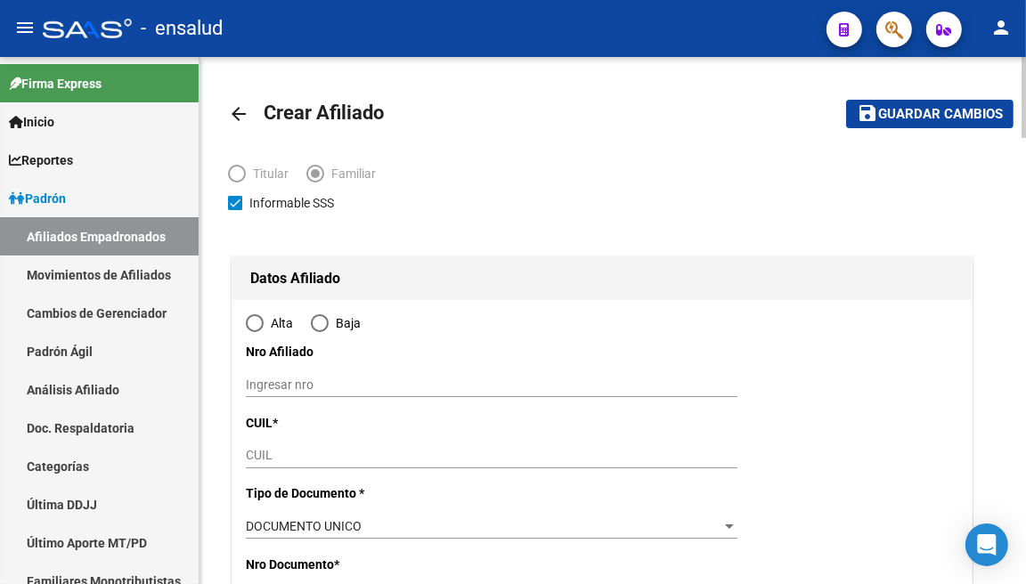
radio input "true"
type input "30-70711845-4"
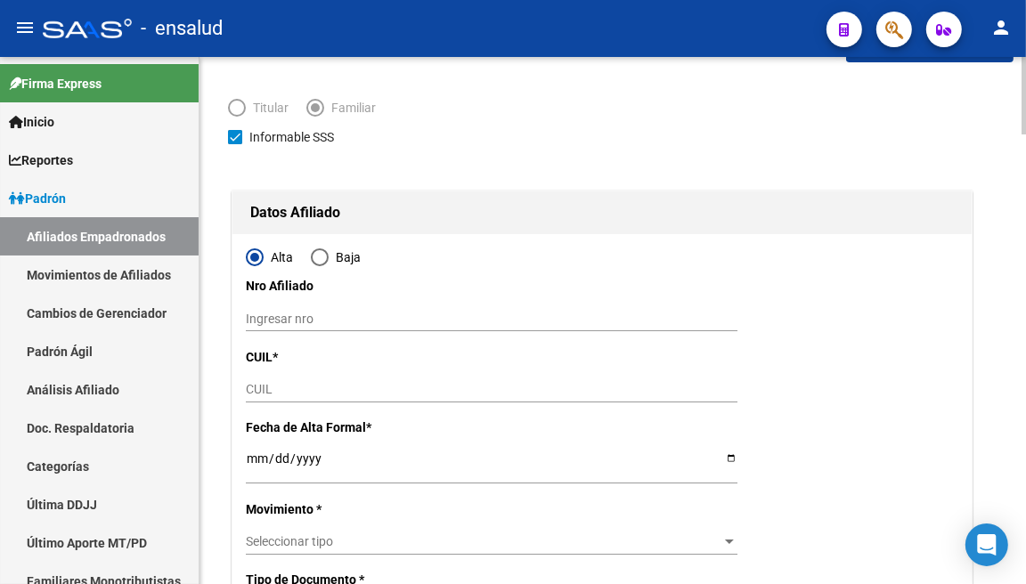
scroll to position [99, 0]
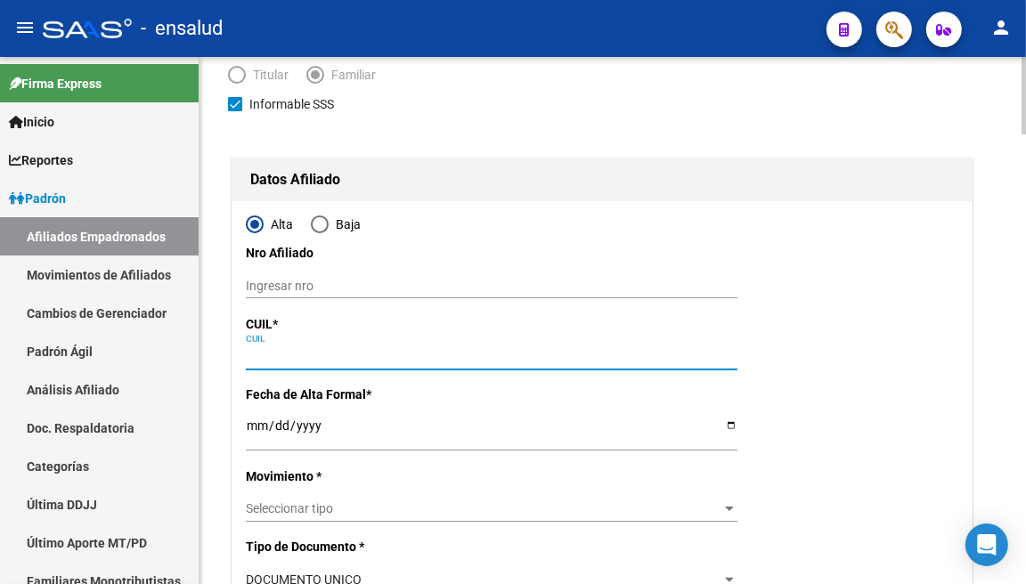
click at [314, 360] on input "CUIL" at bounding box center [491, 356] width 491 height 15
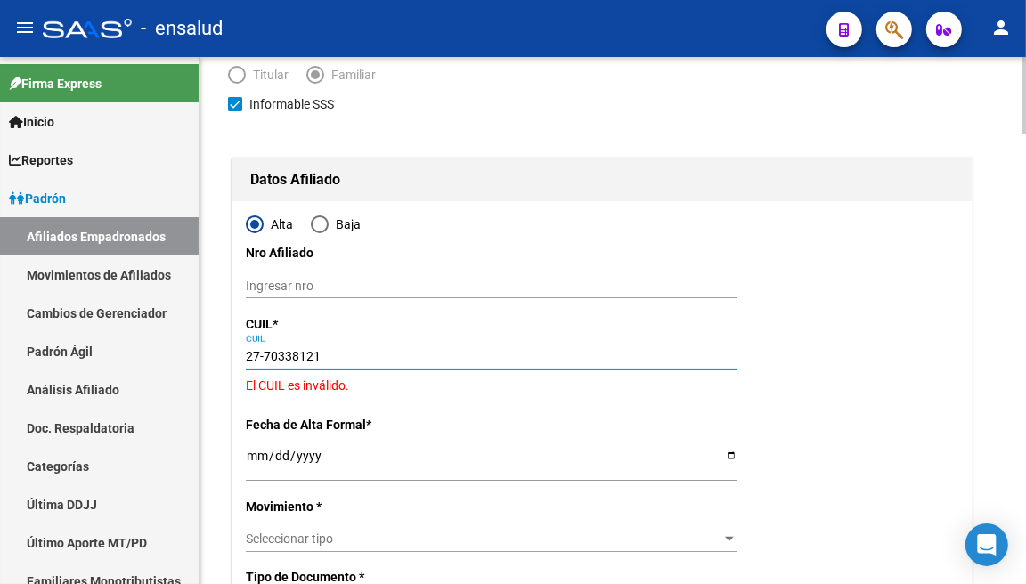
type input "27-70338121-4"
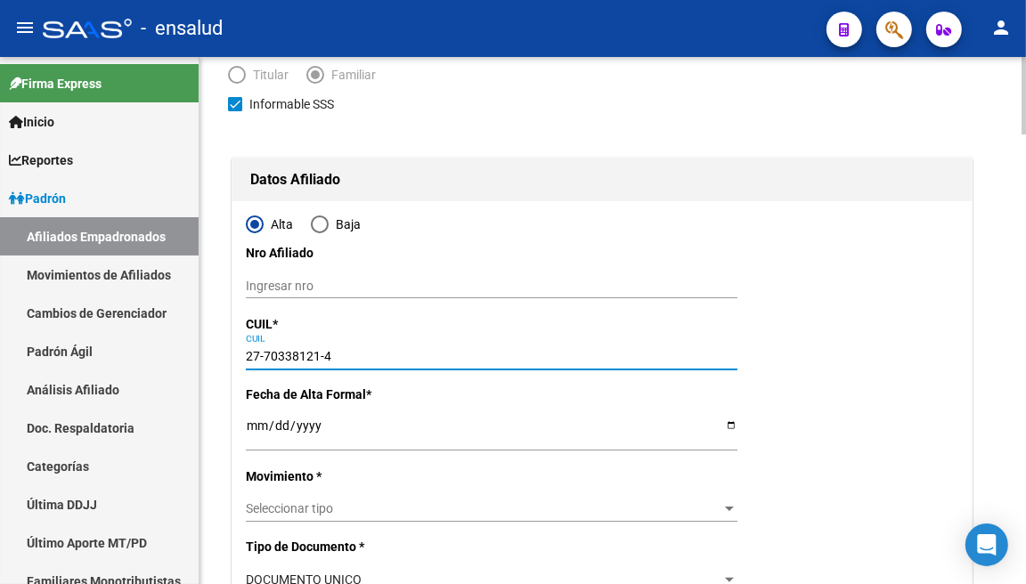
type input "70338121"
type input "[PERSON_NAME]"
type input "[DATE]"
type input "CABA"
type input "1275"
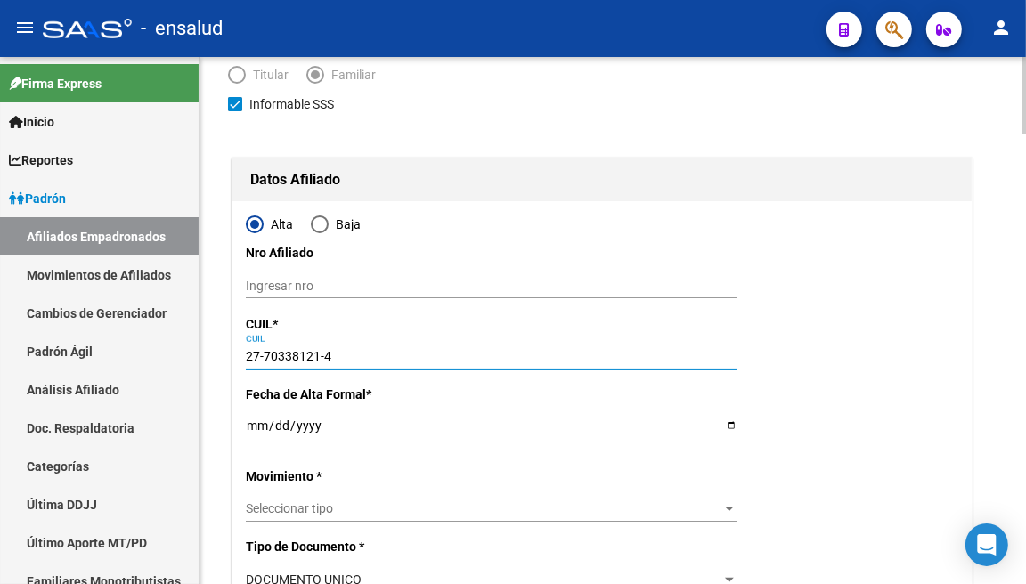
type input "VIEYTES"
type input "1517"
type input "27-70338121-4"
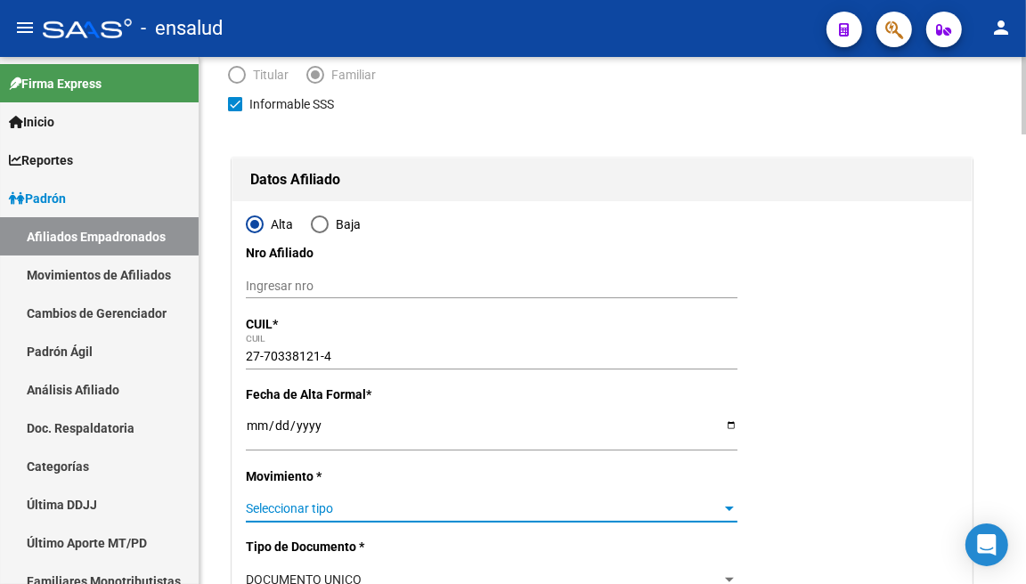
click at [338, 510] on span "Seleccionar tipo" at bounding box center [483, 508] width 475 height 15
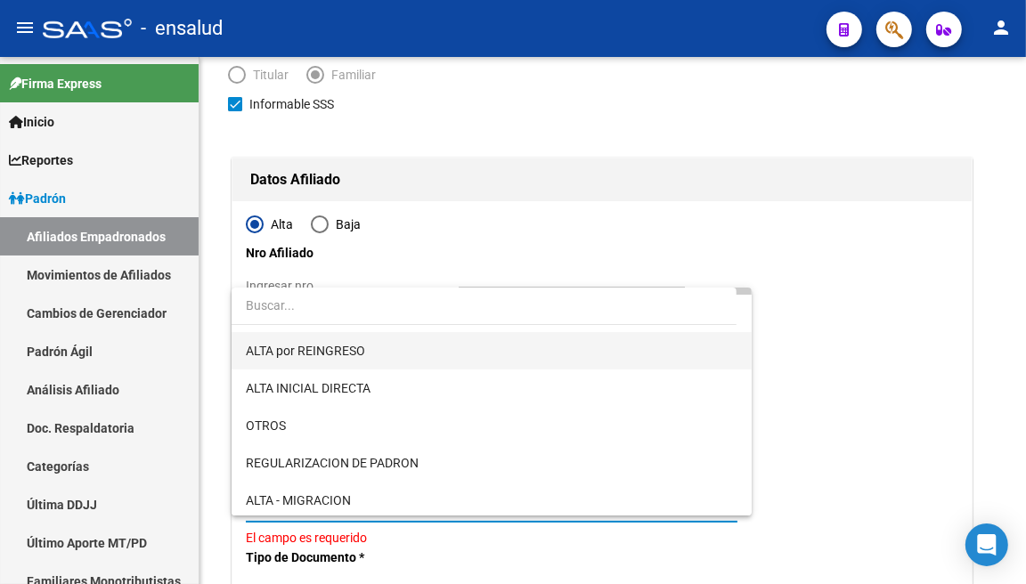
scroll to position [198, 0]
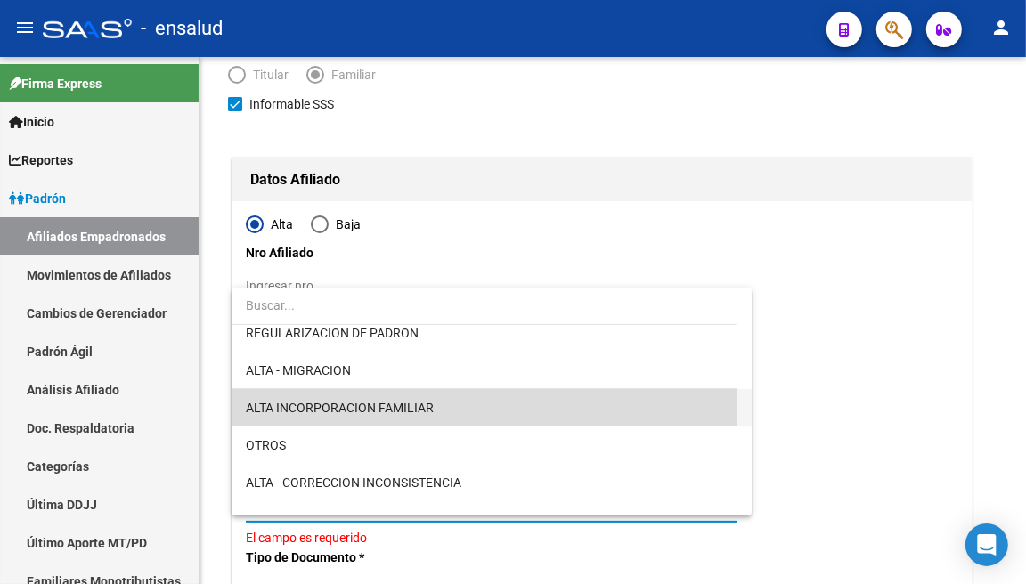
click at [433, 407] on span "ALTA INCORPORACION FAMILIAR" at bounding box center [491, 407] width 491 height 37
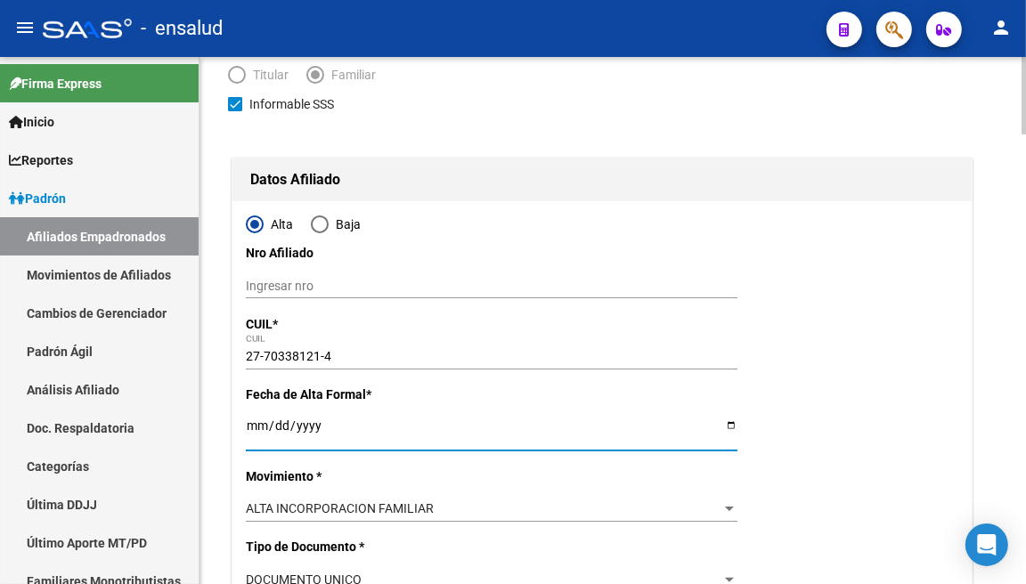
click at [247, 431] on input "Ingresar fecha" at bounding box center [491, 431] width 491 height 27
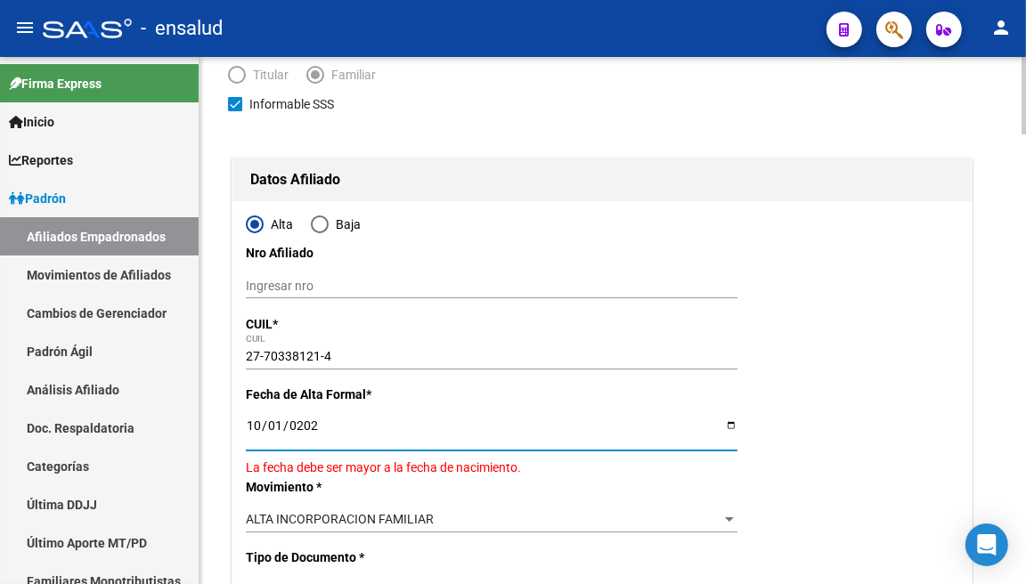
type input "[DATE]"
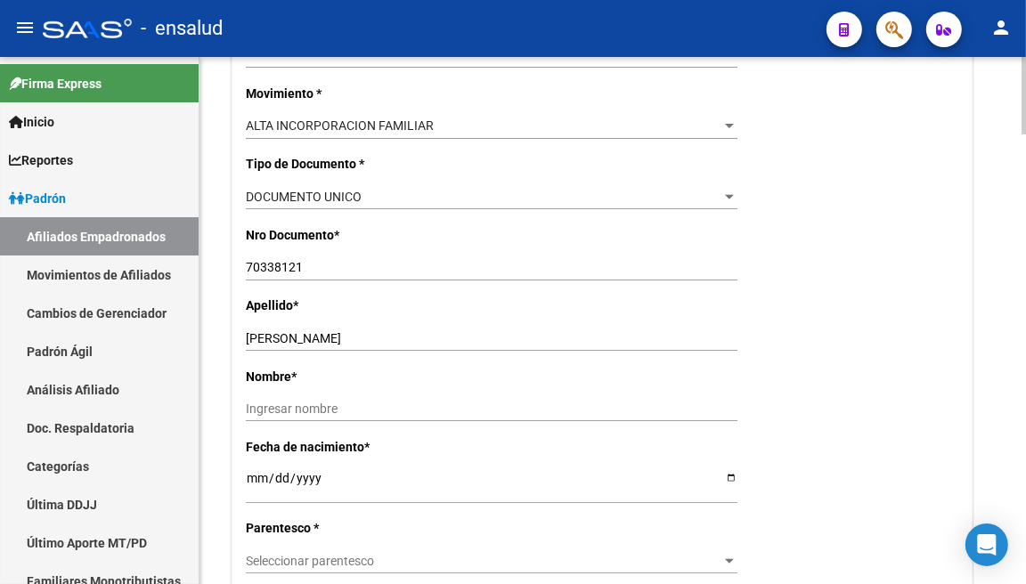
scroll to position [494, 0]
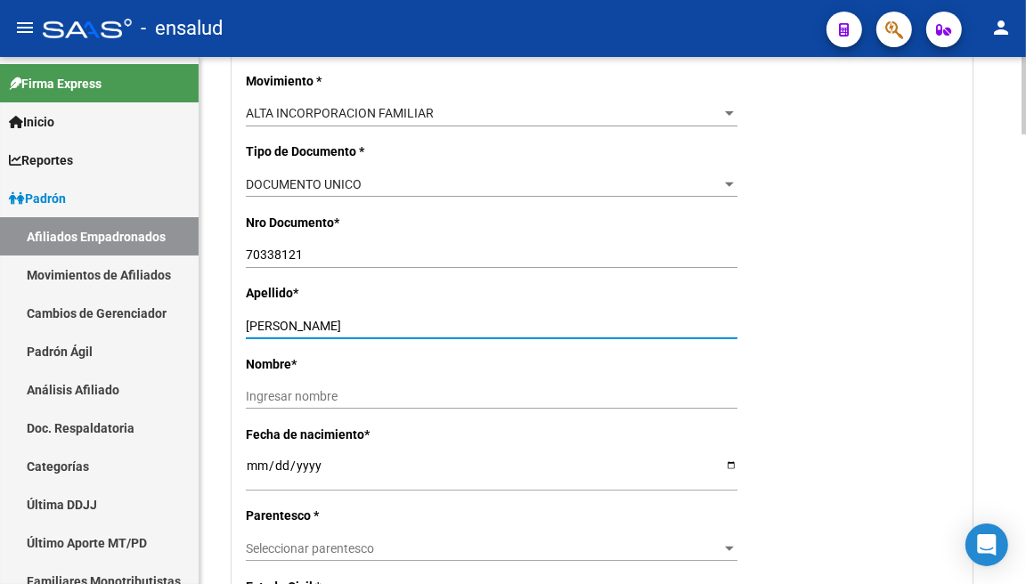
drag, startPoint x: 297, startPoint y: 326, endPoint x: 343, endPoint y: 328, distance: 45.4
click at [343, 328] on input "[PERSON_NAME]" at bounding box center [491, 326] width 491 height 15
type input "MENDEZ"
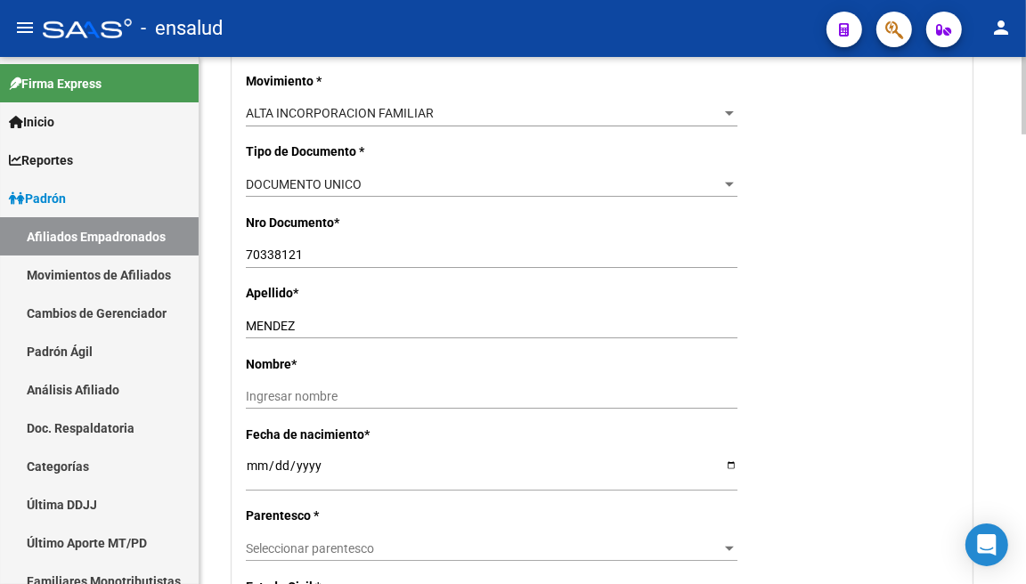
drag, startPoint x: 296, startPoint y: 384, endPoint x: 278, endPoint y: 397, distance: 22.3
paste input "[PERSON_NAME]"
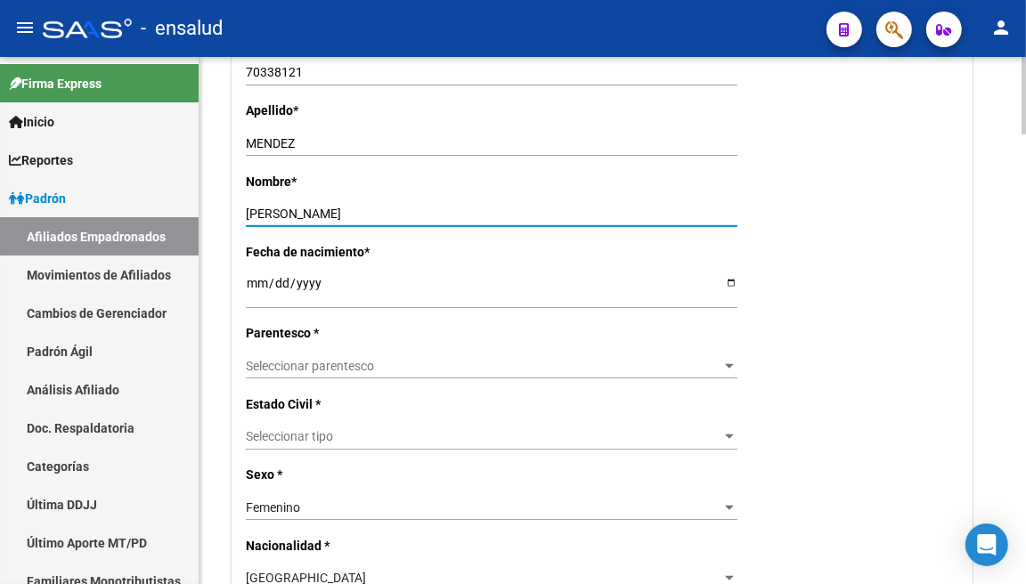
scroll to position [692, 0]
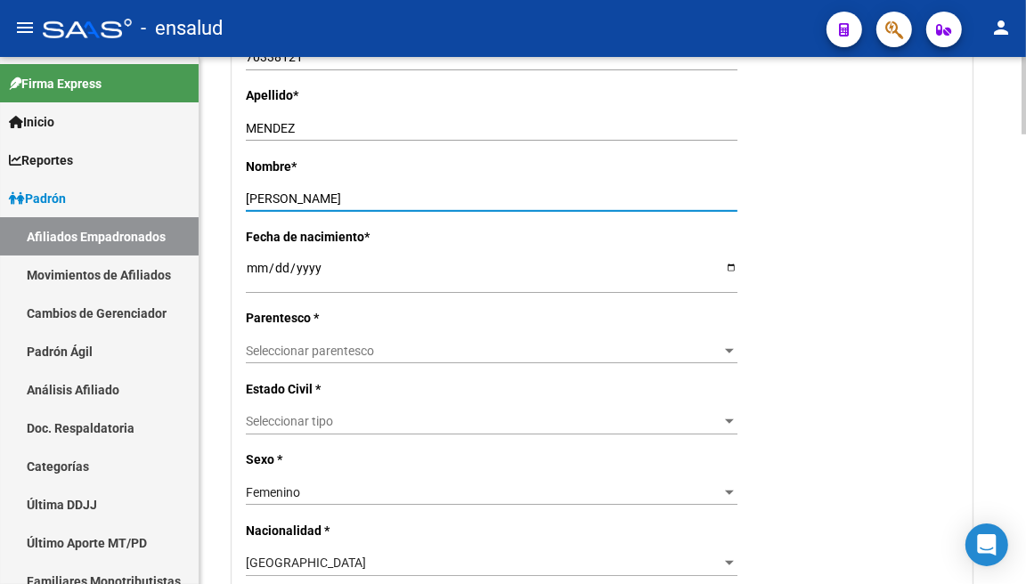
type input "[PERSON_NAME]"
click at [410, 353] on span "Seleccionar parentesco" at bounding box center [483, 351] width 475 height 15
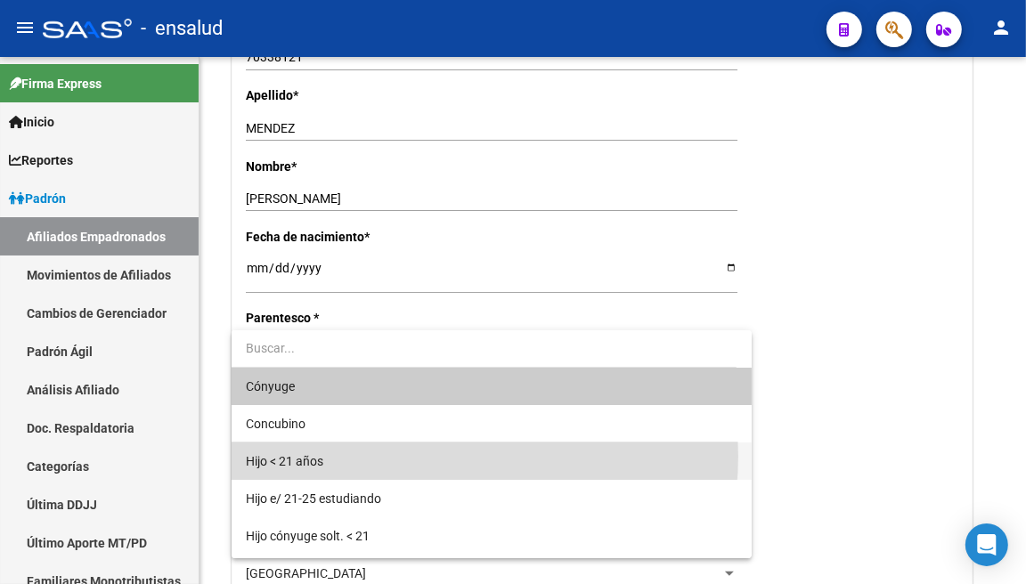
click at [425, 456] on span "Hijo < 21 años" at bounding box center [491, 460] width 491 height 37
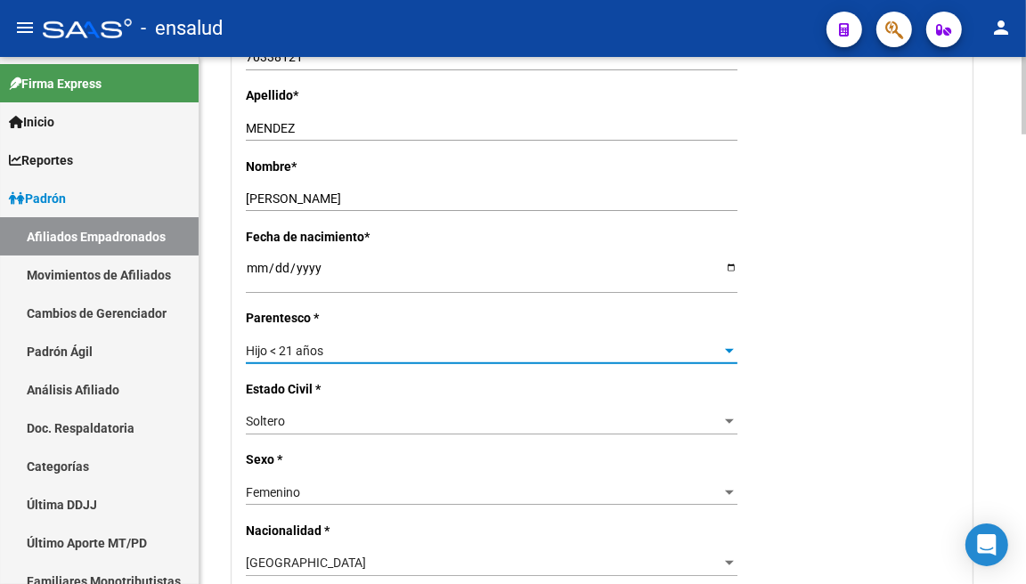
scroll to position [0, 0]
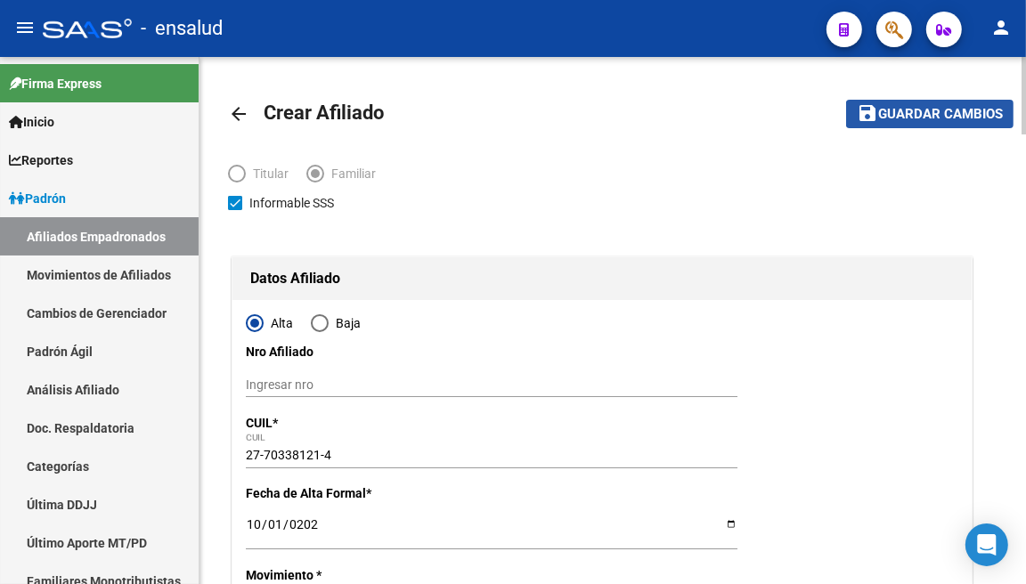
click at [940, 125] on button "save Guardar cambios" at bounding box center [929, 114] width 167 height 28
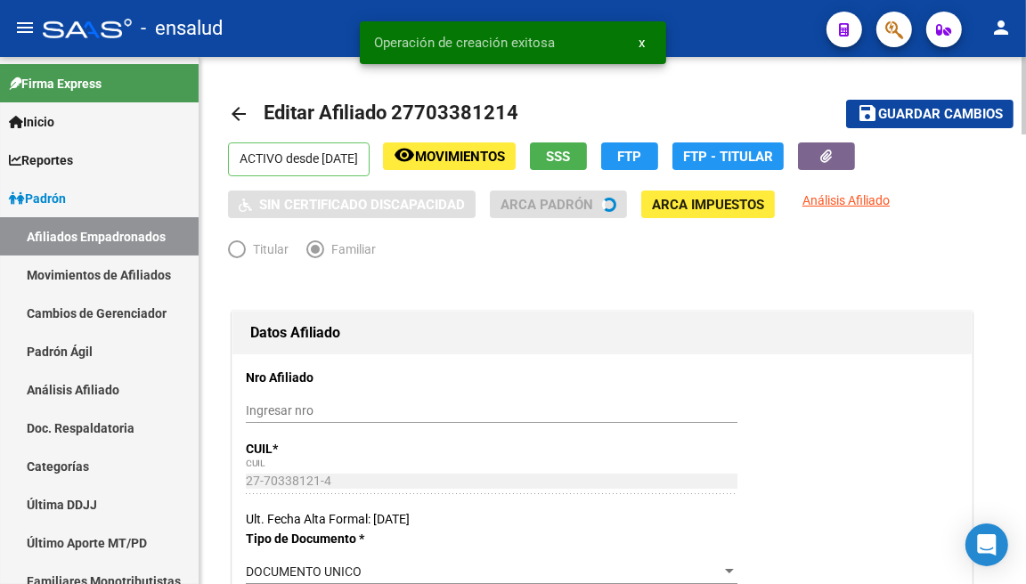
radio input "true"
type input "30-70711845-4"
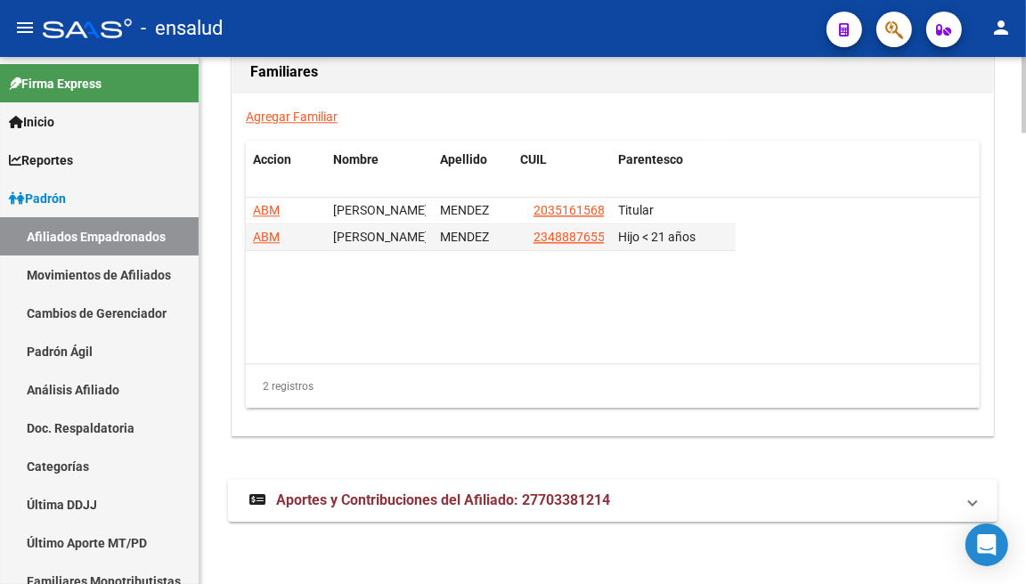
scroll to position [3055, 0]
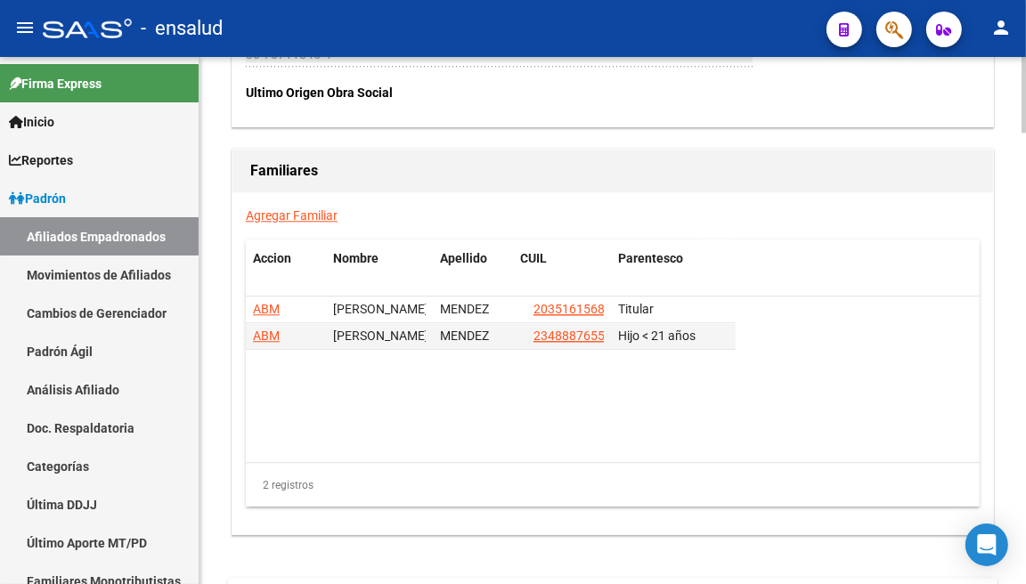
click at [304, 215] on link "Agregar Familiar" at bounding box center [292, 215] width 92 height 14
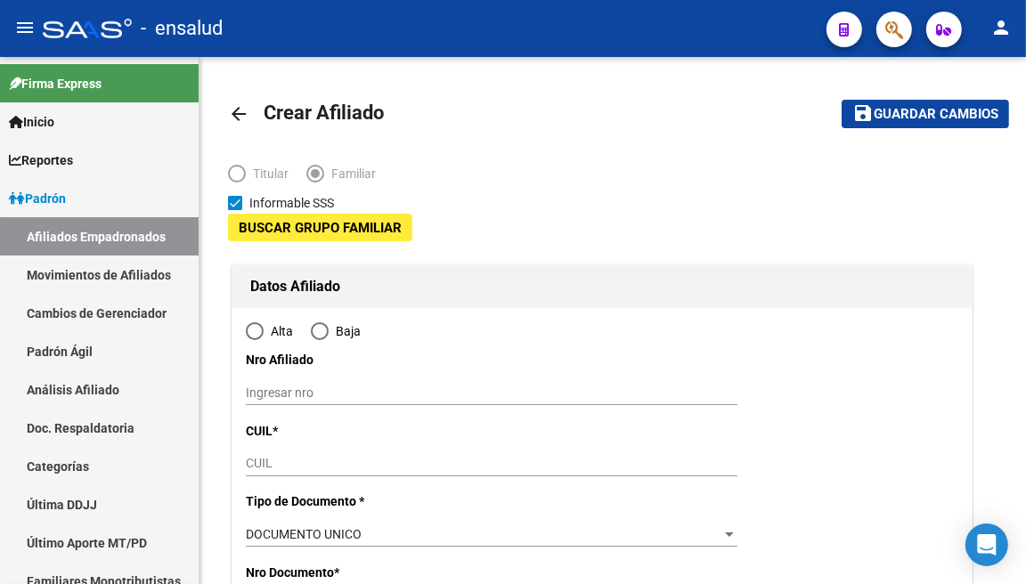
type input "30-70711845-4"
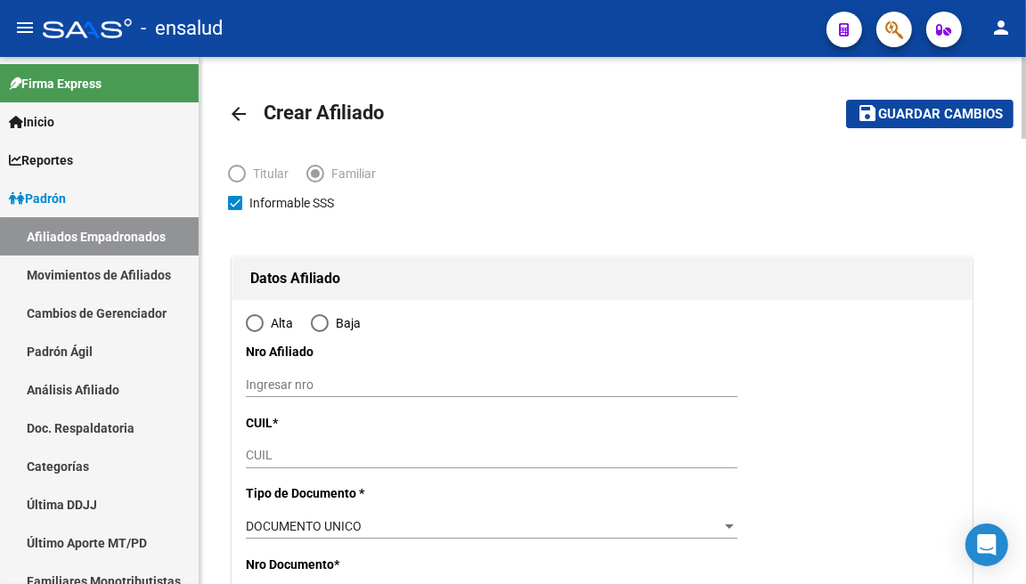
type input "CABA"
type input "1407"
type input "RAFAELA"
type input "5029"
type input "7"
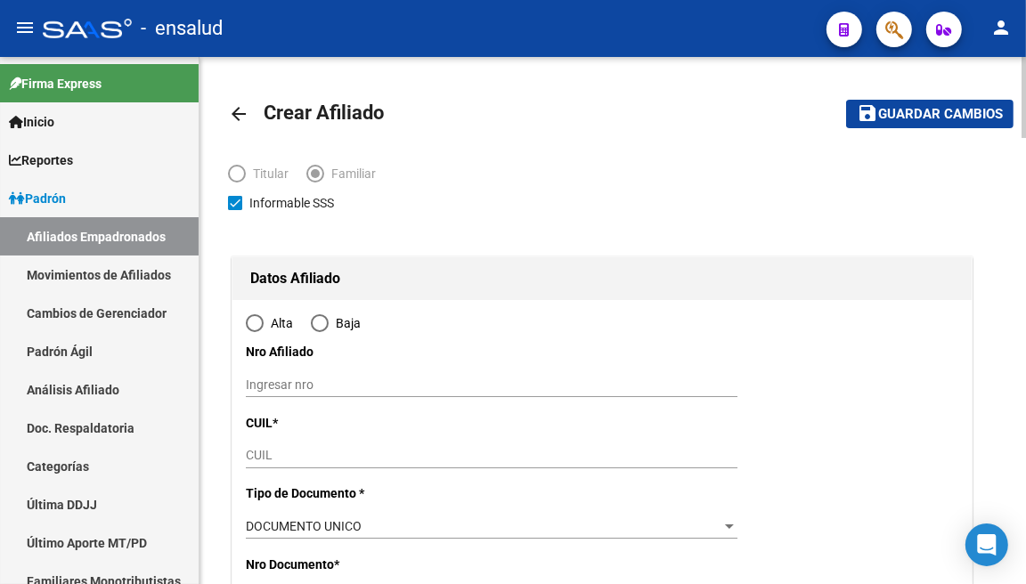
radio input "true"
type input "30-70711845-4"
click at [377, 459] on input "CUIL" at bounding box center [491, 455] width 491 height 15
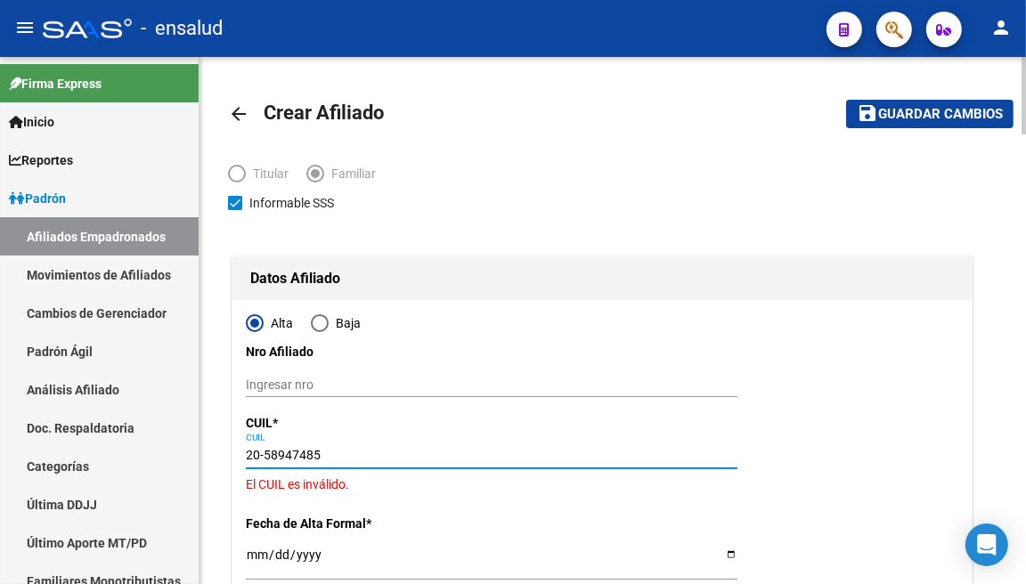
type input "20-58947485-7"
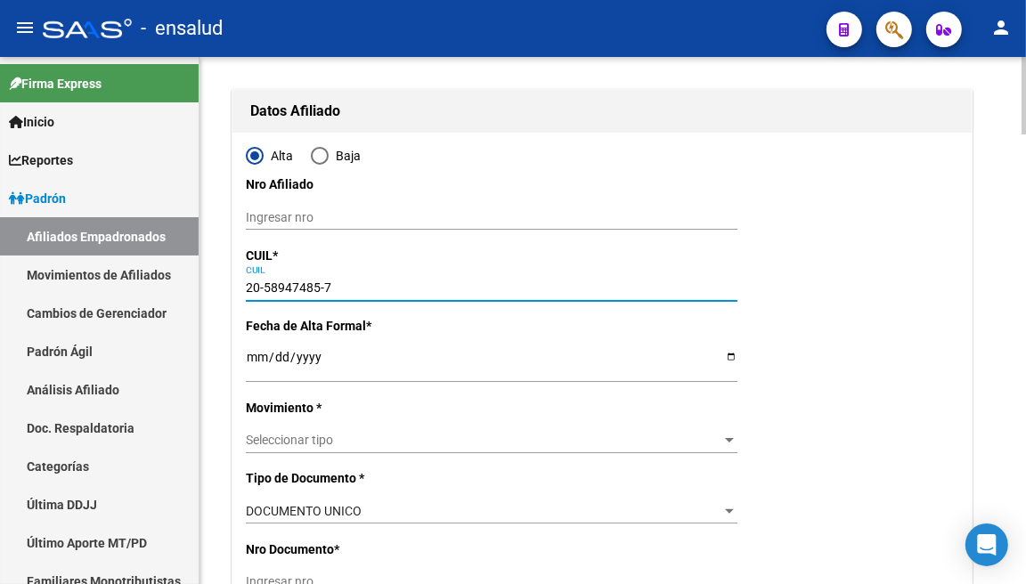
scroll to position [198, 0]
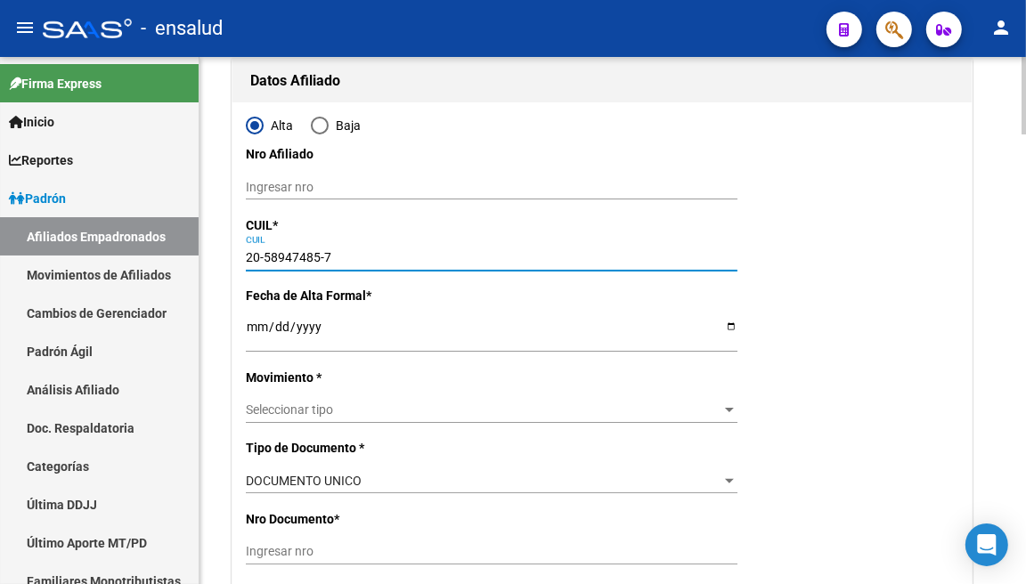
type input "58947485"
type input "MENDEZ"
type input "LAUTARO"
type input "[DATE]"
type input "CABA"
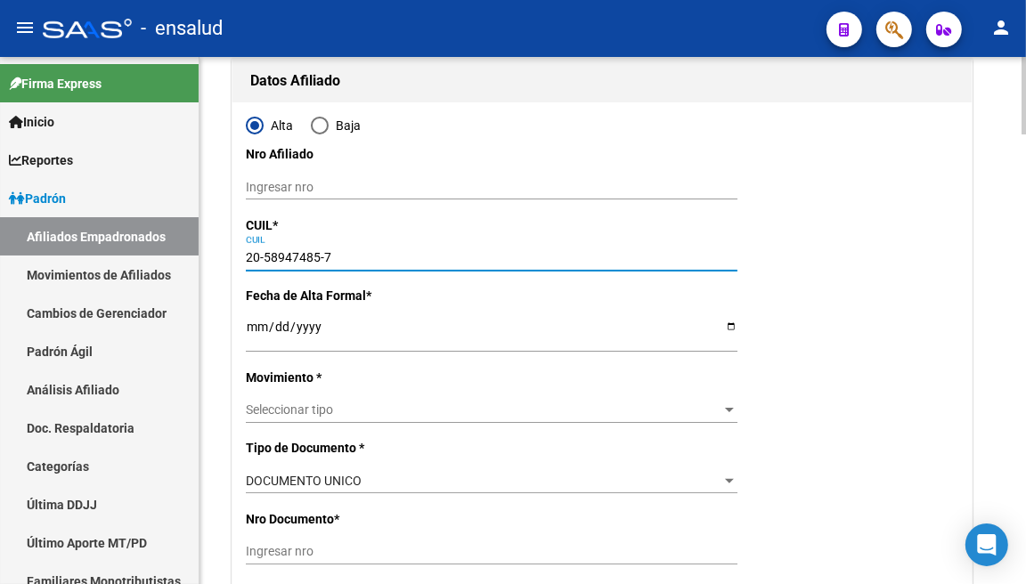
type input "1405"
type input "AV [PERSON_NAME]"
type input "854"
type input "01"
type input "20-58947485-7"
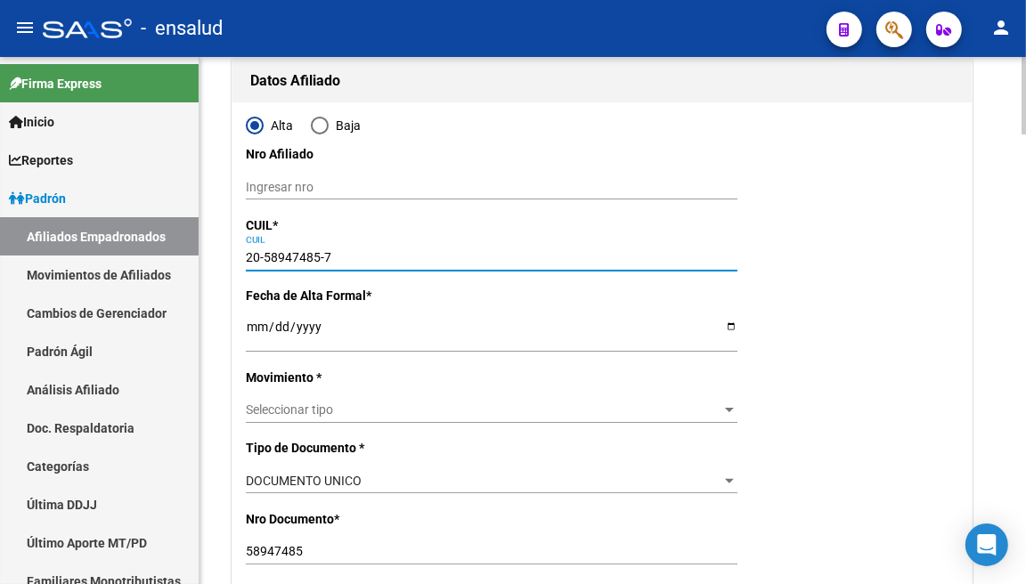
click at [263, 334] on input "Ingresar fecha" at bounding box center [491, 333] width 491 height 27
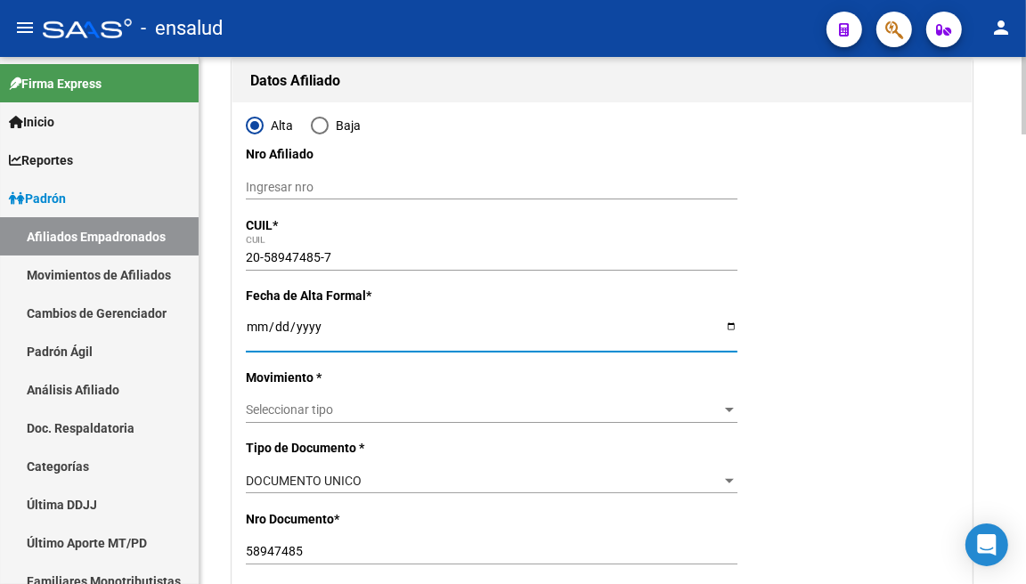
type input "[DATE]"
click at [441, 402] on span "Seleccionar tipo" at bounding box center [483, 409] width 475 height 15
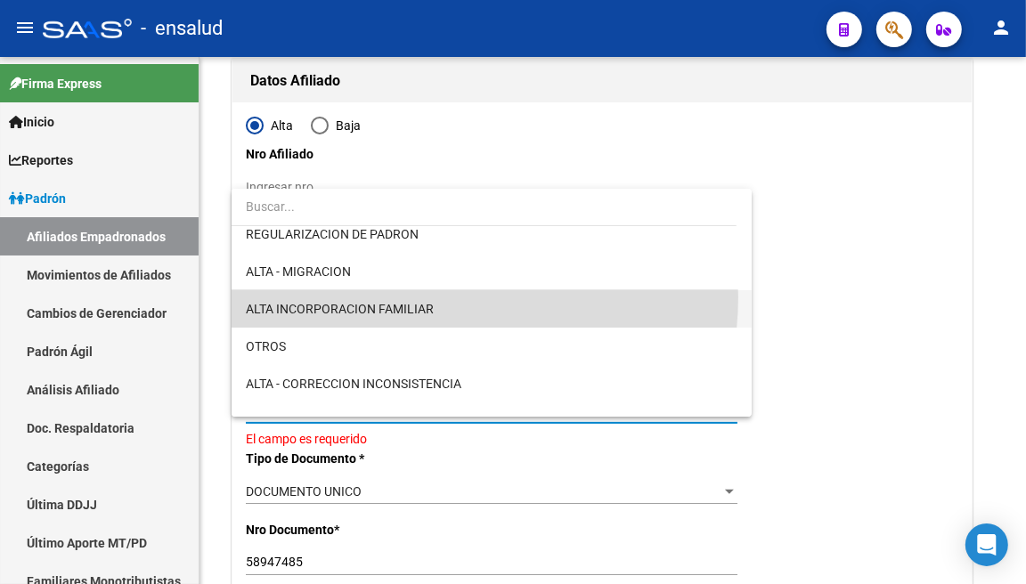
click at [438, 297] on span "ALTA INCORPORACION FAMILIAR" at bounding box center [491, 308] width 491 height 37
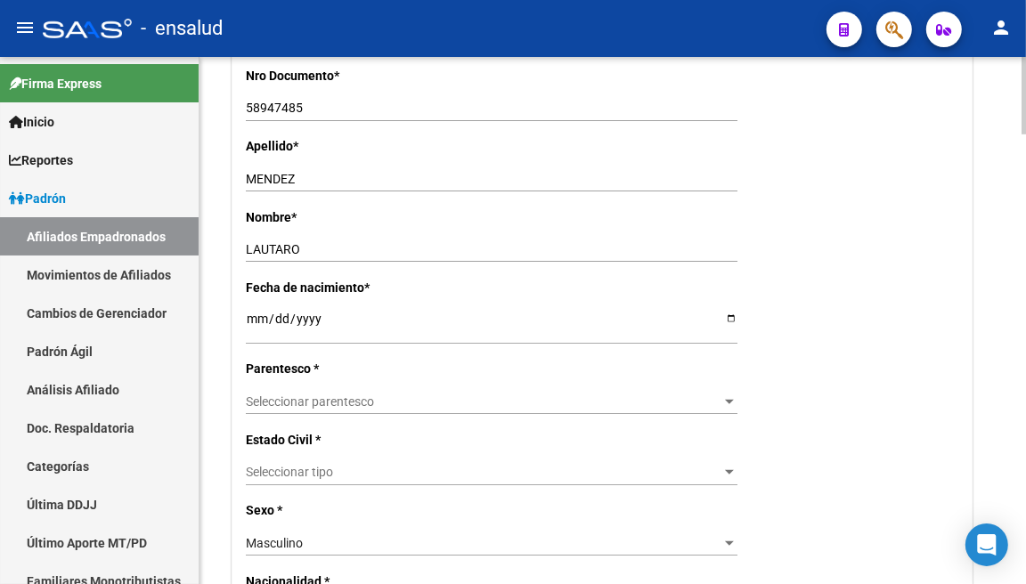
scroll to position [593, 0]
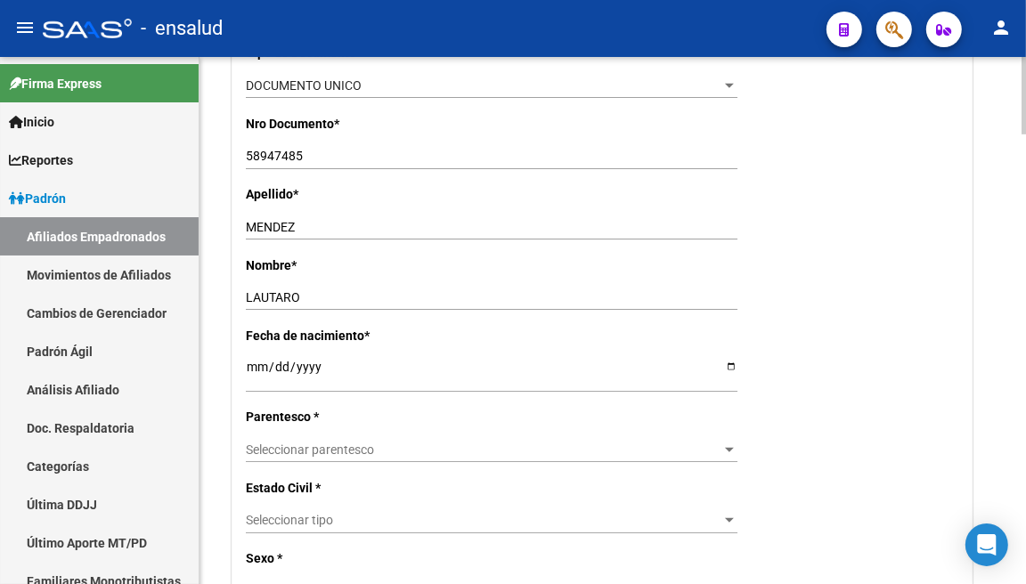
click at [734, 452] on app-drop-down-list "Parentesco * Seleccionar parentesco Seleccionar parentesco" at bounding box center [499, 433] width 506 height 47
click at [733, 452] on div at bounding box center [729, 449] width 16 height 14
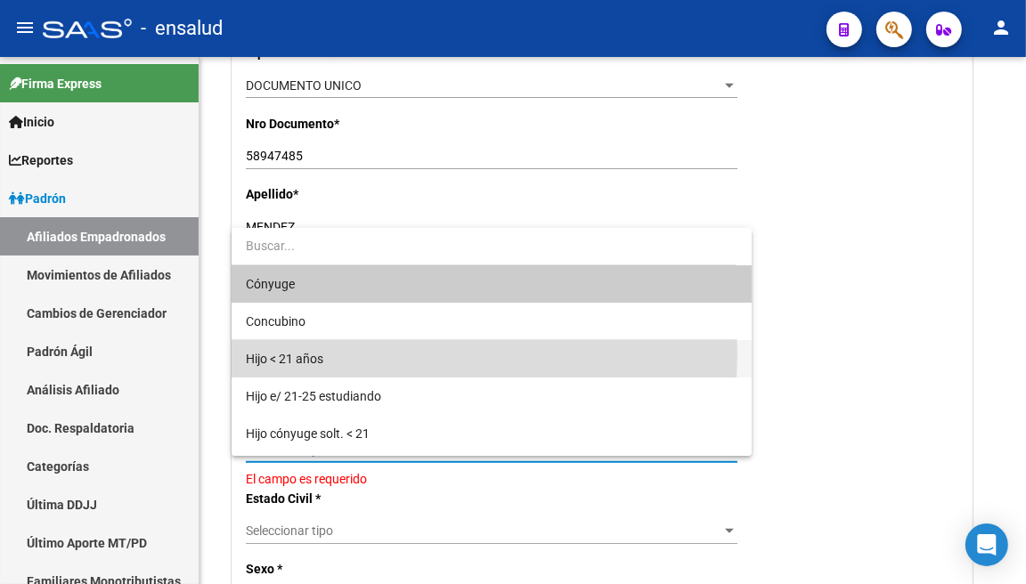
click at [368, 354] on span "Hijo < 21 años" at bounding box center [491, 358] width 491 height 37
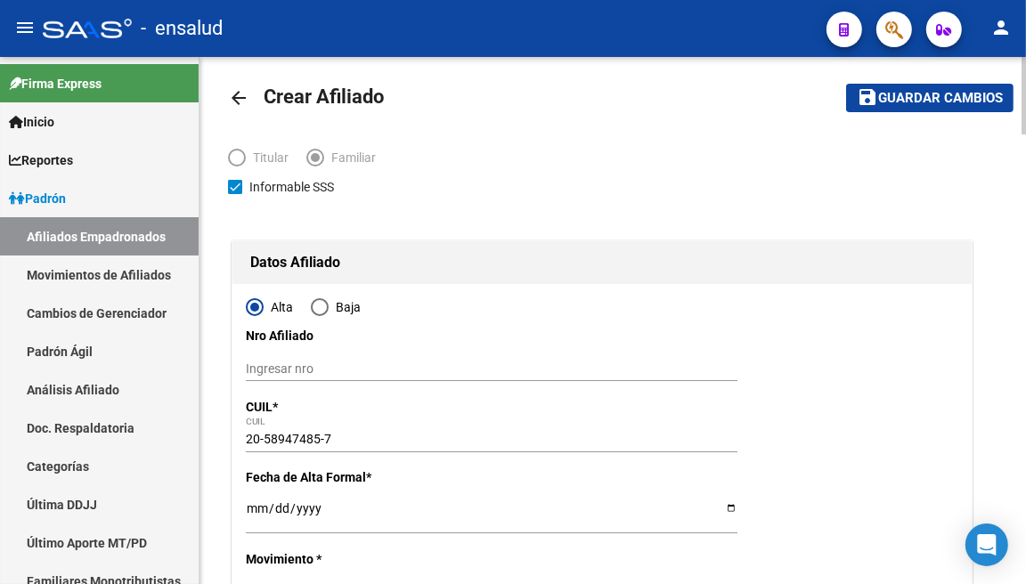
scroll to position [0, 0]
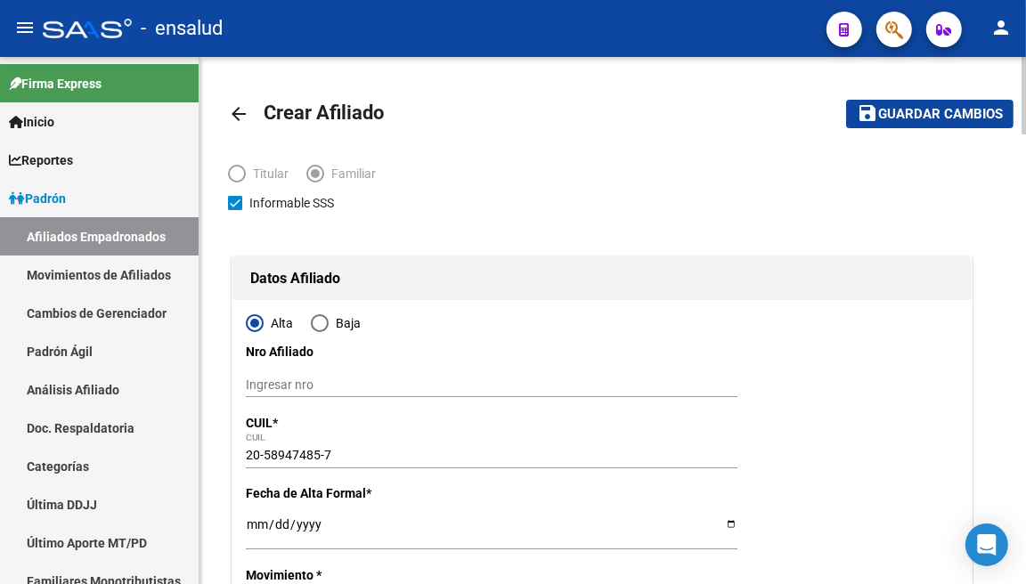
click at [917, 128] on mat-toolbar-row "save Guardar cambios" at bounding box center [906, 113] width 216 height 57
click at [917, 118] on span "Guardar cambios" at bounding box center [940, 115] width 125 height 16
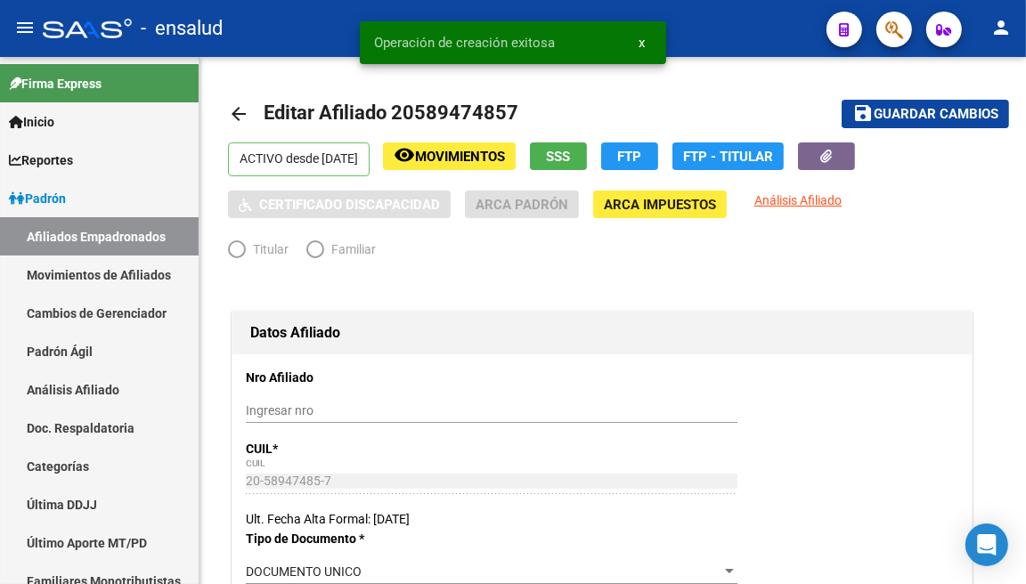
radio input "true"
type input "30-70711845-4"
